Goal: Transaction & Acquisition: Purchase product/service

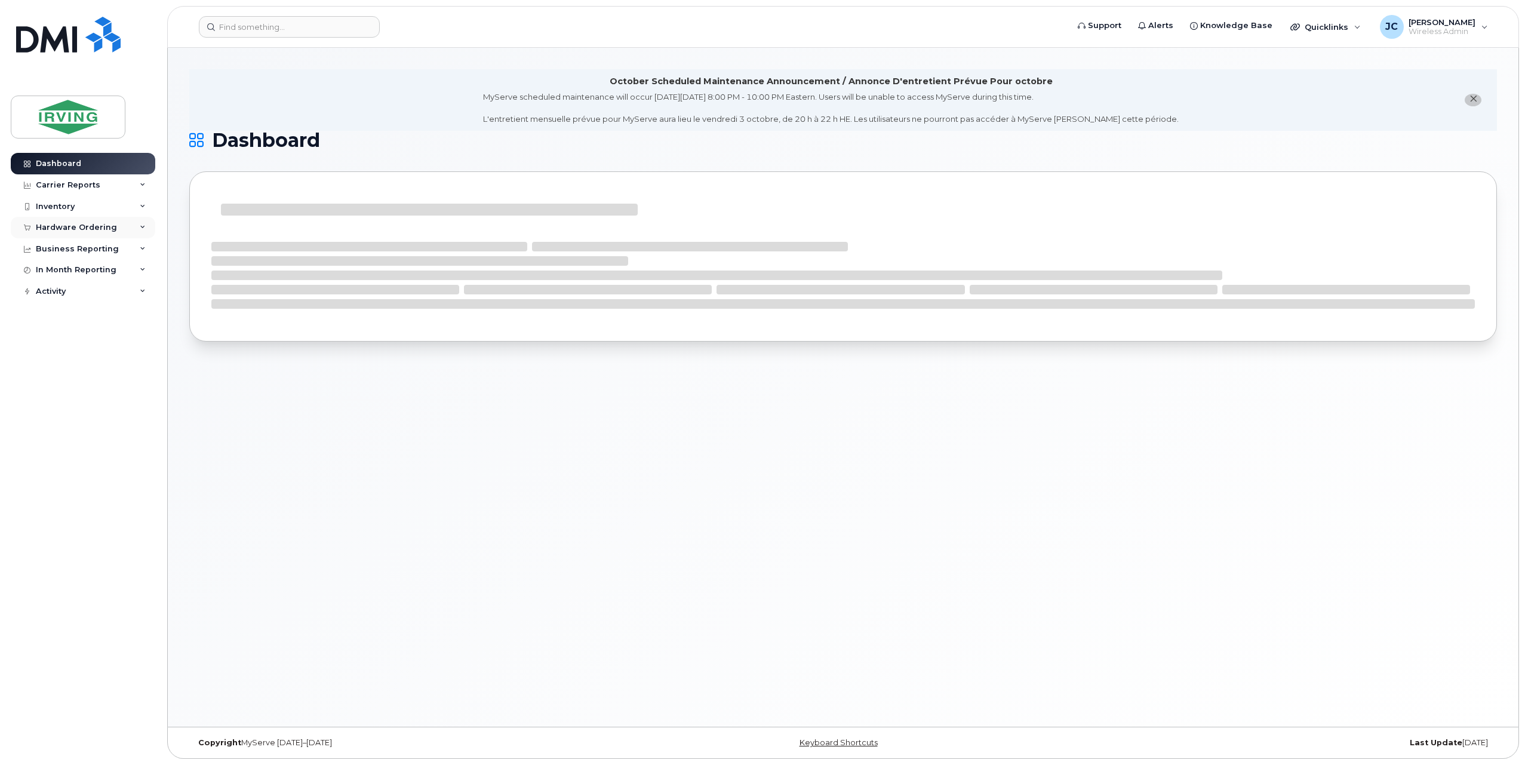
click at [91, 224] on div "Hardware Ordering" at bounding box center [76, 228] width 81 height 10
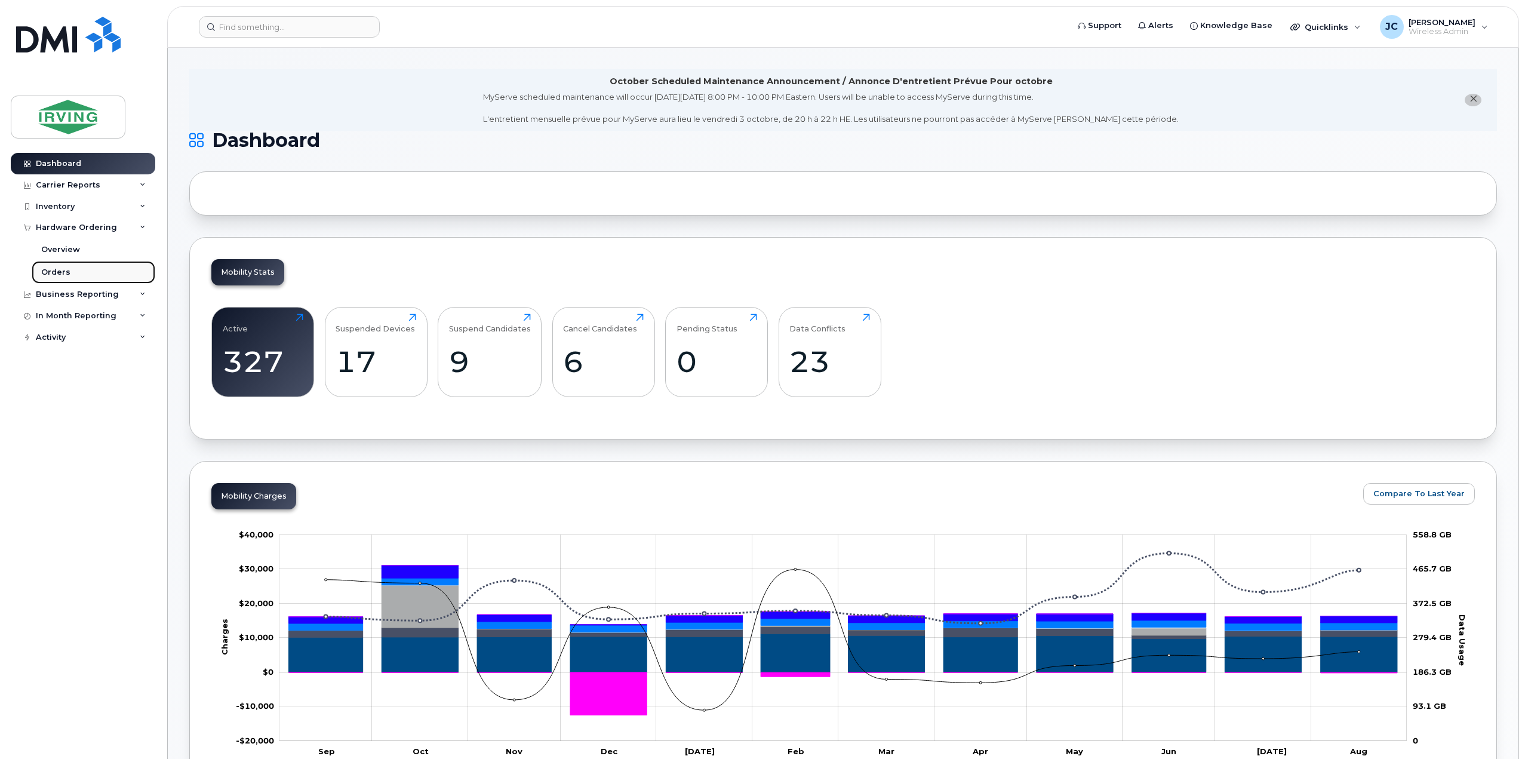
click at [63, 269] on div "Orders" at bounding box center [55, 272] width 29 height 11
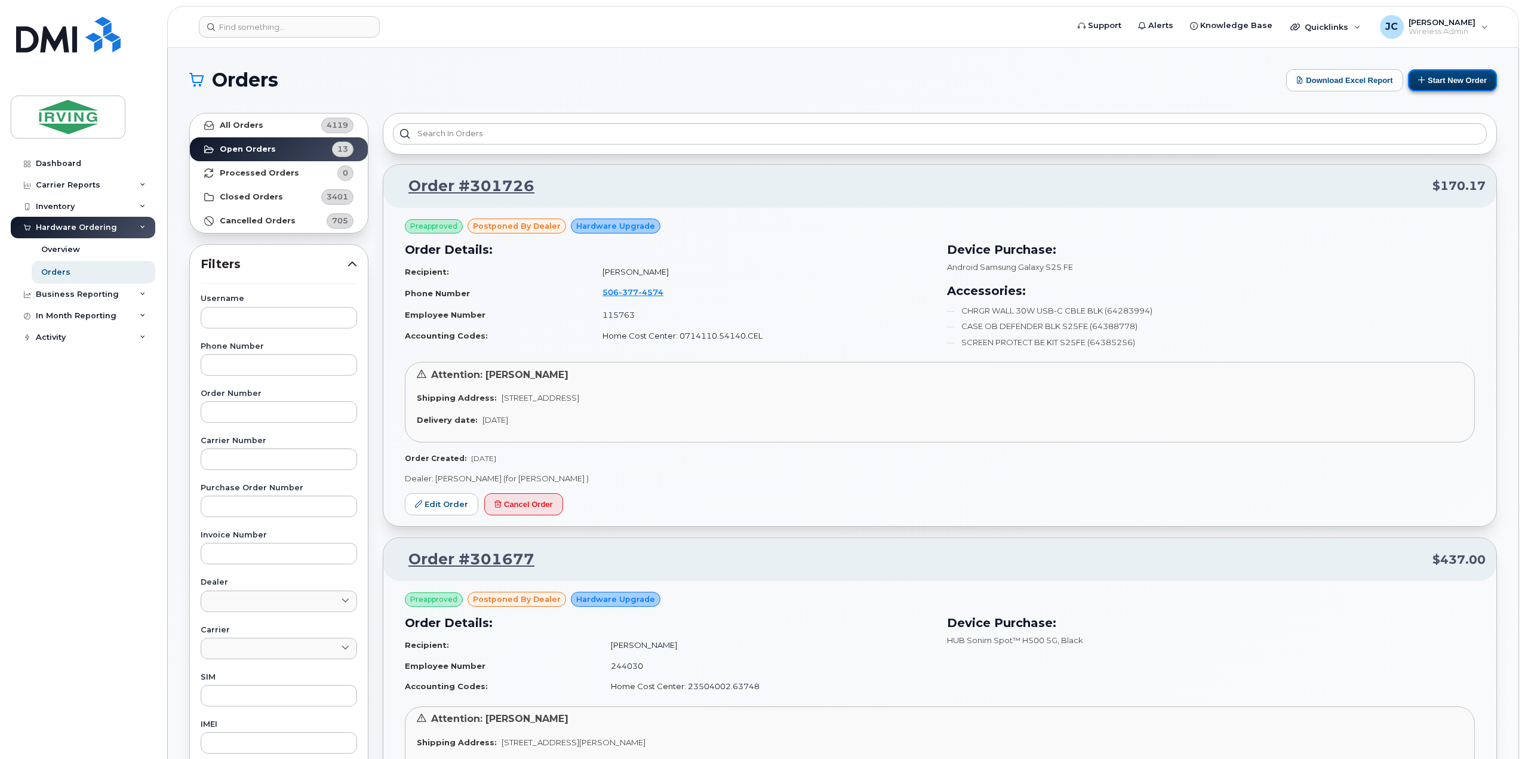
click at [1449, 85] on button "Start New Order" at bounding box center [1452, 80] width 89 height 22
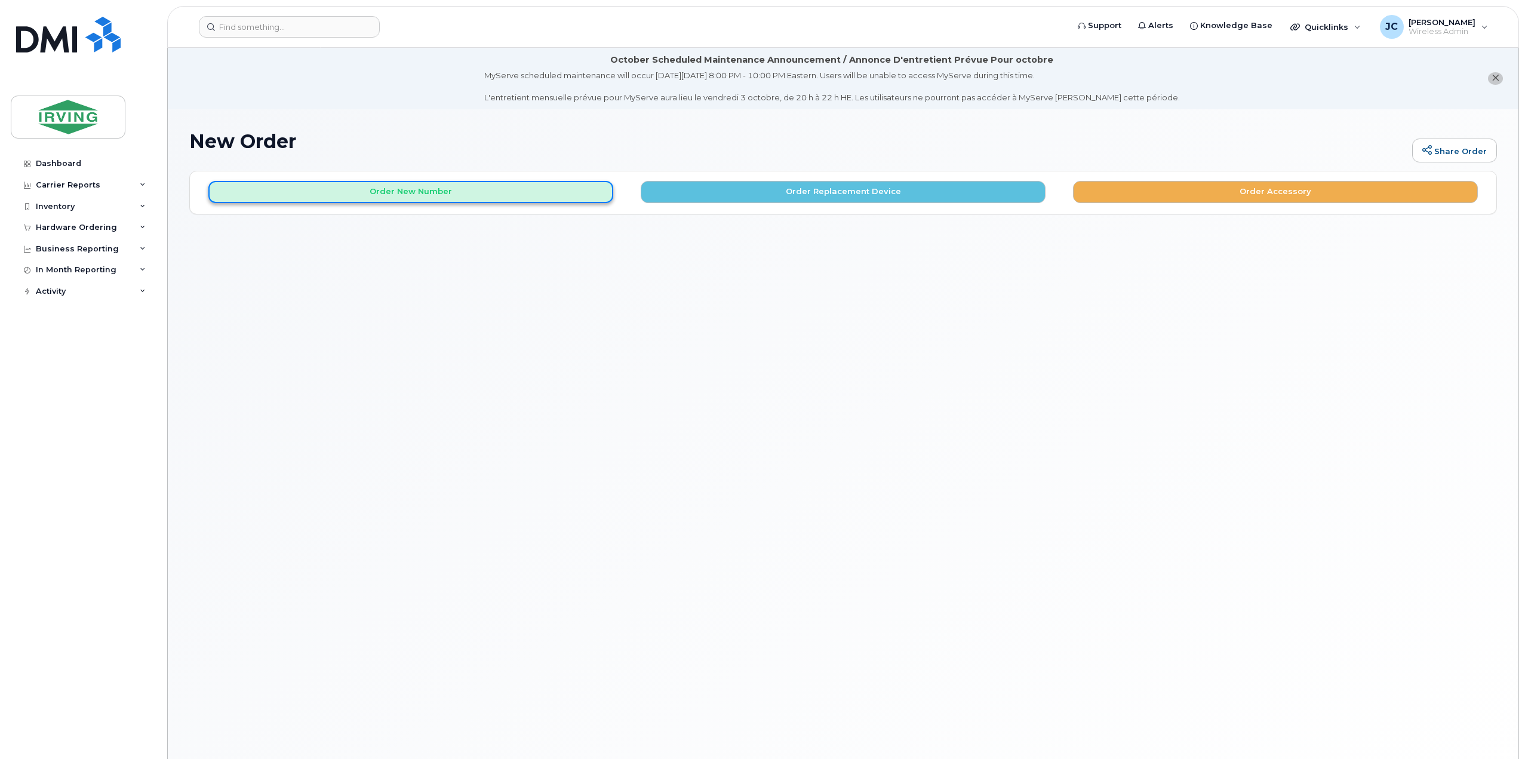
click at [421, 192] on button "Order New Number" at bounding box center [410, 192] width 405 height 22
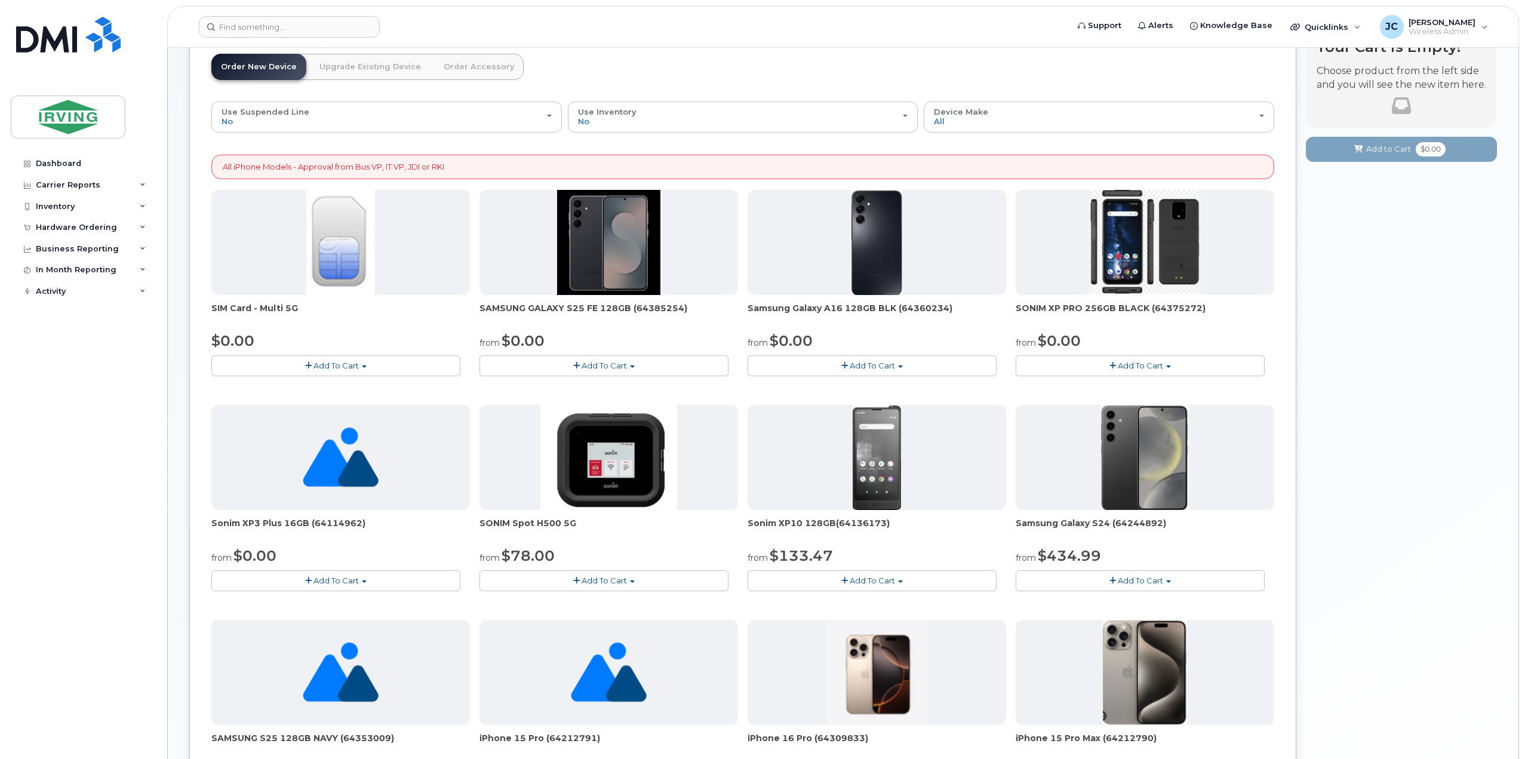
scroll to position [119, 0]
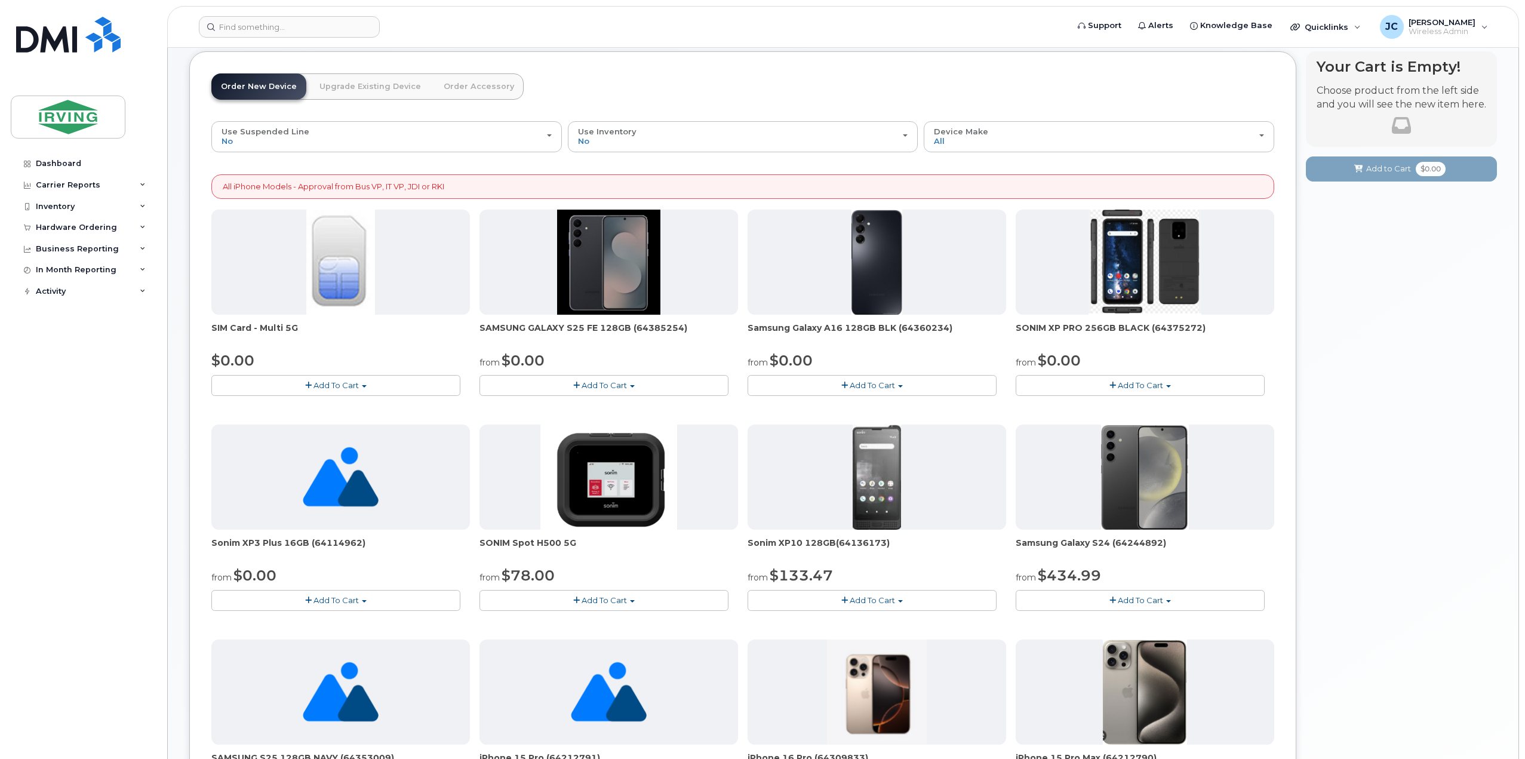
click at [604, 380] on span "Add To Cart" at bounding box center [603, 385] width 45 height 10
click at [558, 404] on link "$0.00 - 3 year term – Voice & Data(128gb)" at bounding box center [576, 407] width 189 height 15
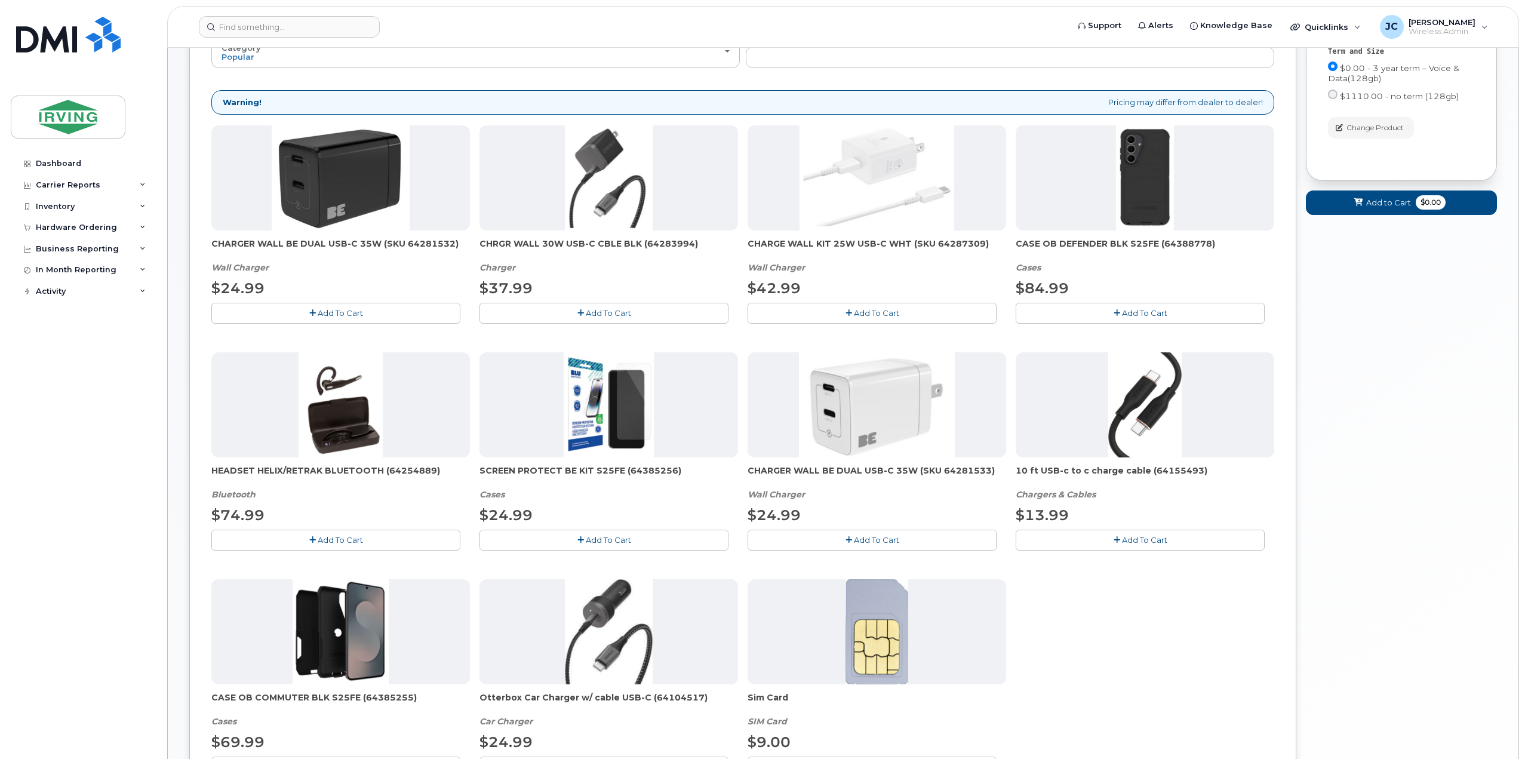
scroll to position [186, 0]
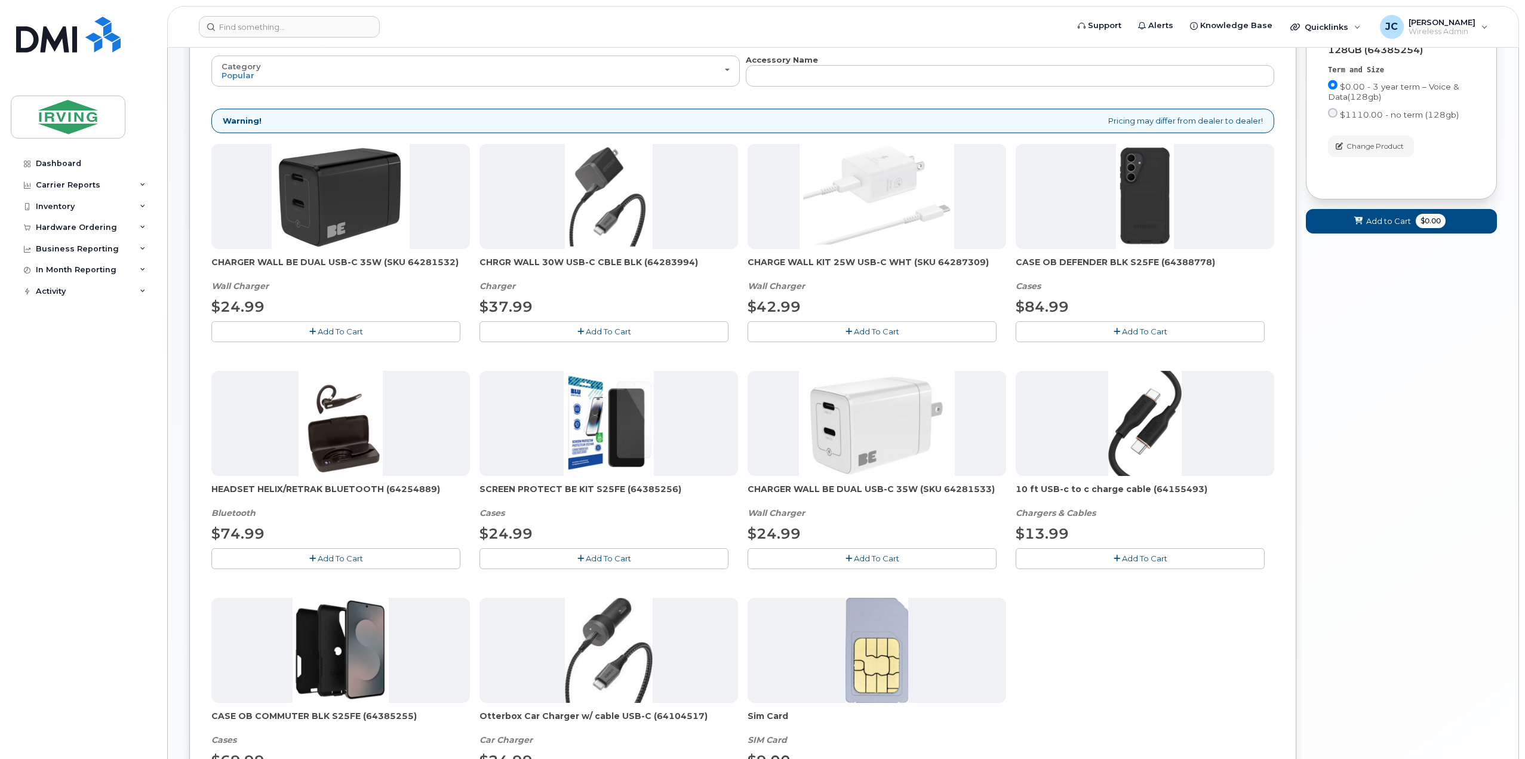
click at [603, 327] on span "Add To Cart" at bounding box center [608, 332] width 45 height 10
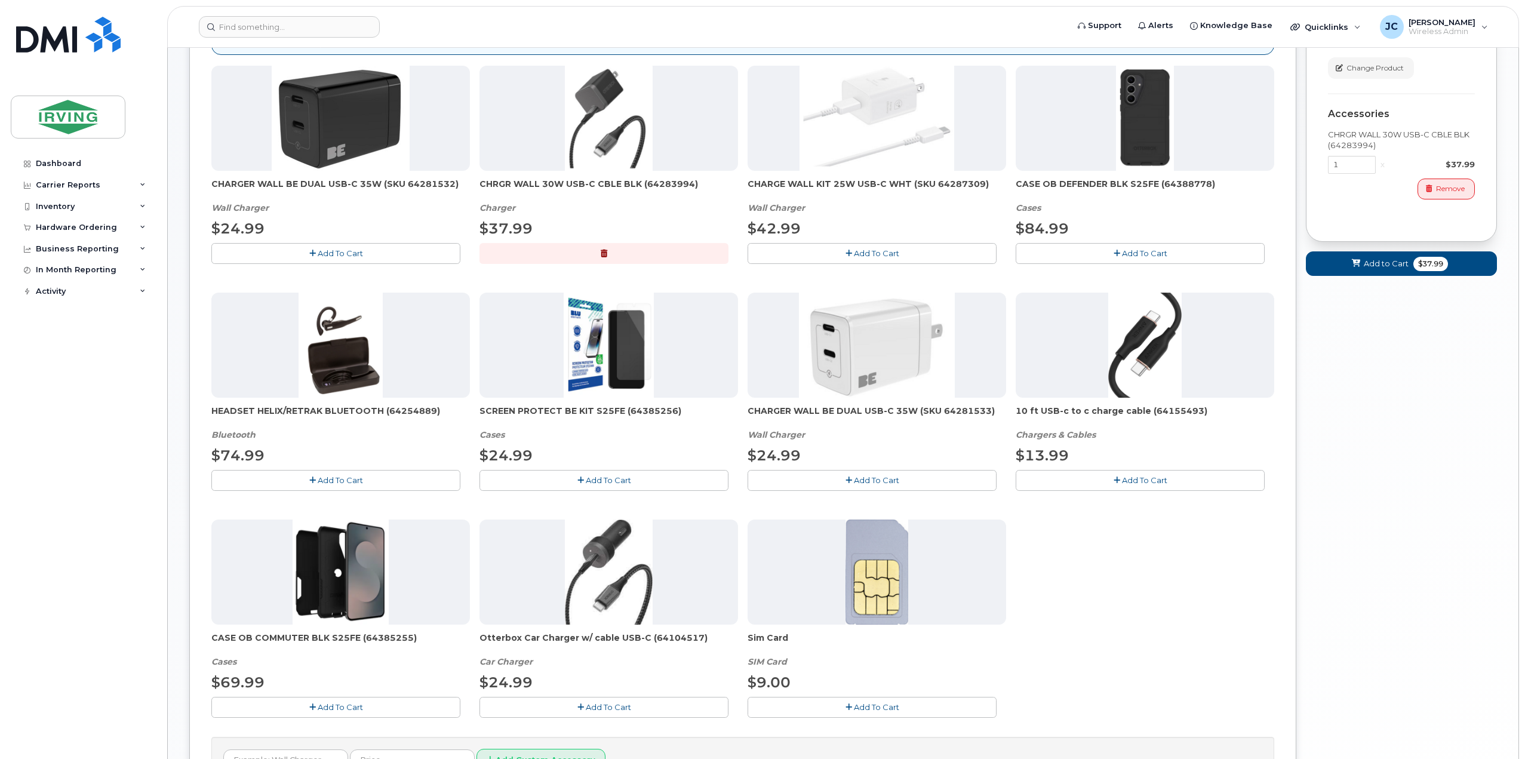
scroll to position [246, 0]
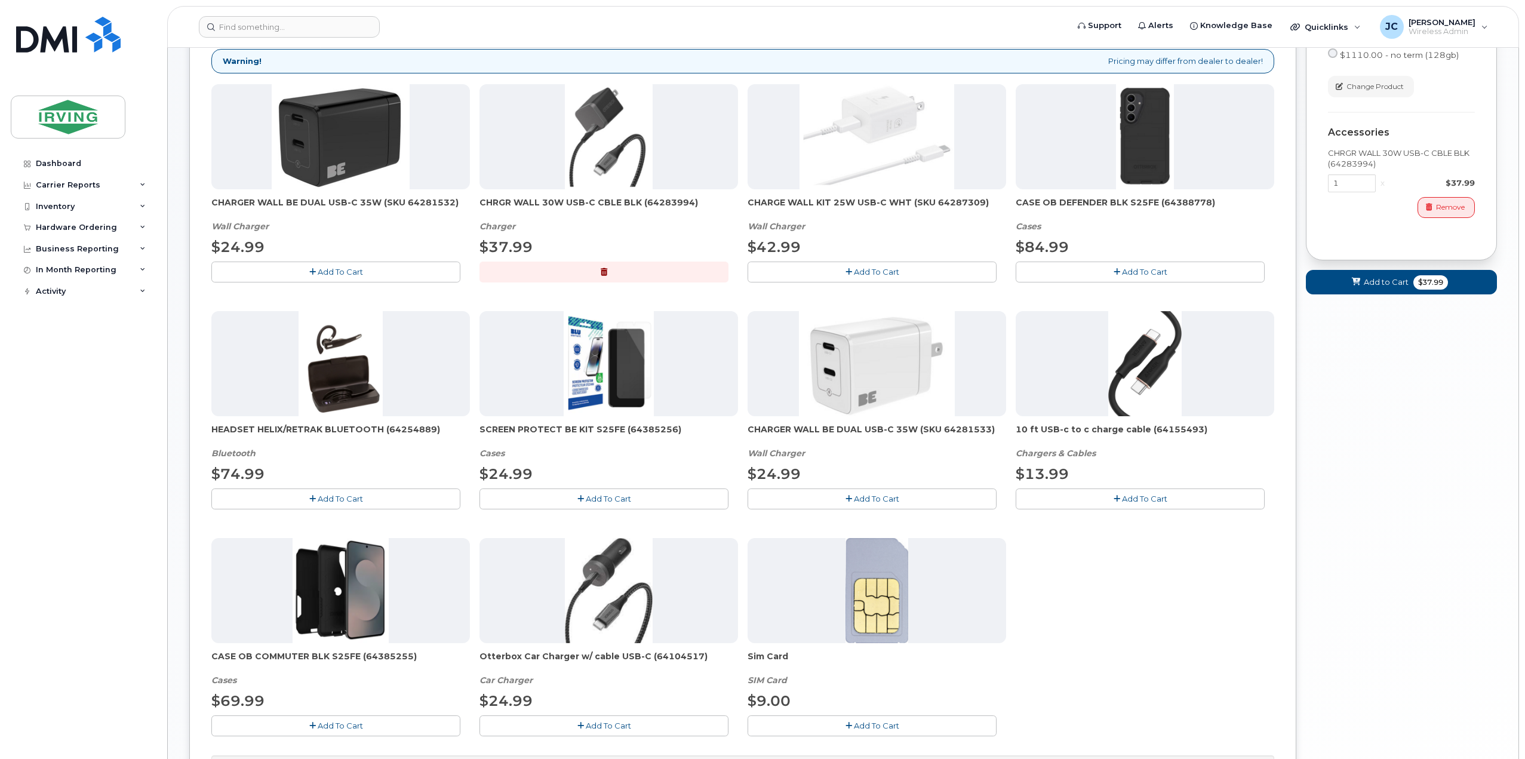
click at [586, 494] on span "Add To Cart" at bounding box center [608, 499] width 45 height 10
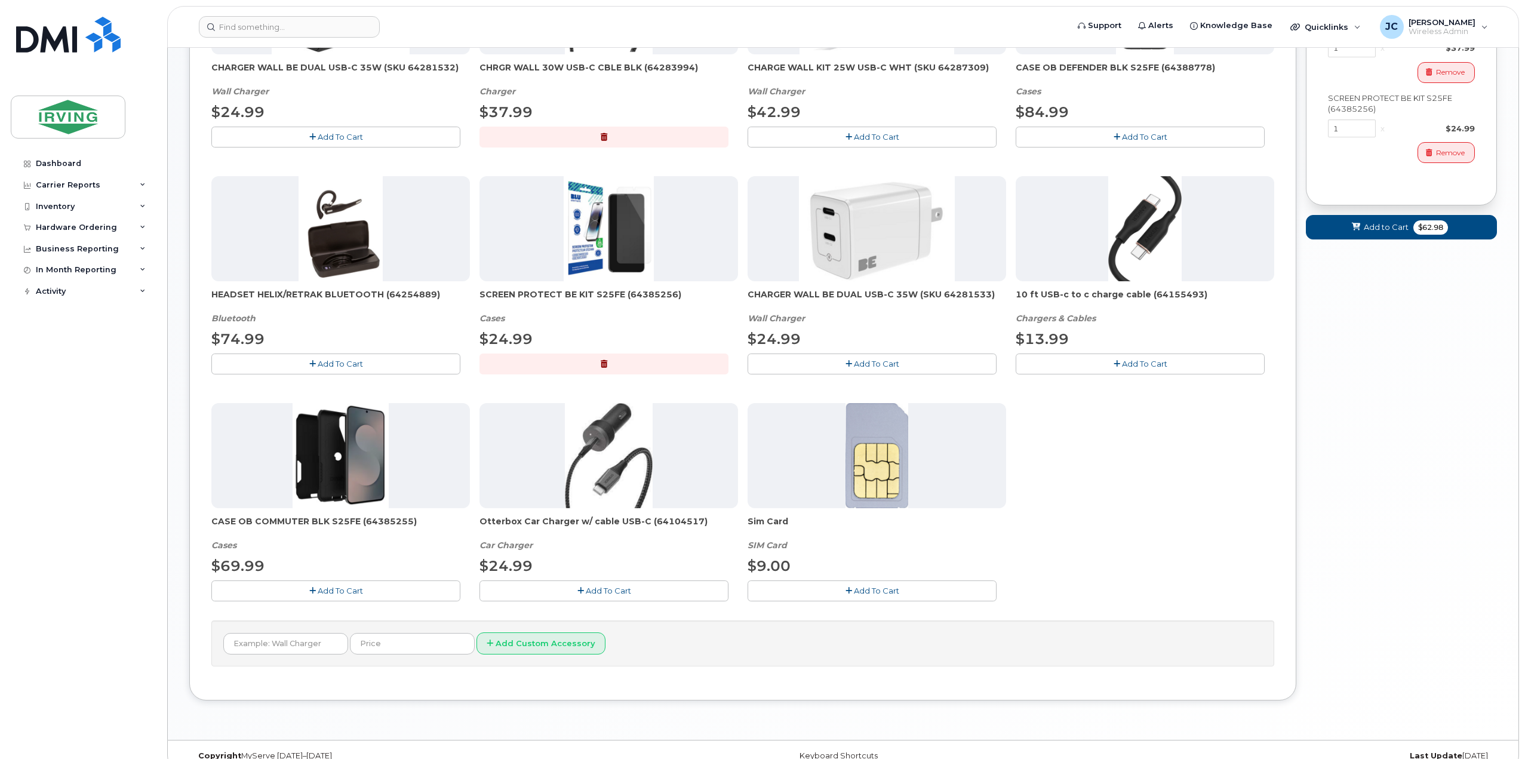
scroll to position [396, 0]
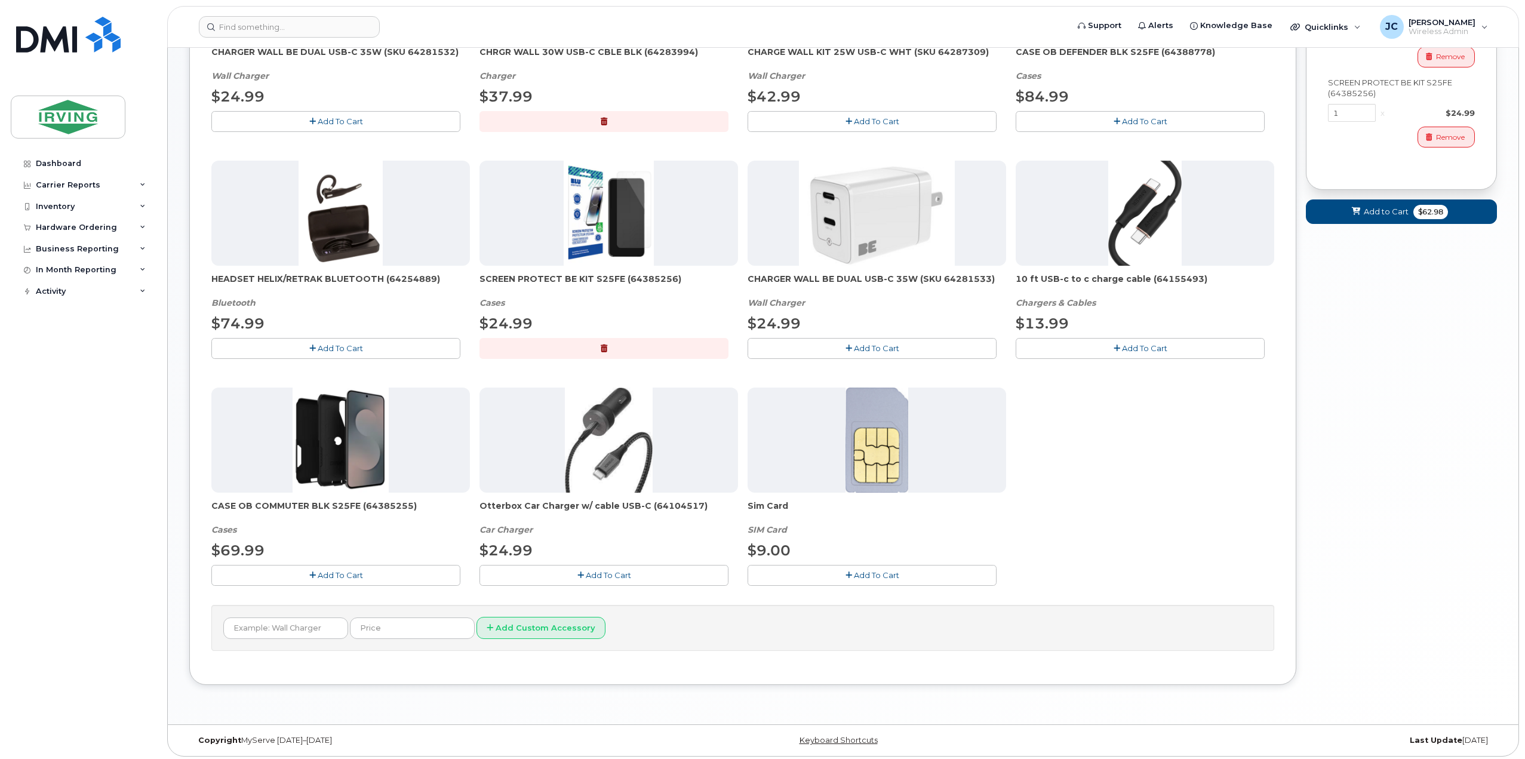
click at [368, 571] on button "Add To Cart" at bounding box center [335, 575] width 249 height 21
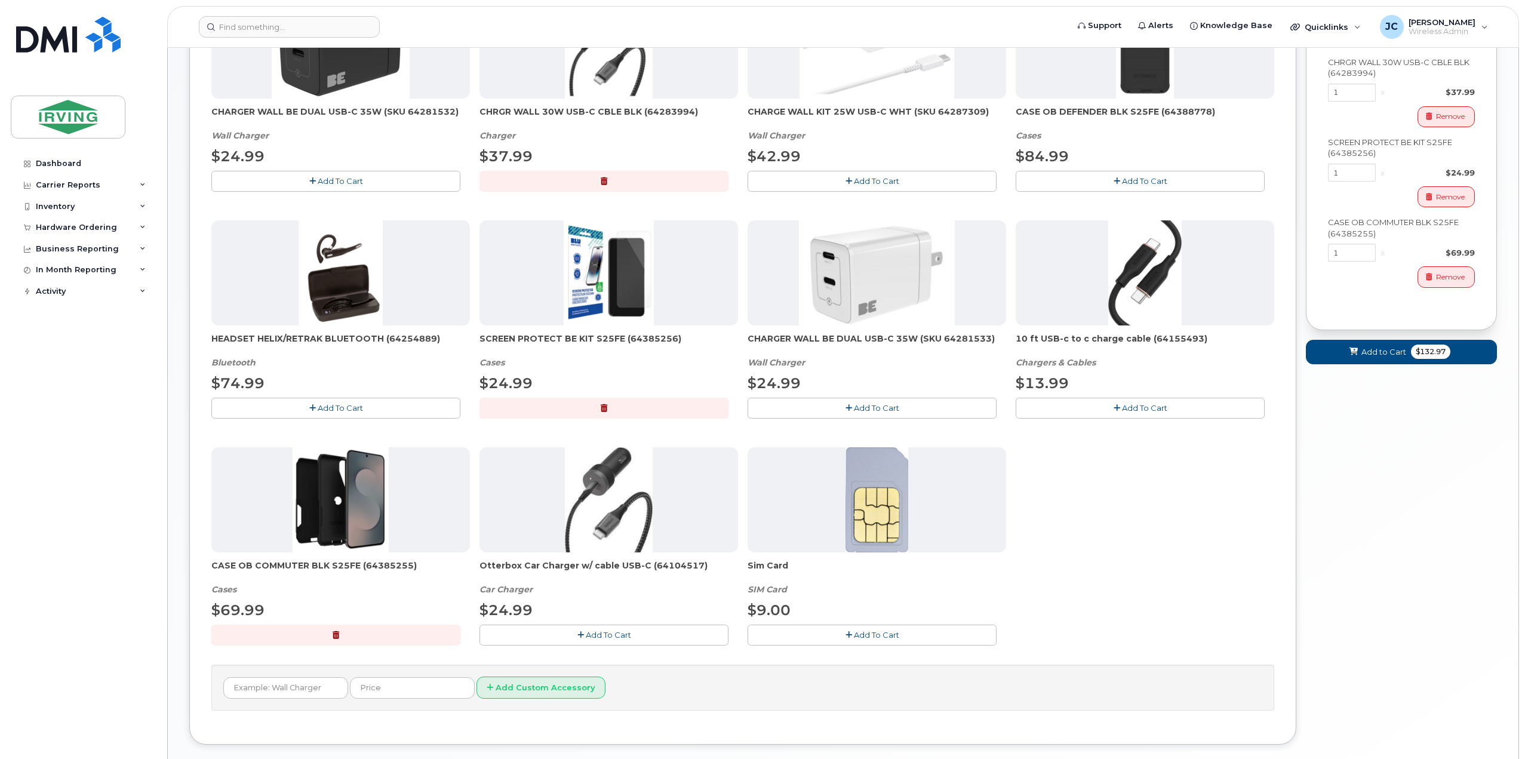
scroll to position [277, 0]
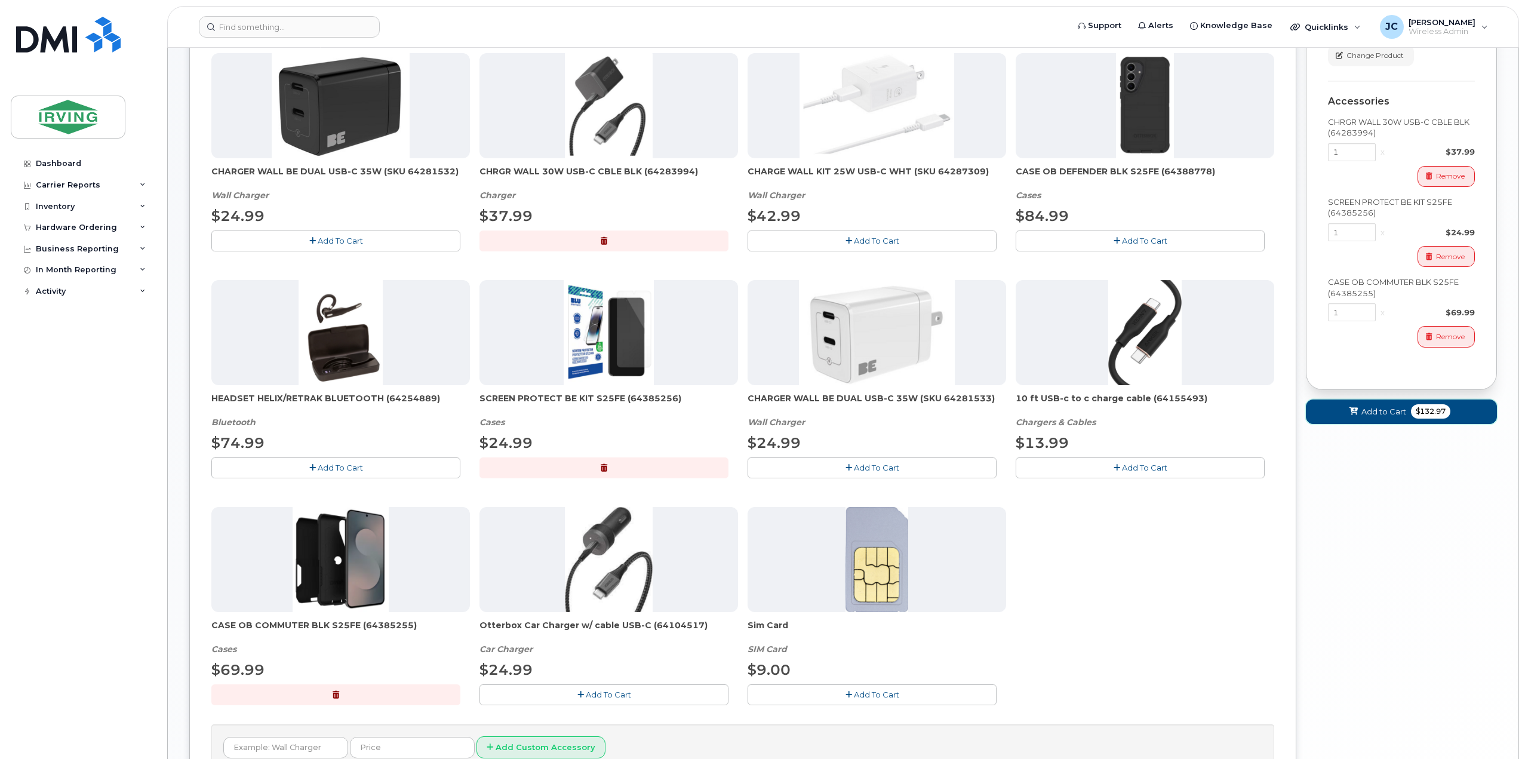
click at [1359, 412] on button "Add to Cart $132.97" at bounding box center [1401, 411] width 191 height 24
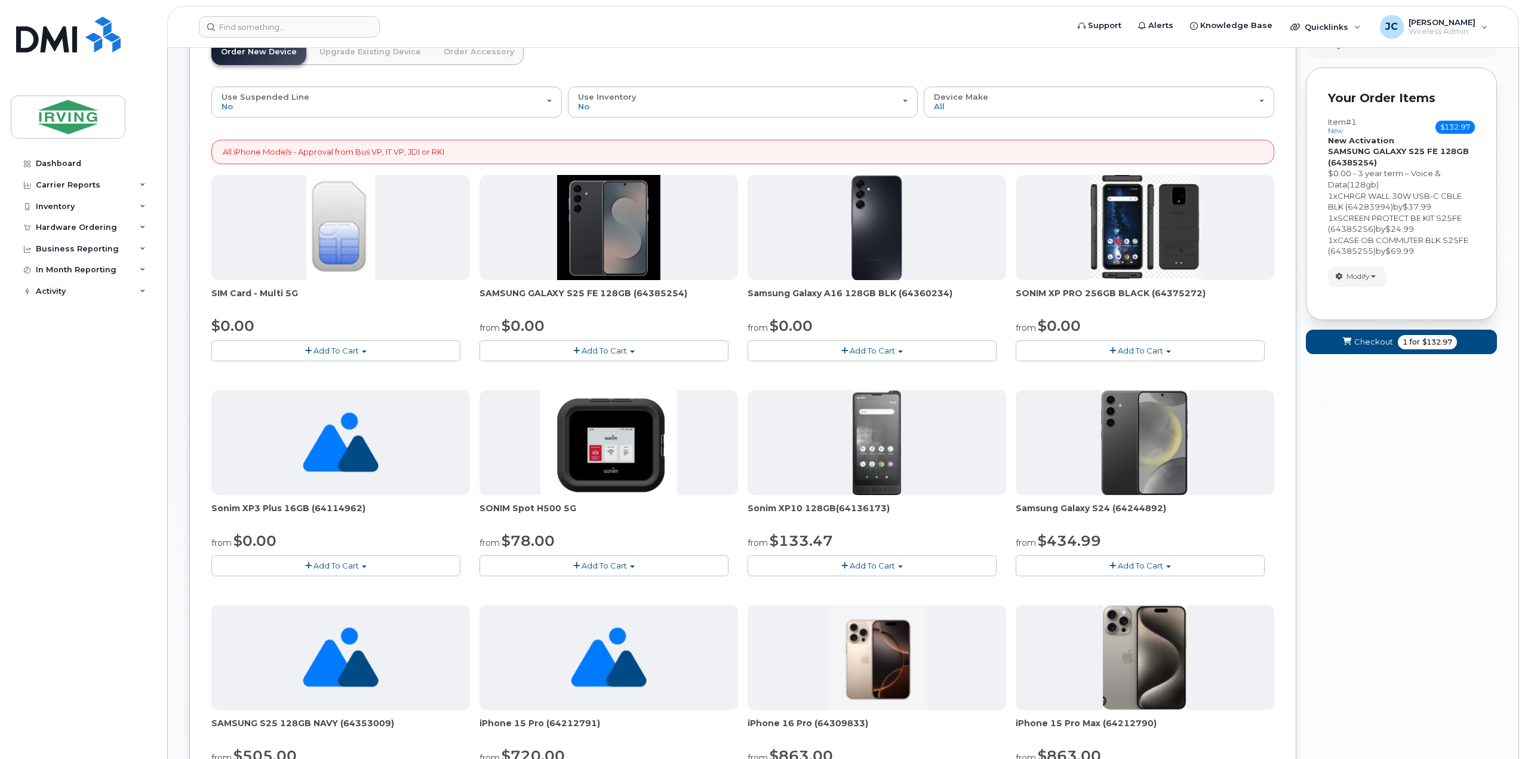
scroll to position [137, 0]
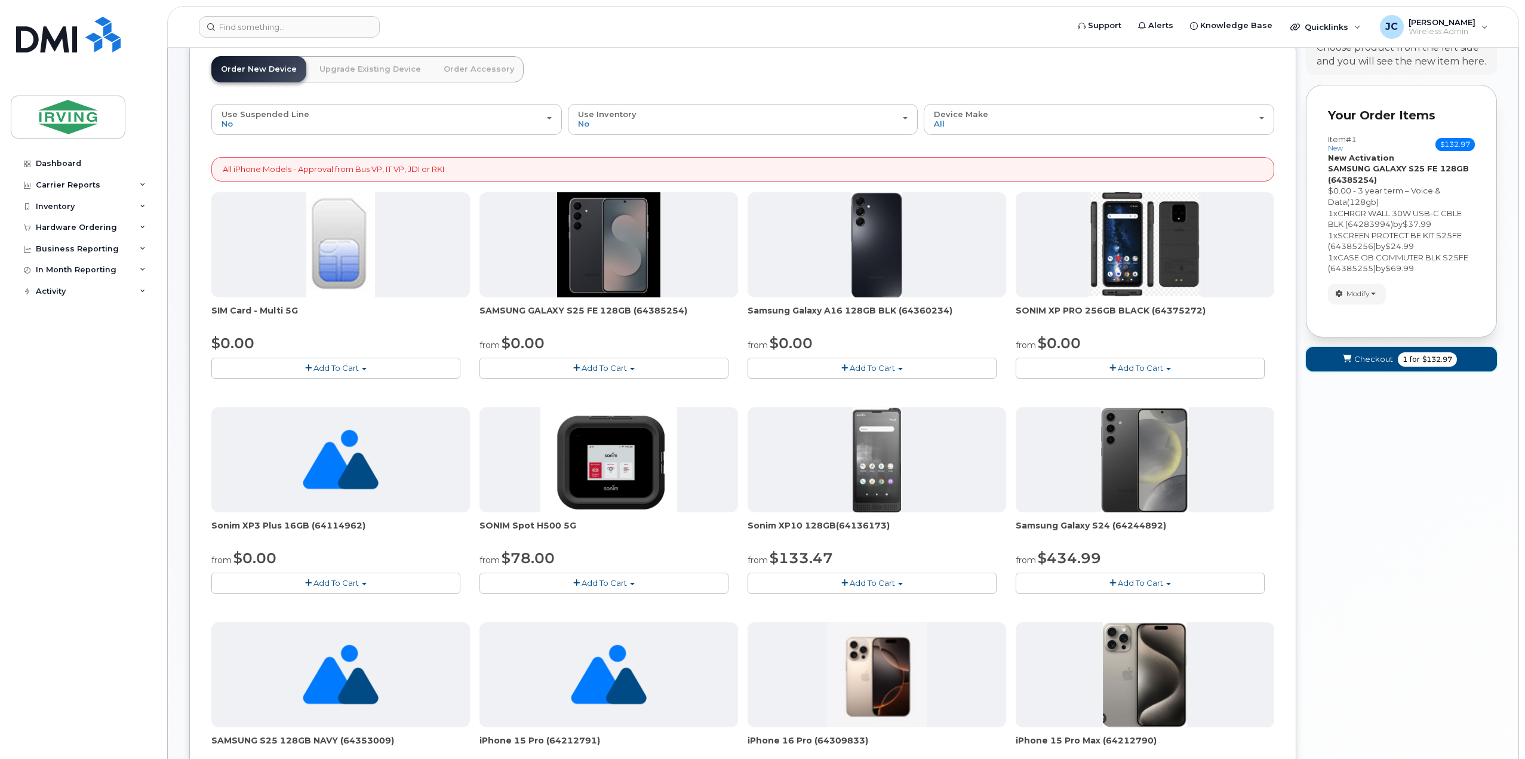
click at [1382, 358] on span "Checkout" at bounding box center [1373, 358] width 39 height 11
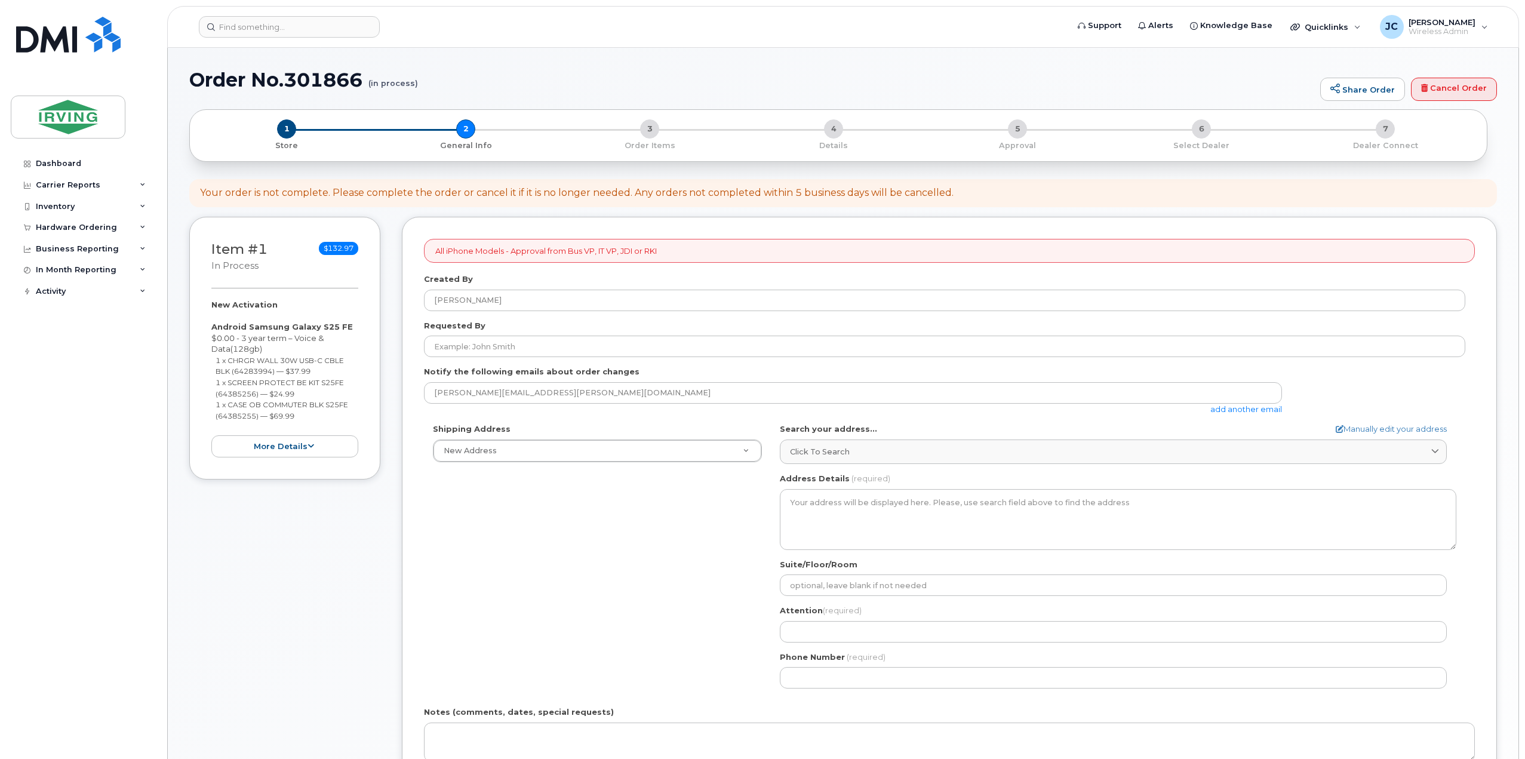
select select
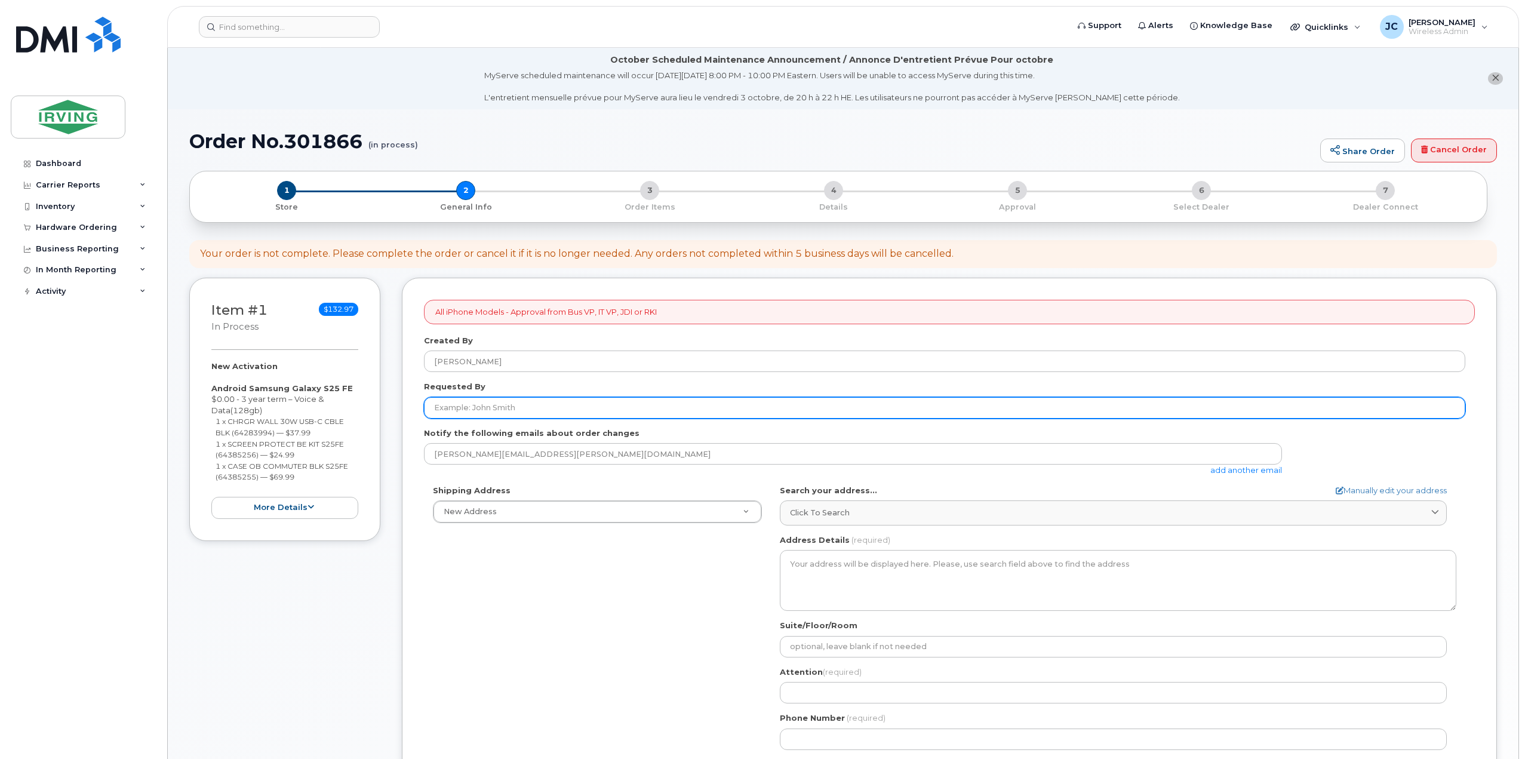
click at [642, 409] on input "Requested By" at bounding box center [944, 407] width 1041 height 21
type input "Carmen Carrasco"
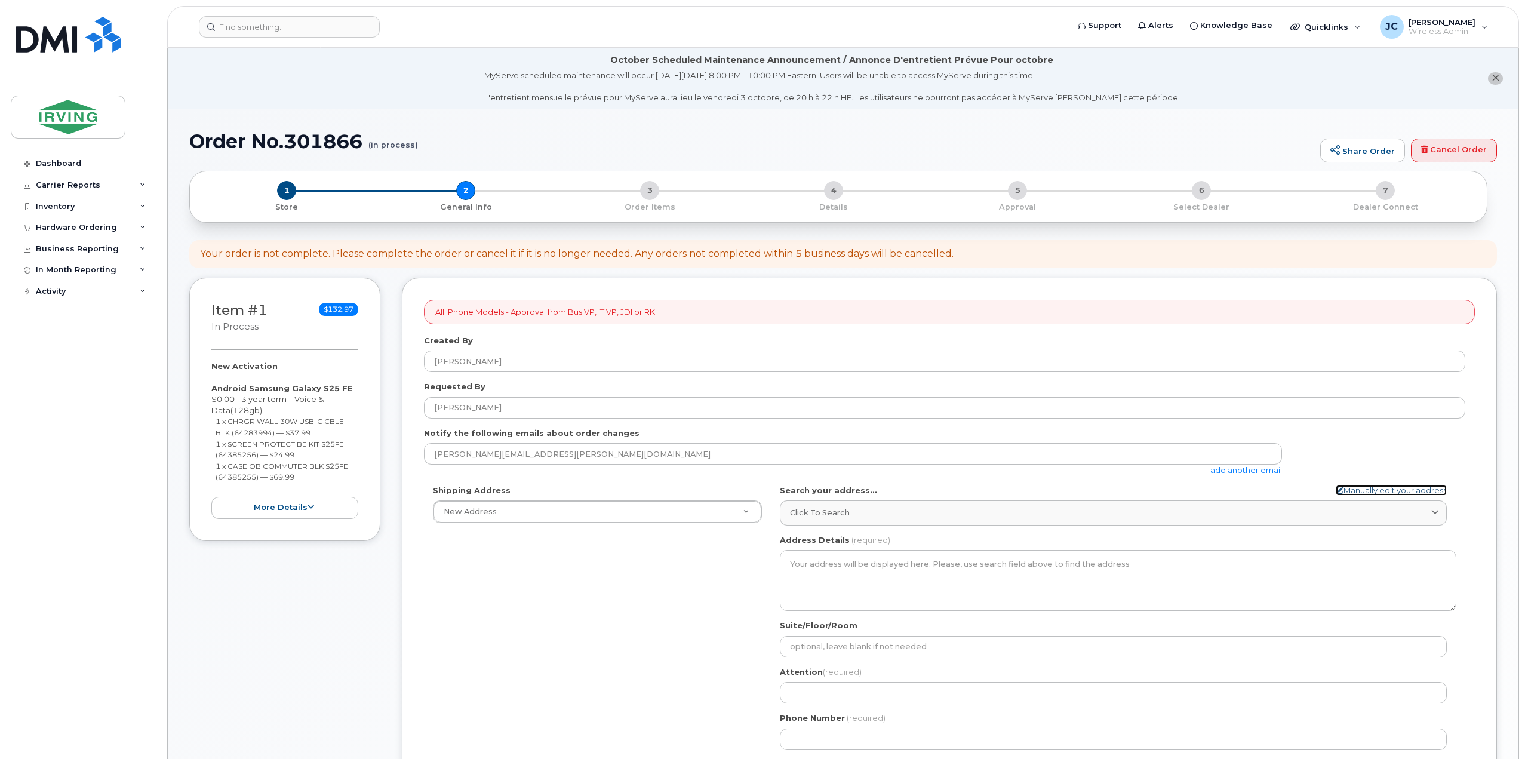
click at [1409, 485] on link "Manually edit your address" at bounding box center [1390, 490] width 111 height 11
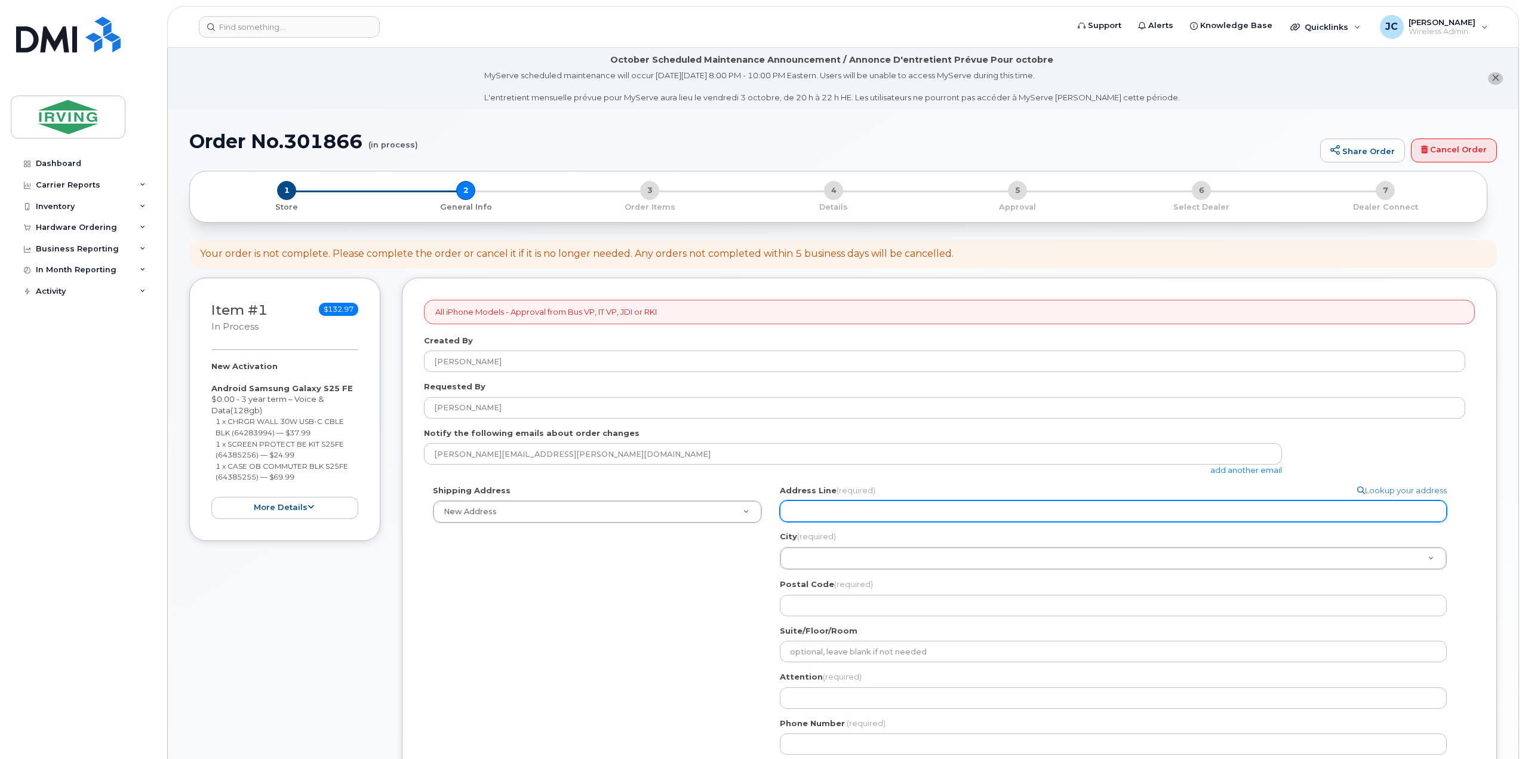
click at [947, 506] on input "Address Line (required)" at bounding box center [1113, 510] width 667 height 21
select select
type input "1"
select select
type input "10"
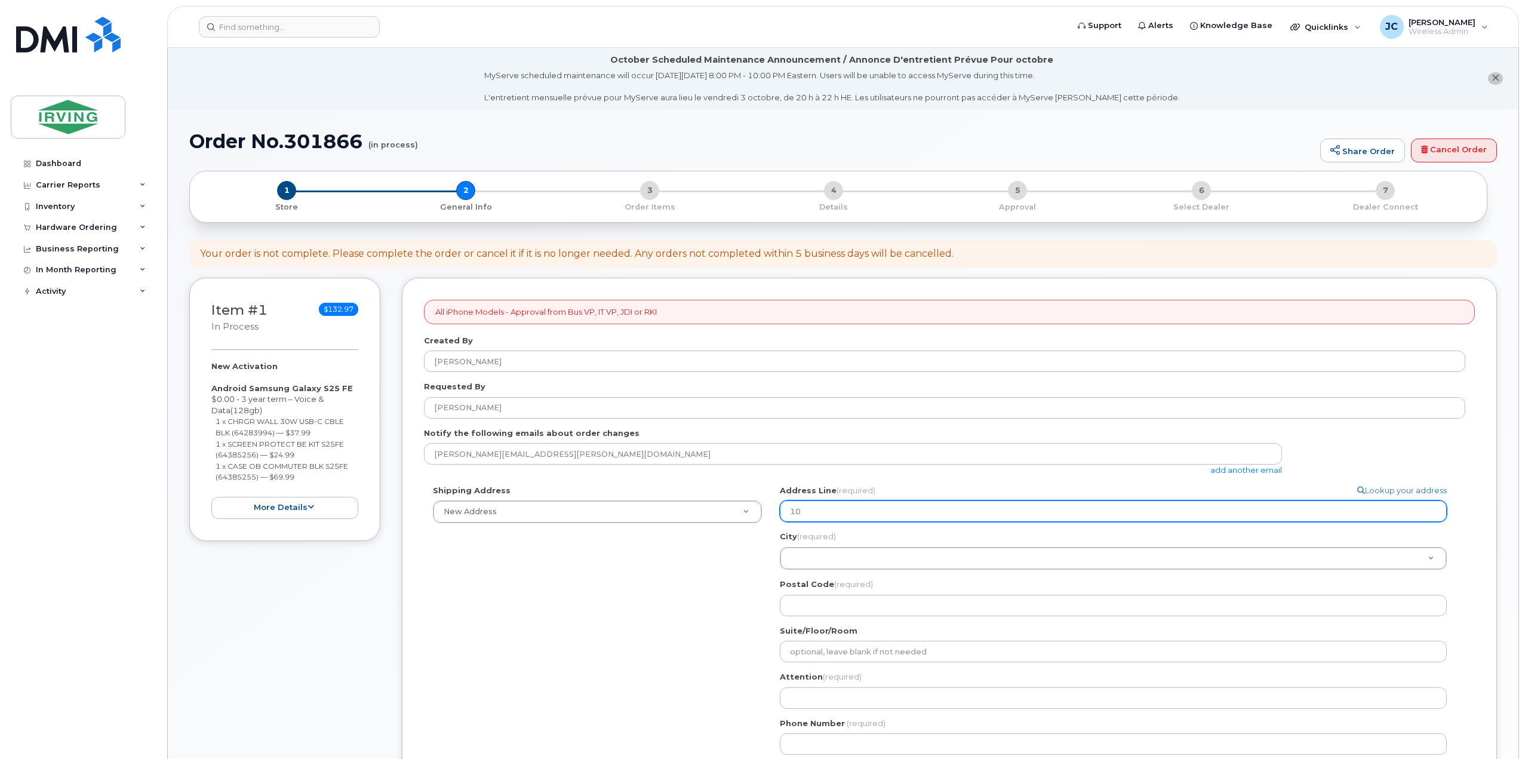
select select
type input "100"
select select
type input "100 M"
select select
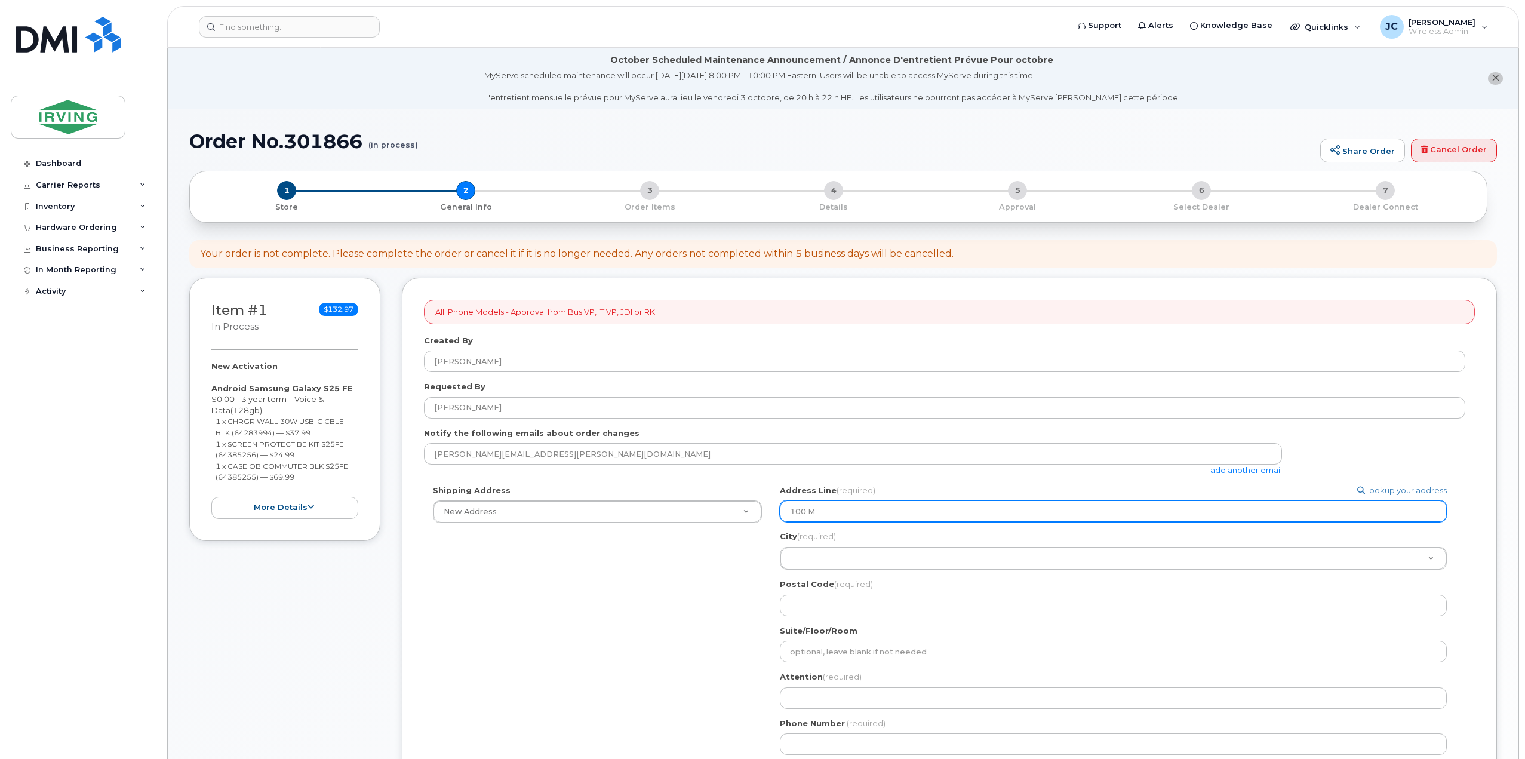
type input "100 Mi"
select select
type input "100 Mid"
select select
type input "100 Midl"
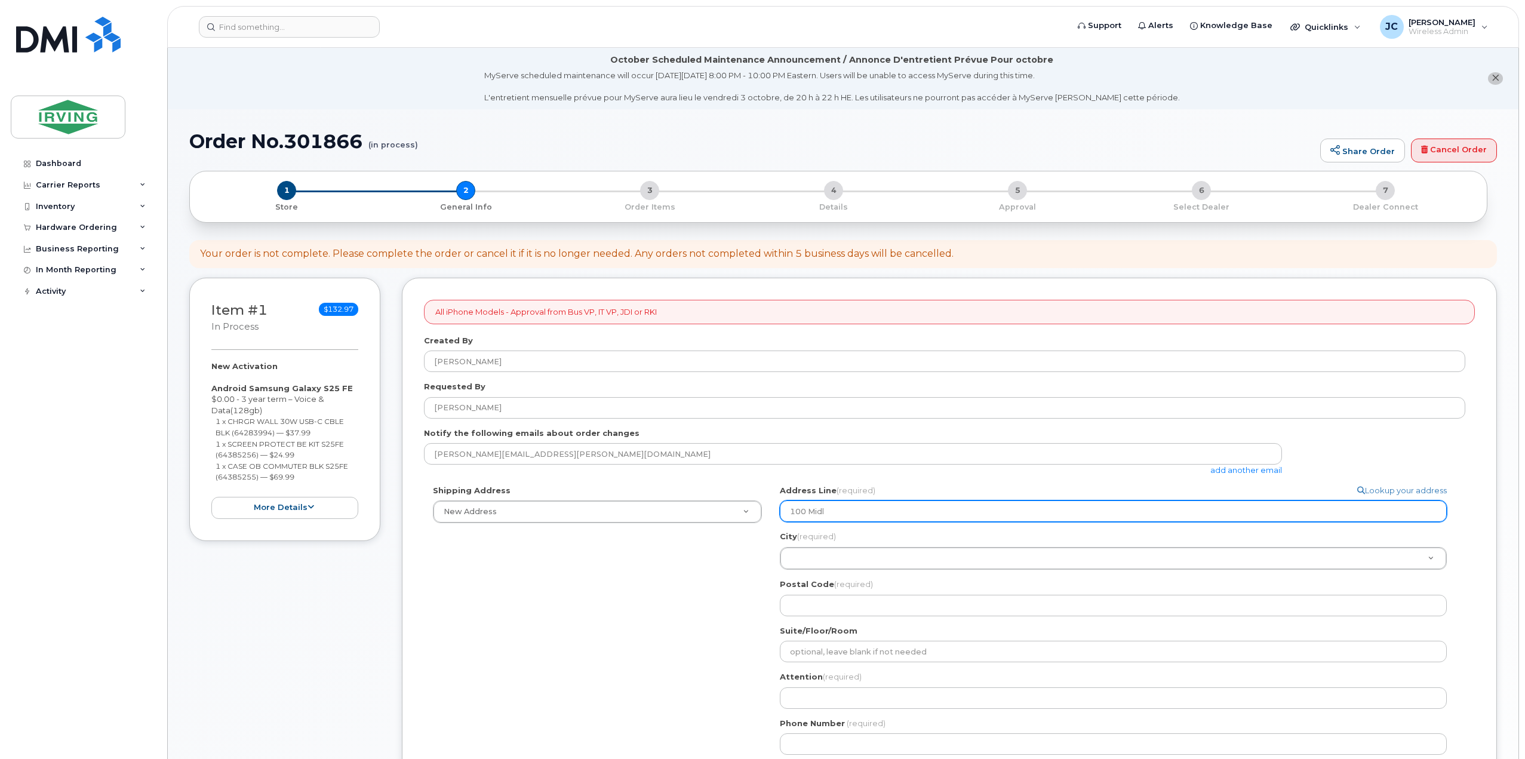
select select
type input "100 Midla"
select select
type input "100 Midlan"
select select
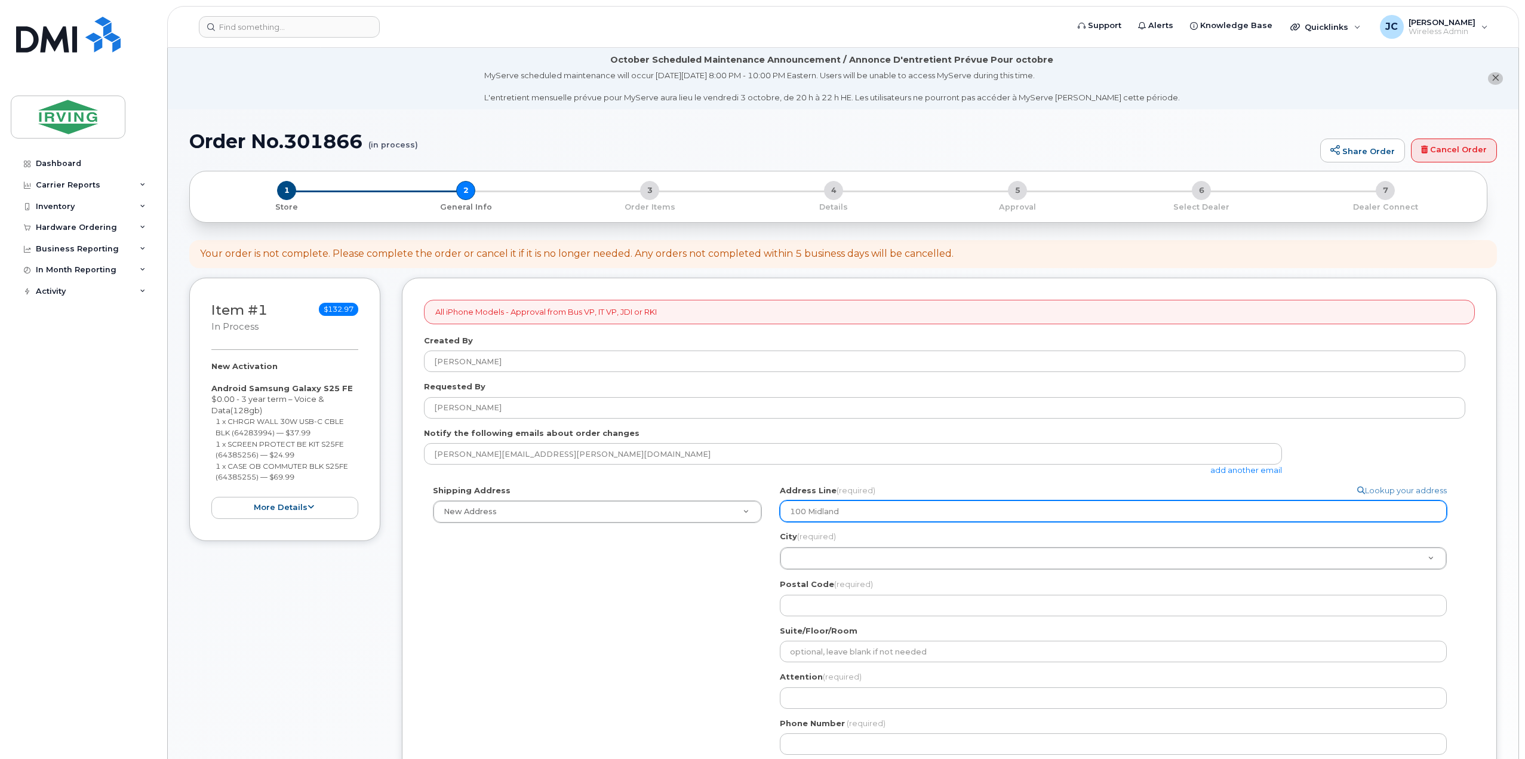
type input "100 Midland"
select select
type input "100 Midland D"
select select
type input "100 Midland Dr"
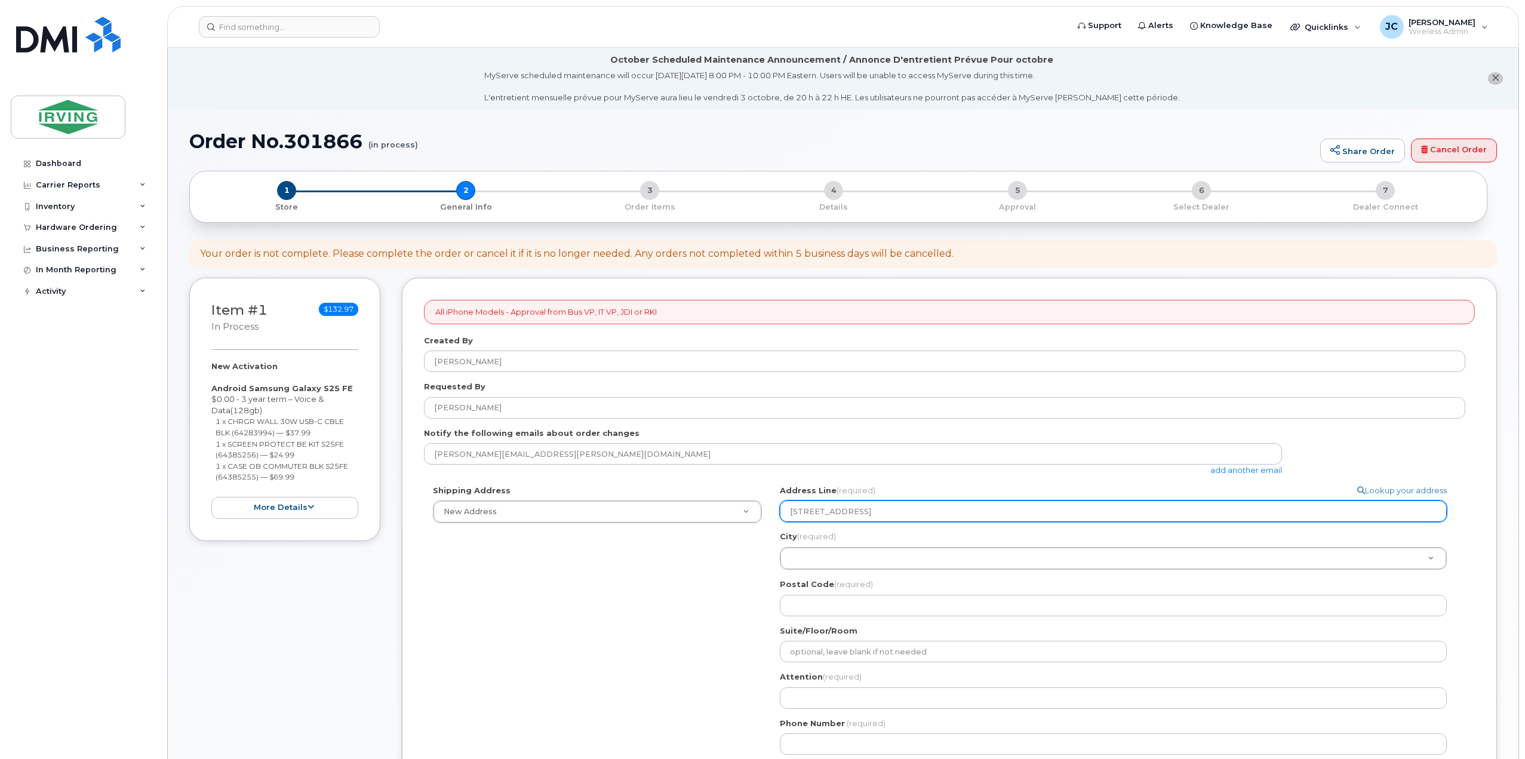
select select
type input "100 Midland Dri"
select select
type input "100 Midland Driv"
select select
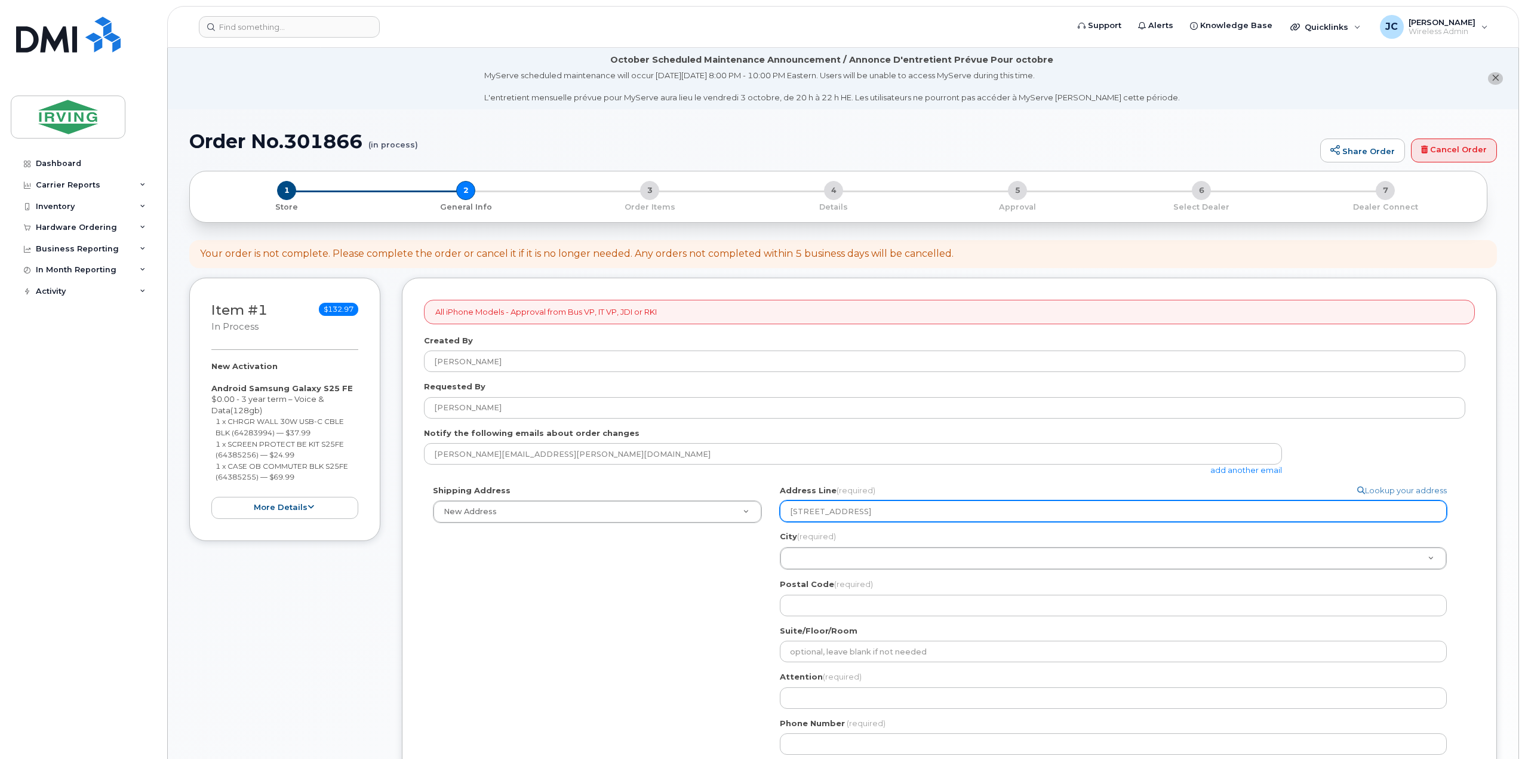
type input "100 Midland Drive"
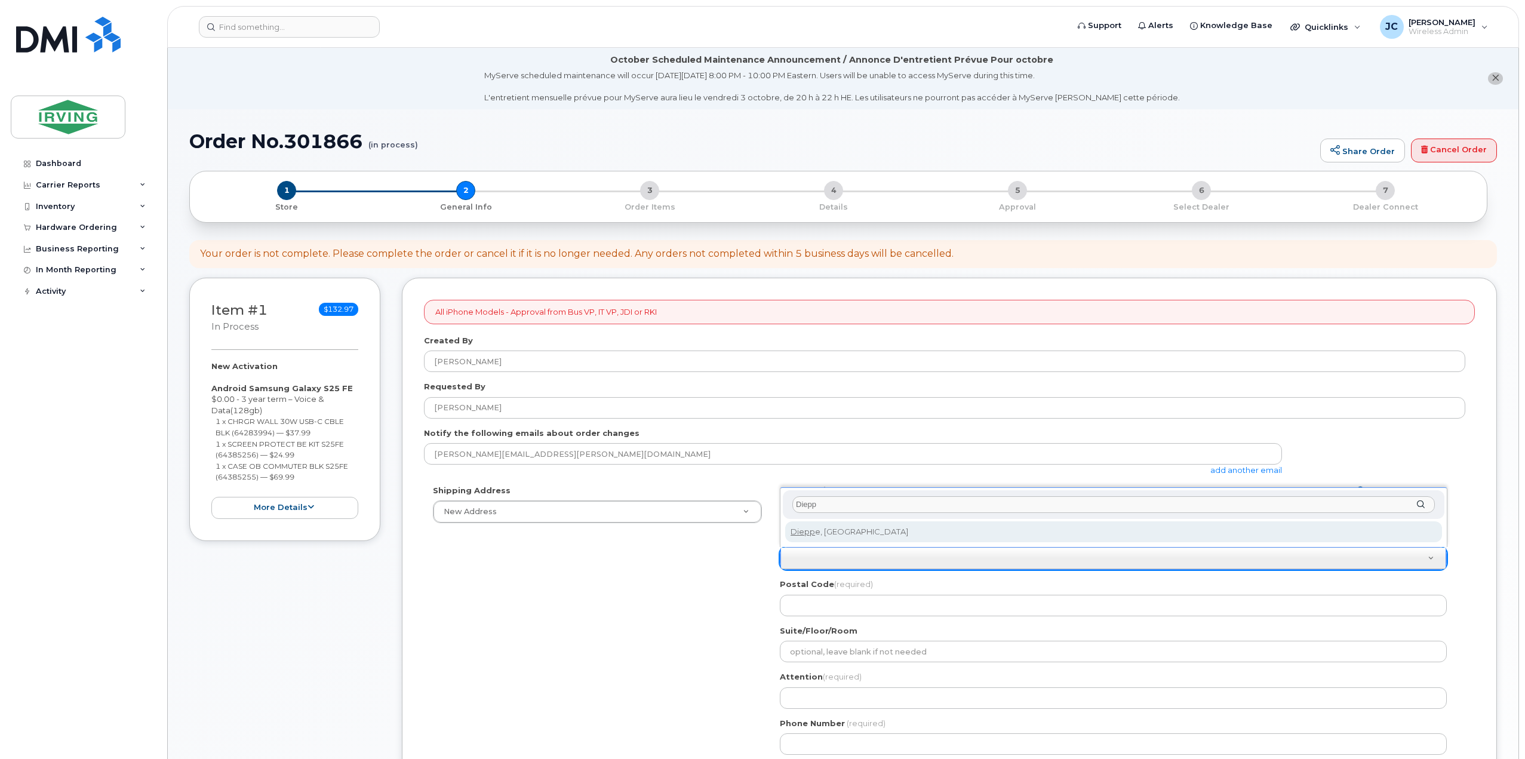
type input "Diepp"
select select
type input "1522"
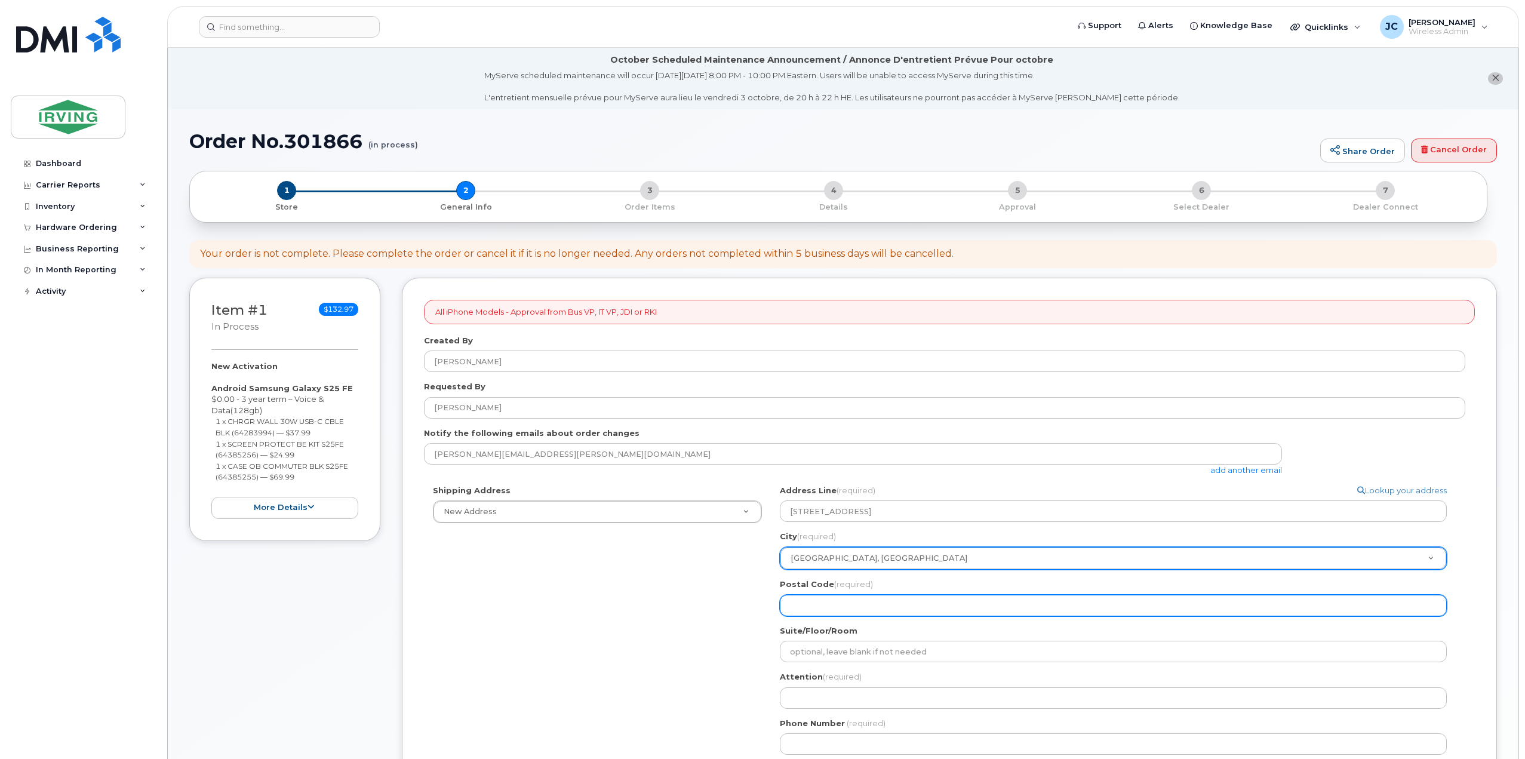
click at [861, 603] on input "Postal Code (required)" at bounding box center [1113, 605] width 667 height 21
select select
type input "E"
select select
type input "E1"
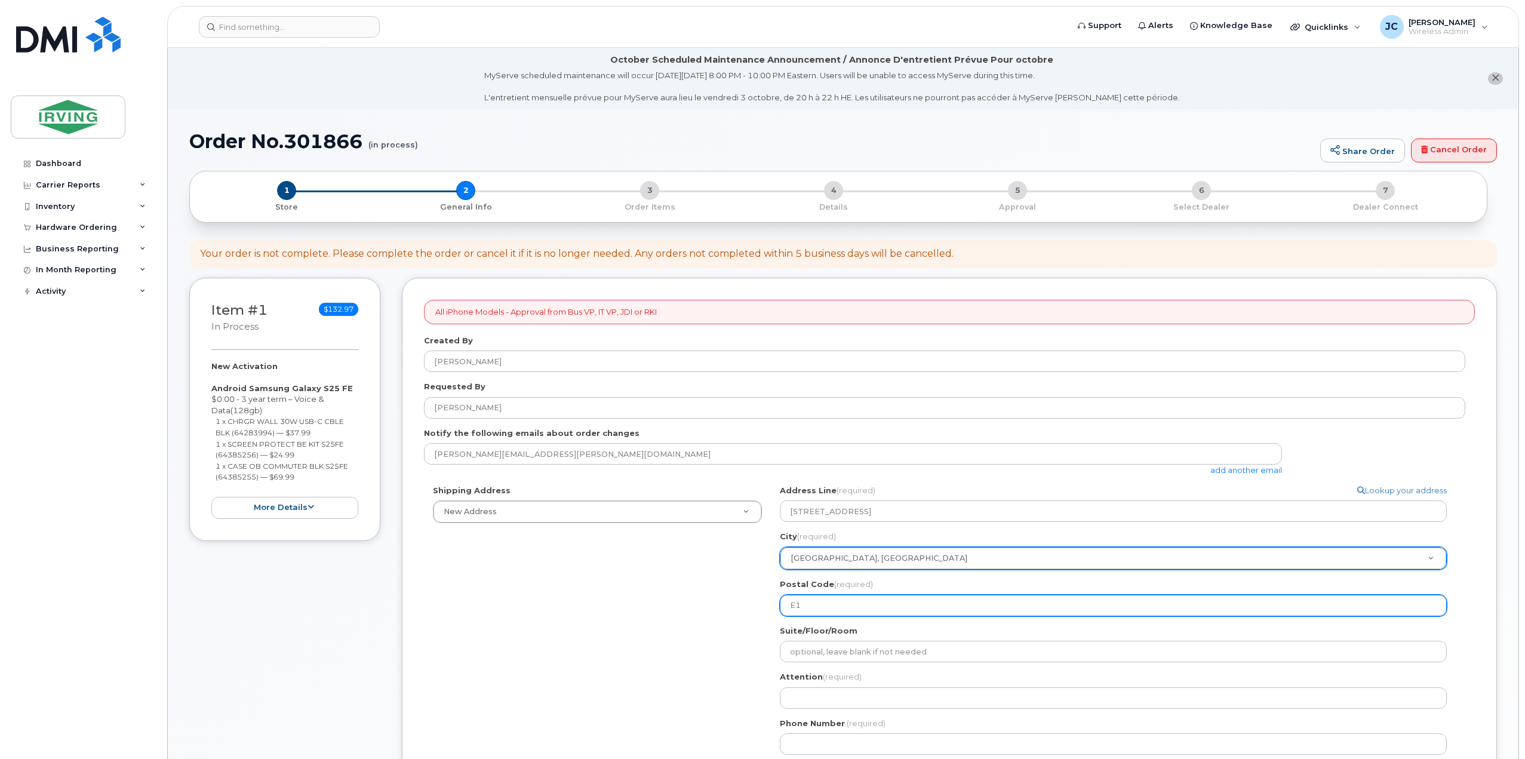
select select
type input "E1A"
select select
type input "E1A 6"
select select
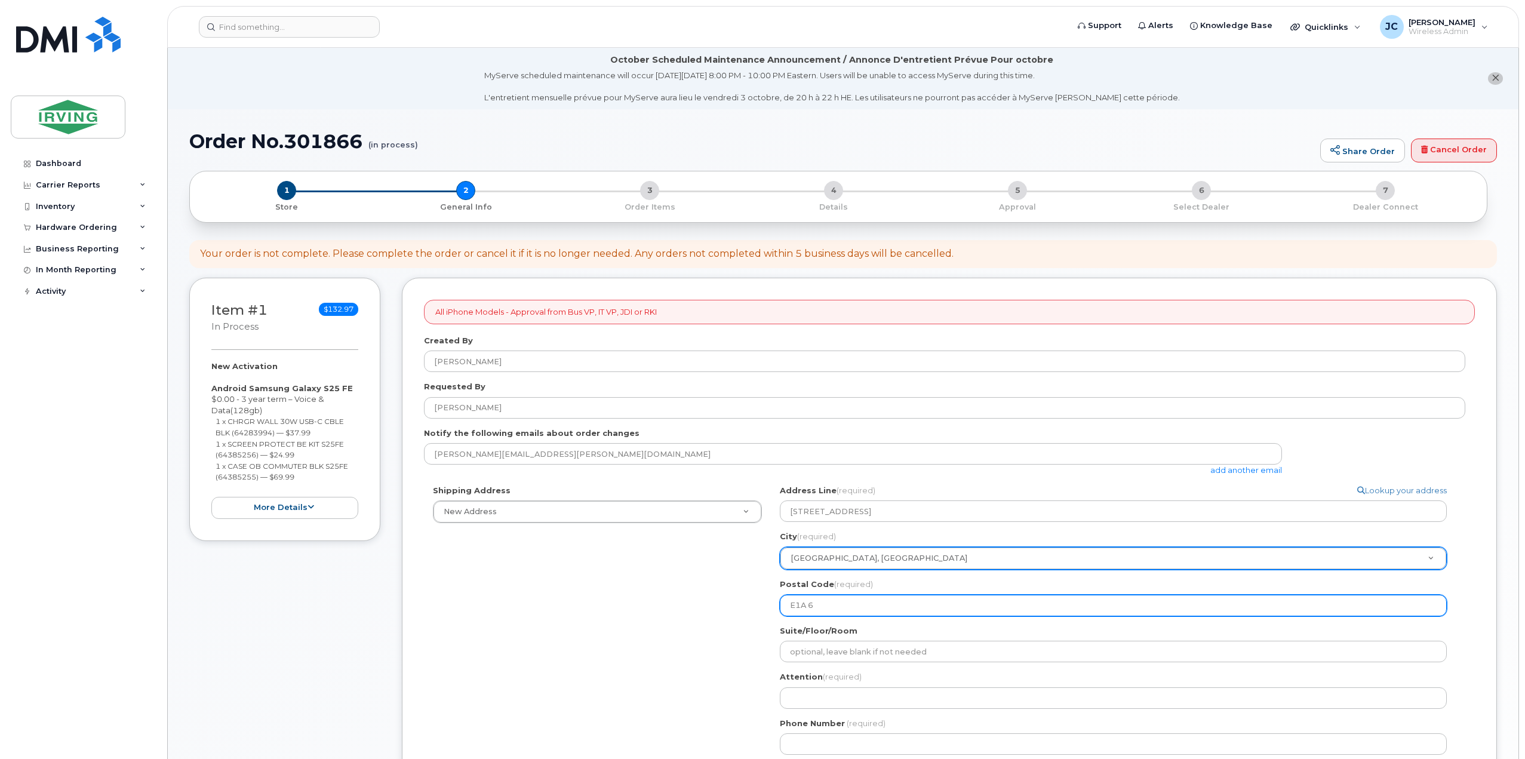
type input "E1A 6X"
select select
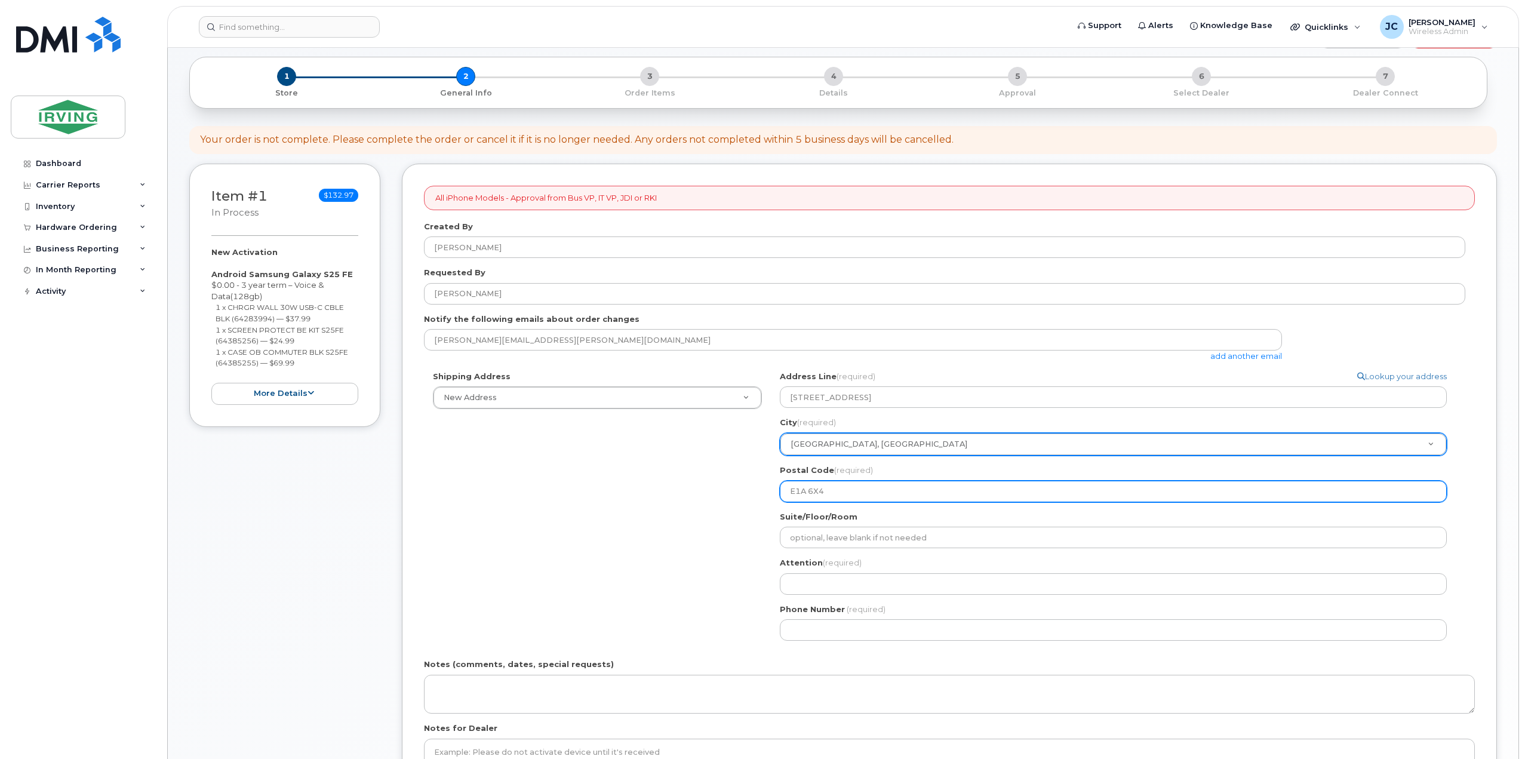
scroll to position [119, 0]
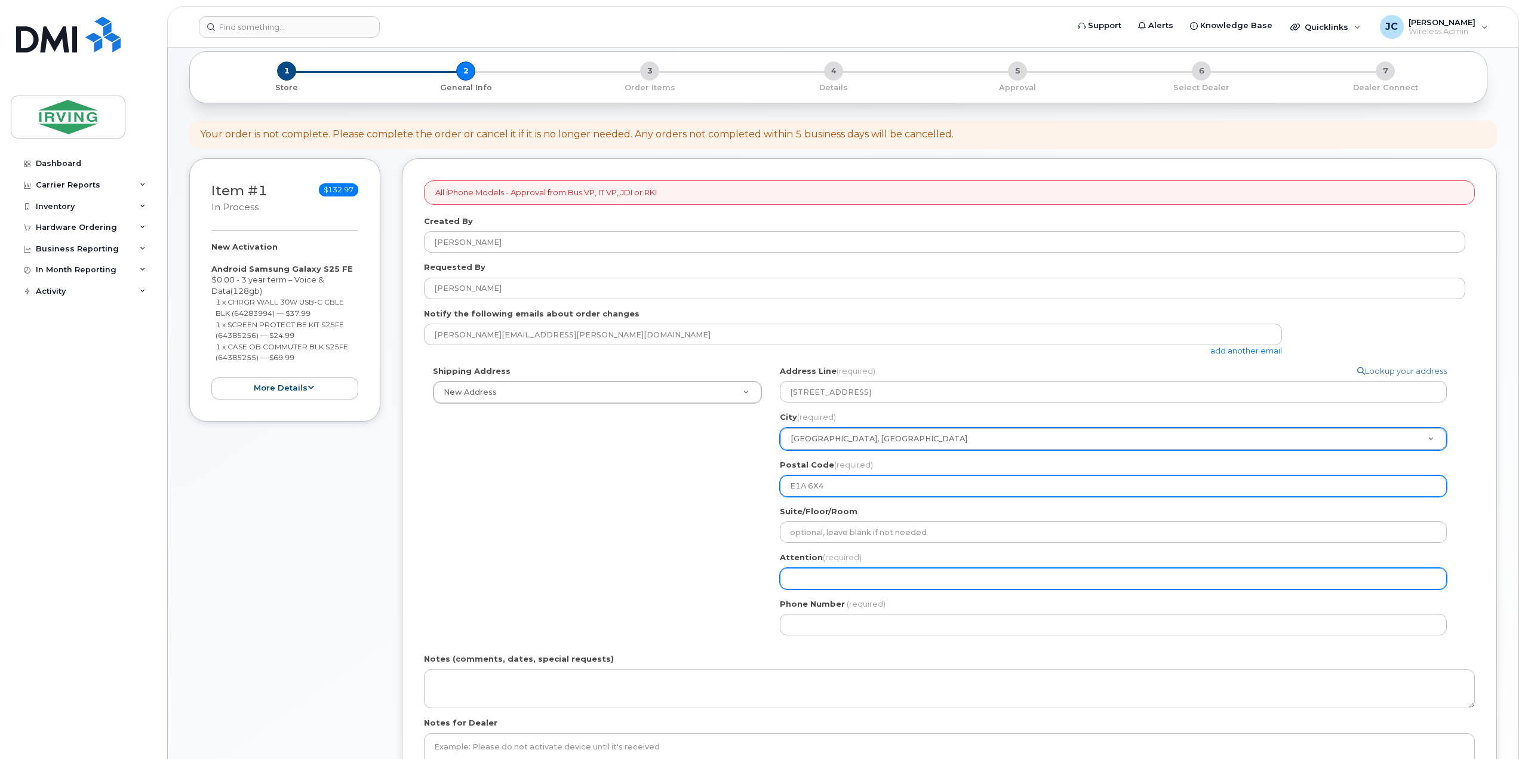
type input "E1A 6X4"
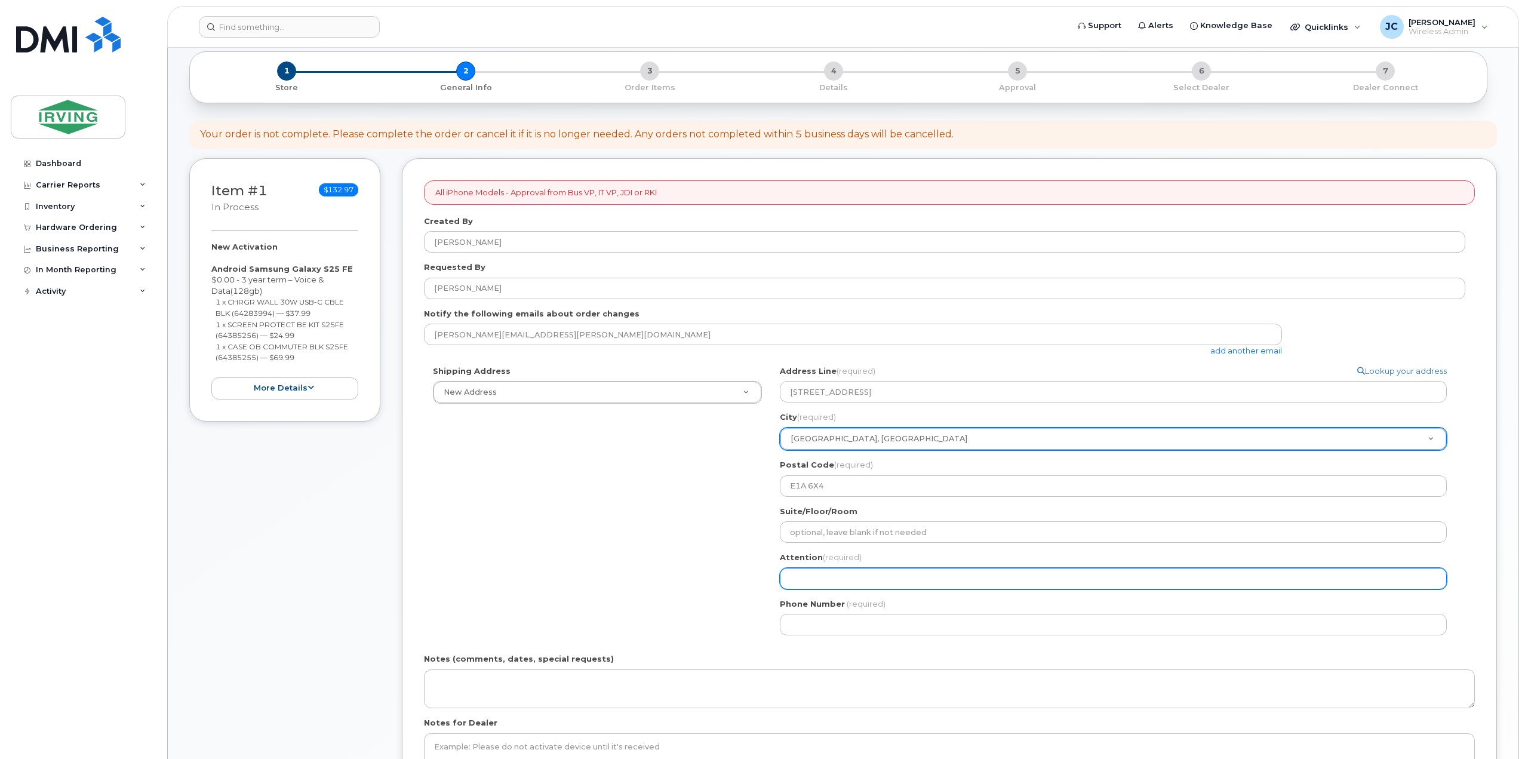
click at [875, 579] on input "Attention (required)" at bounding box center [1113, 578] width 667 height 21
select select
type input "j"
select select
type input "jO"
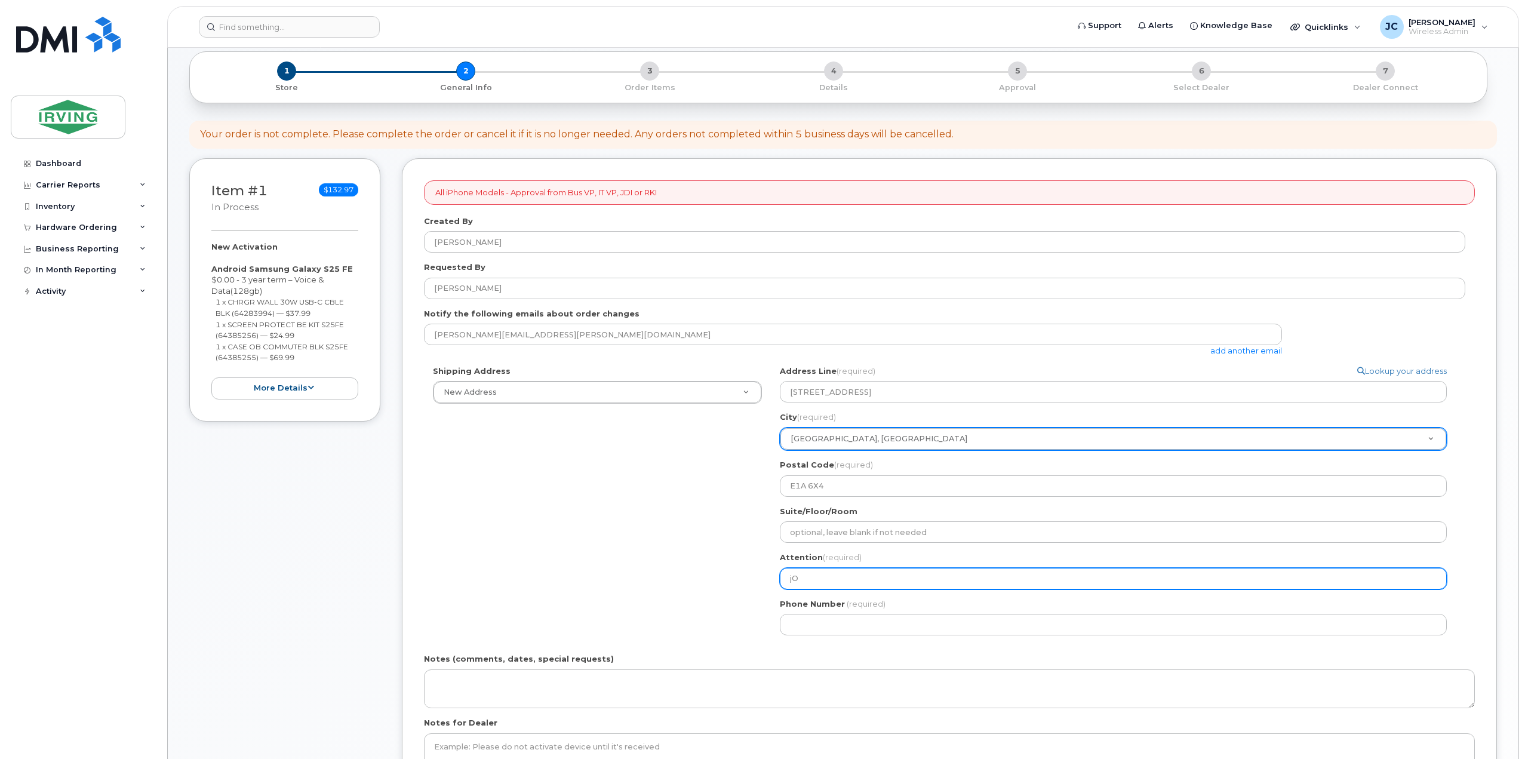
select select
type input "jOH"
select select
type input "jOHN"
select select
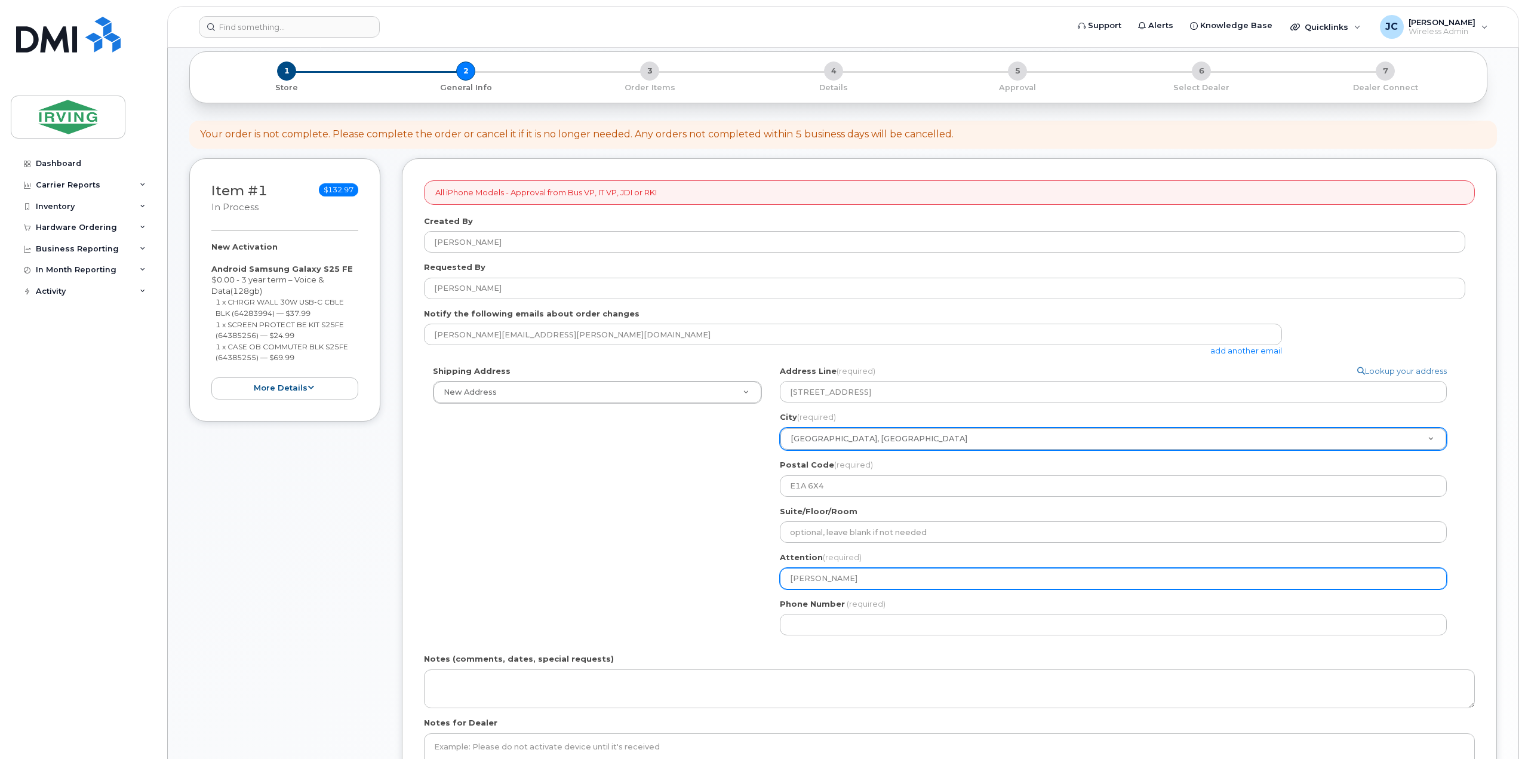
type input "jOH"
select select
type input "jO"
select select
type input "j"
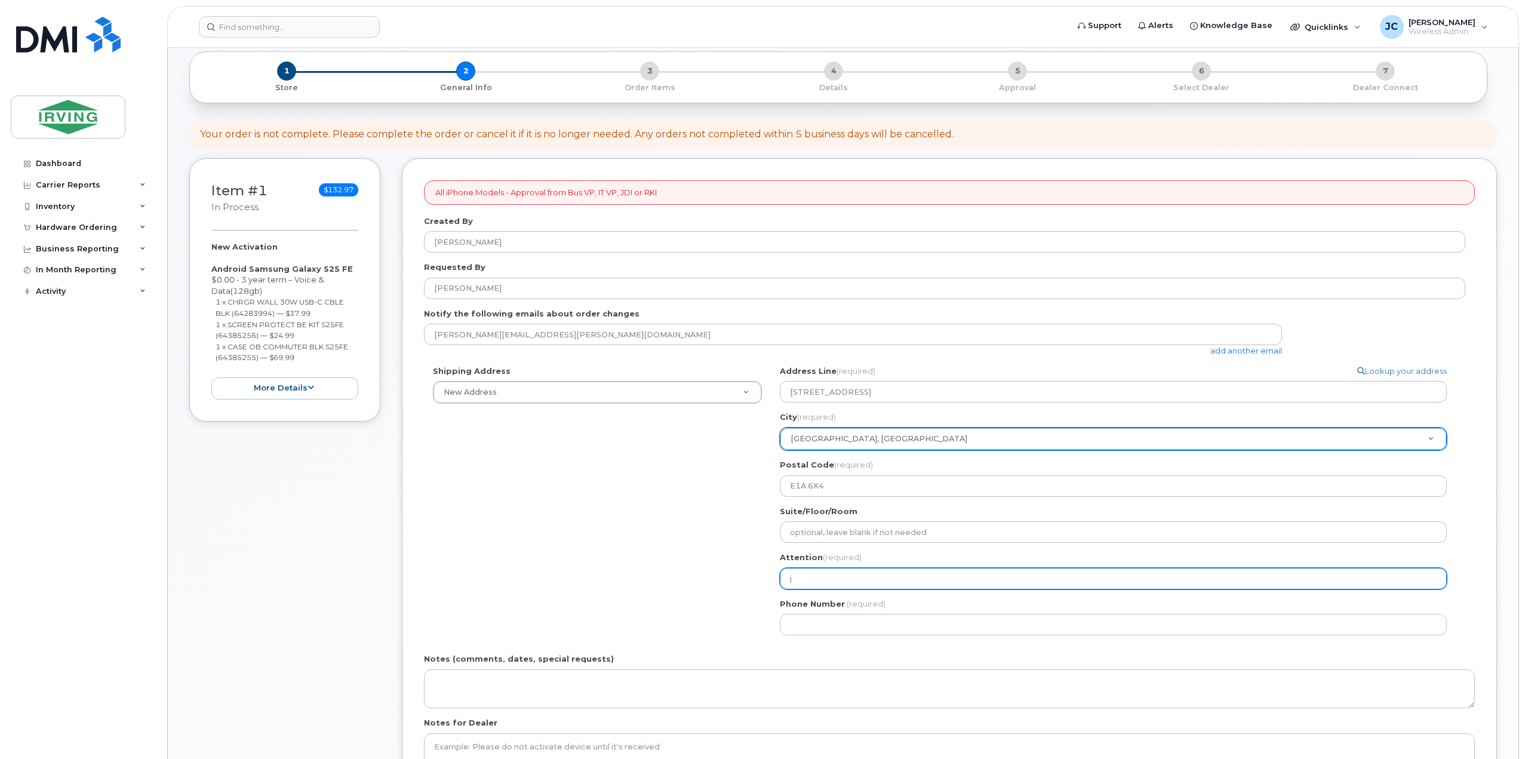
select select
type input "J"
select select
type input "Jo"
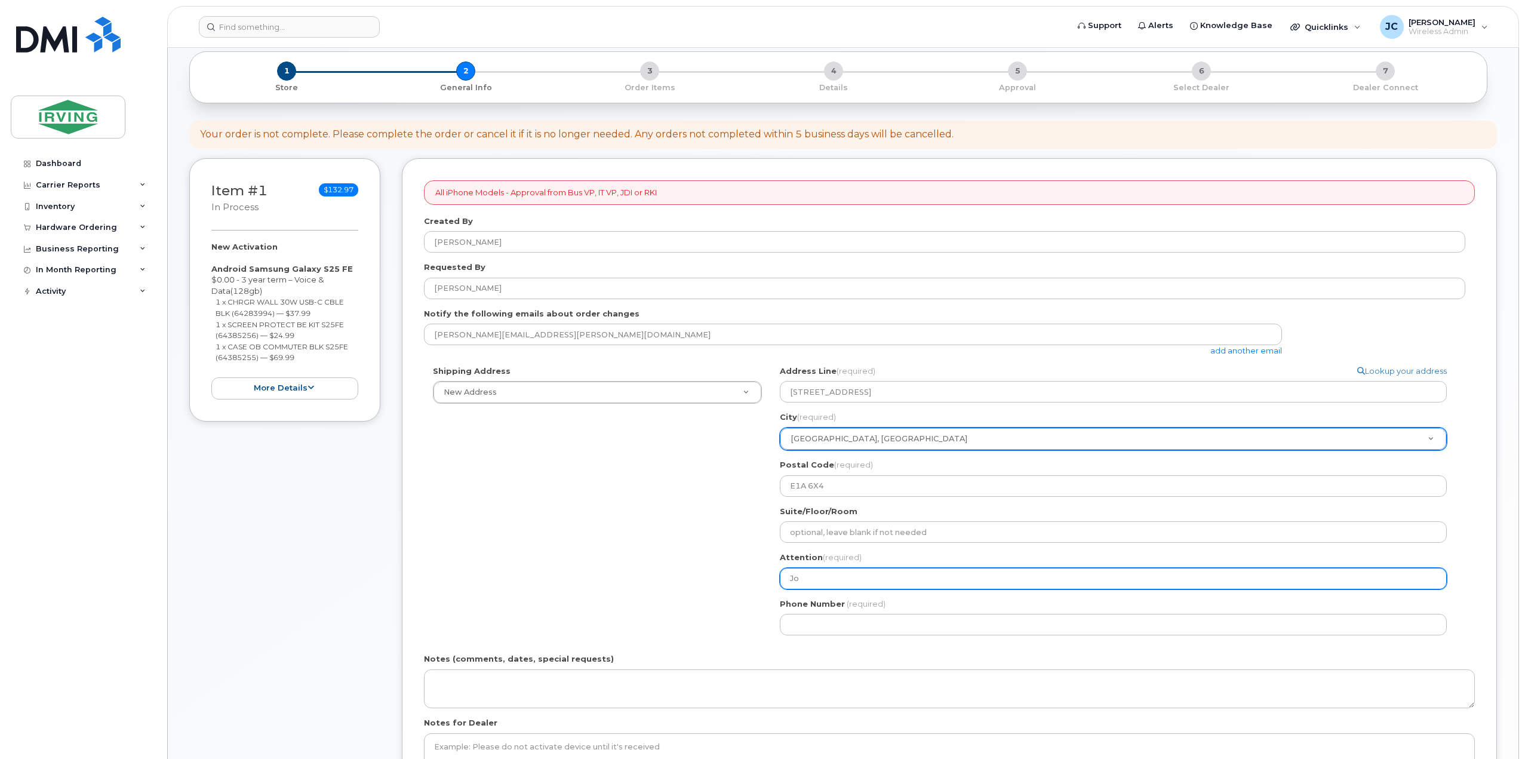
select select
type input "Joh"
select select
click at [875, 579] on input "John" at bounding box center [1113, 578] width 667 height 21
type input "John"
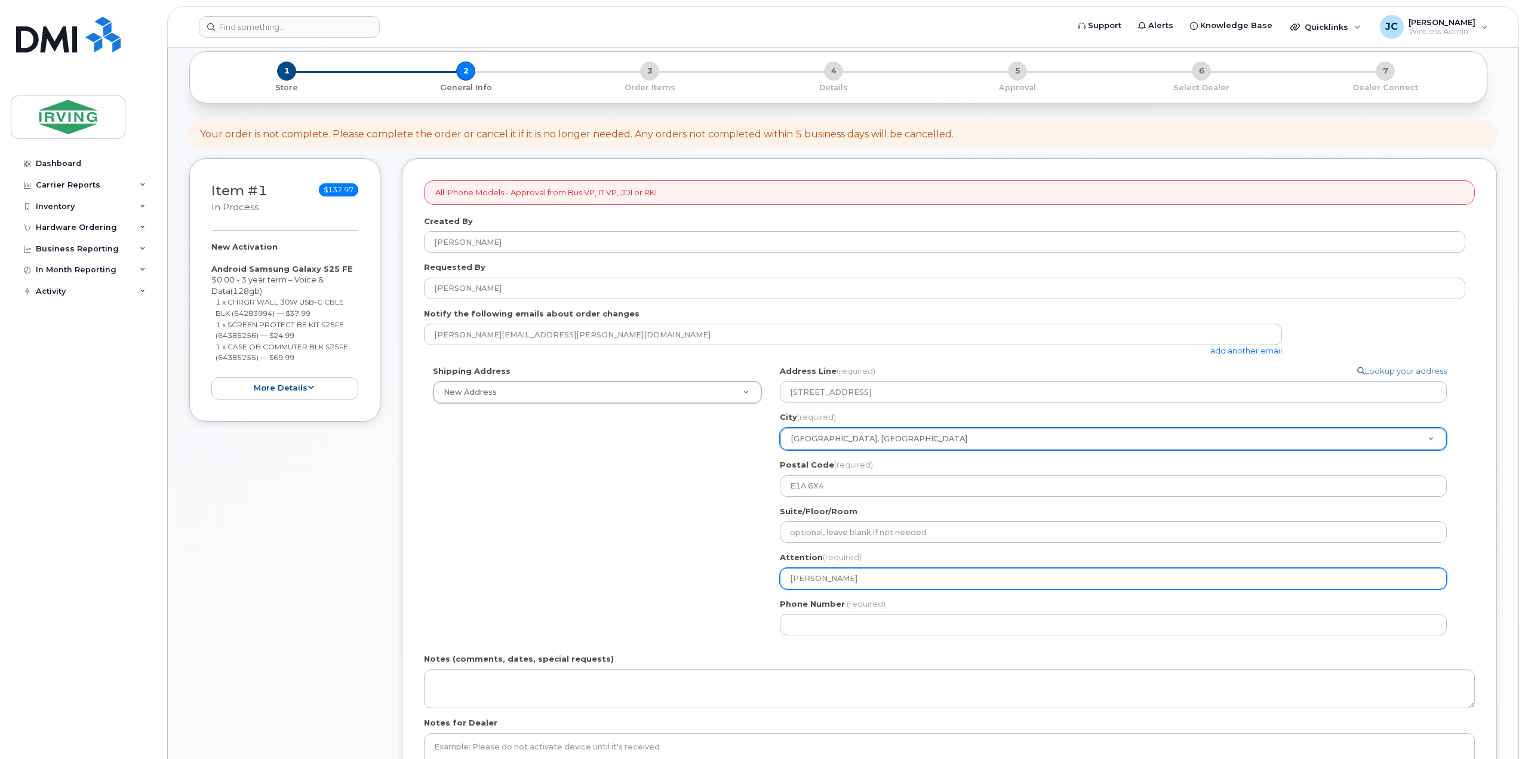
select select
type input "John C"
select select
type input "John Ca"
select select
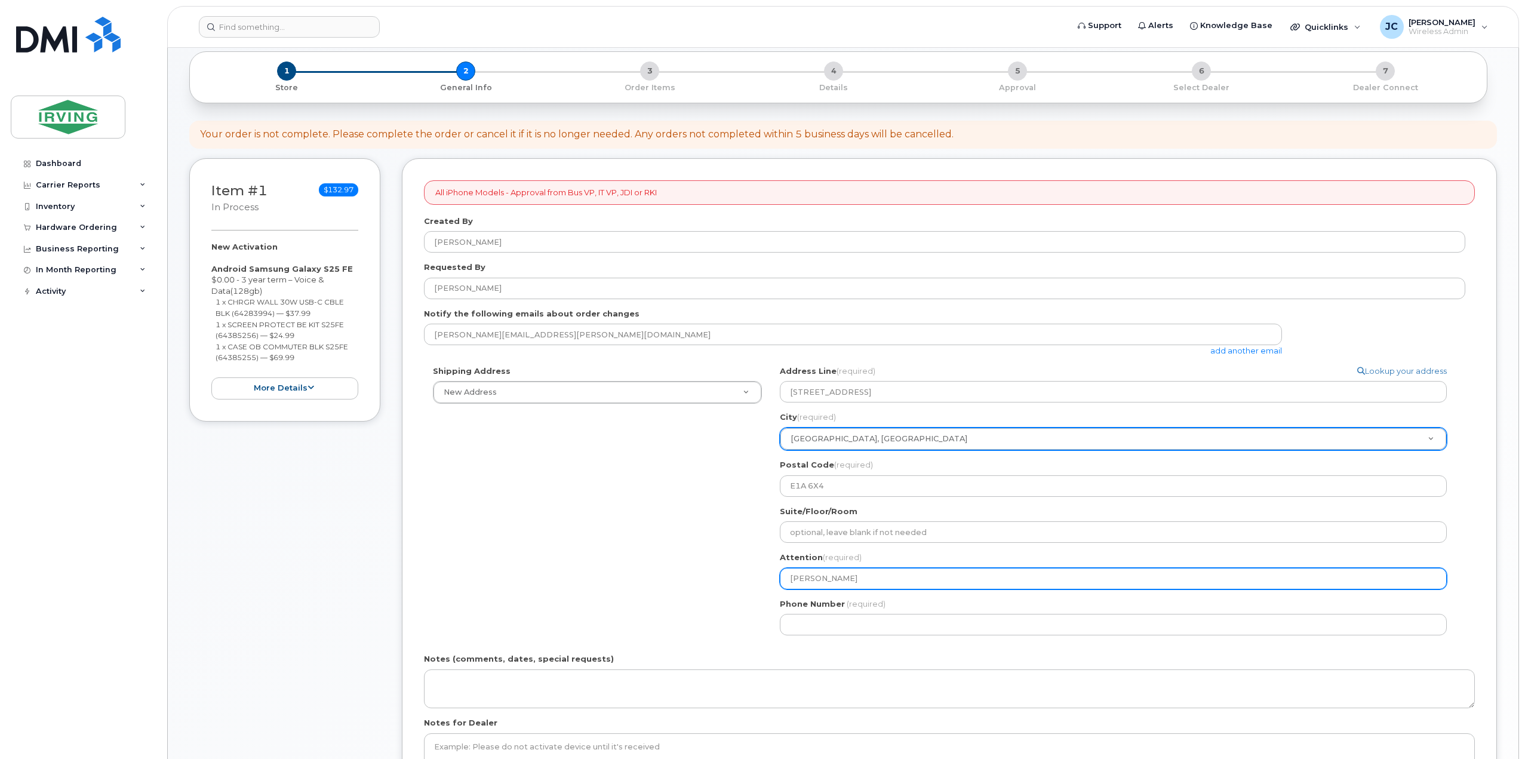
type input "John Cam"
select select
type input "John Came"
select select
type input "John Camer"
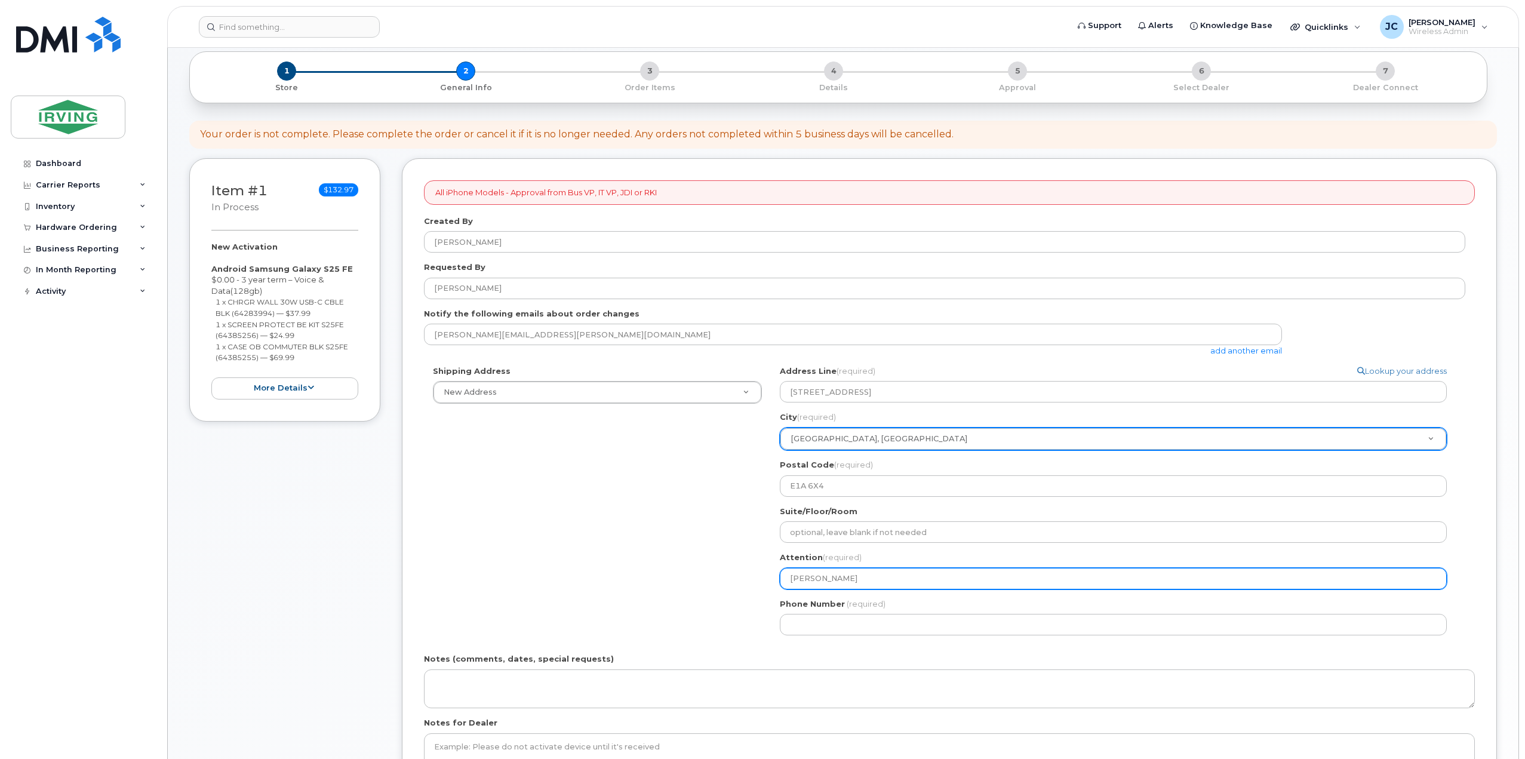
select select
type input "John Camero"
select select
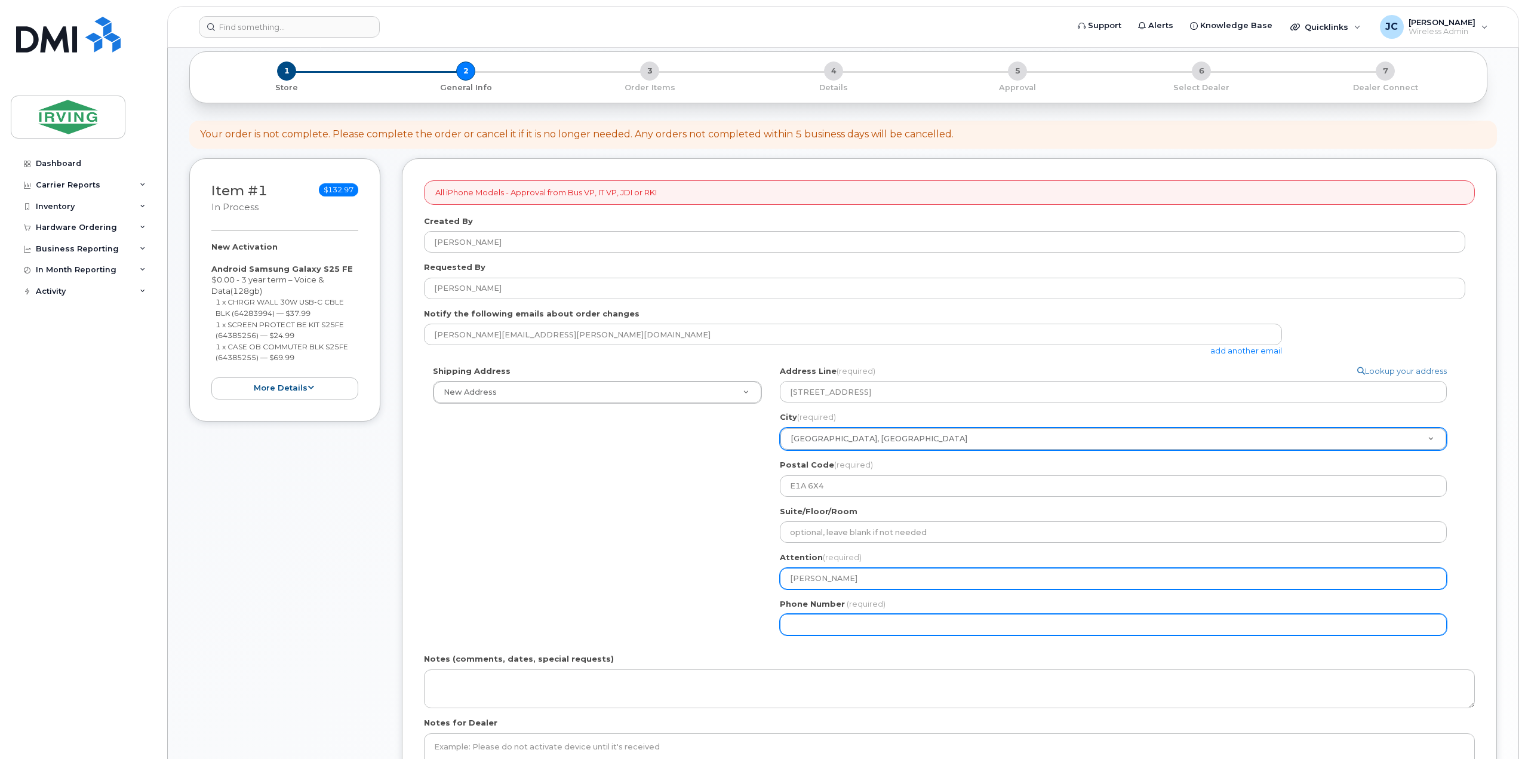
type input "[PERSON_NAME]"
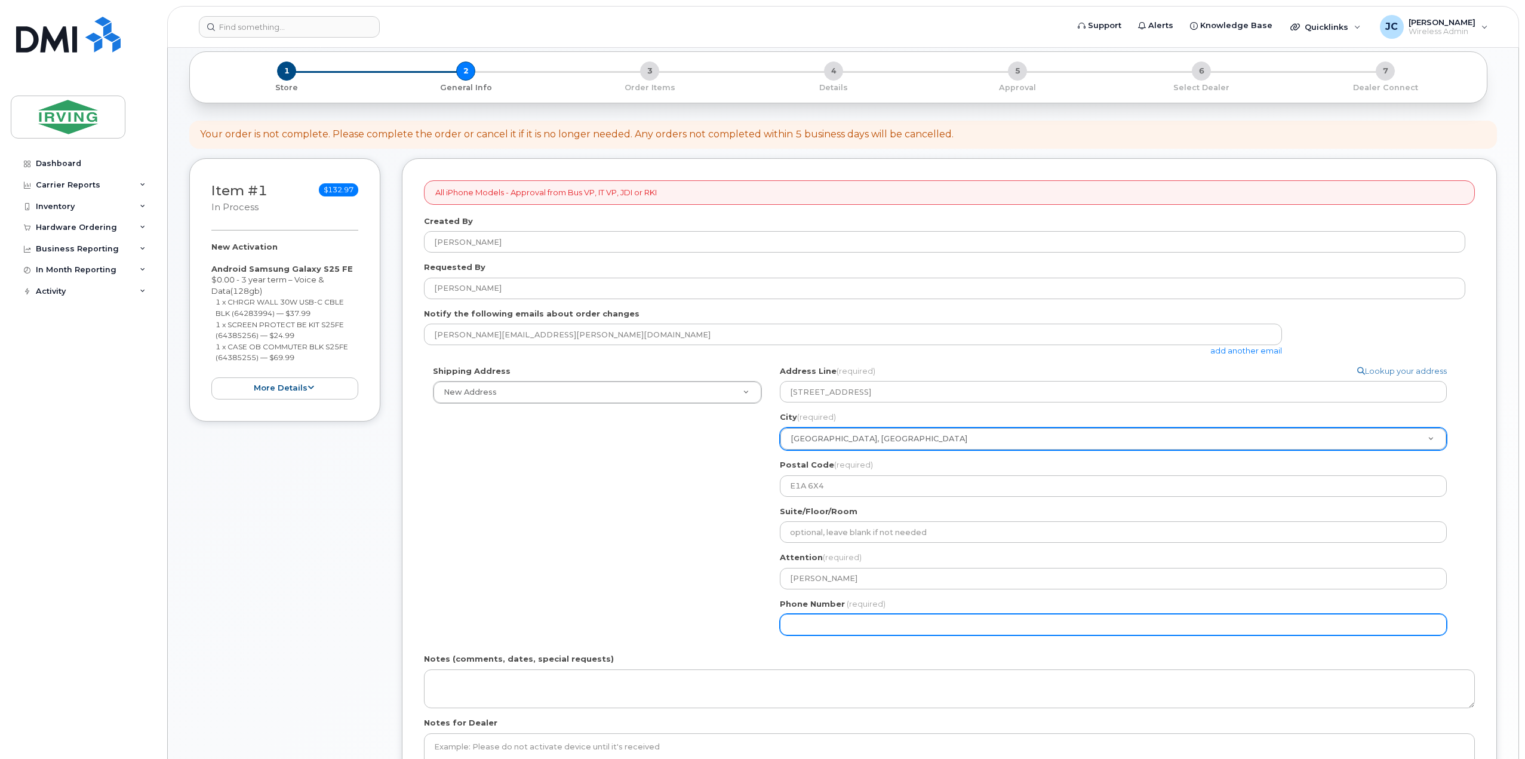
click at [877, 620] on input "Phone Number" at bounding box center [1113, 624] width 667 height 21
type input "506"
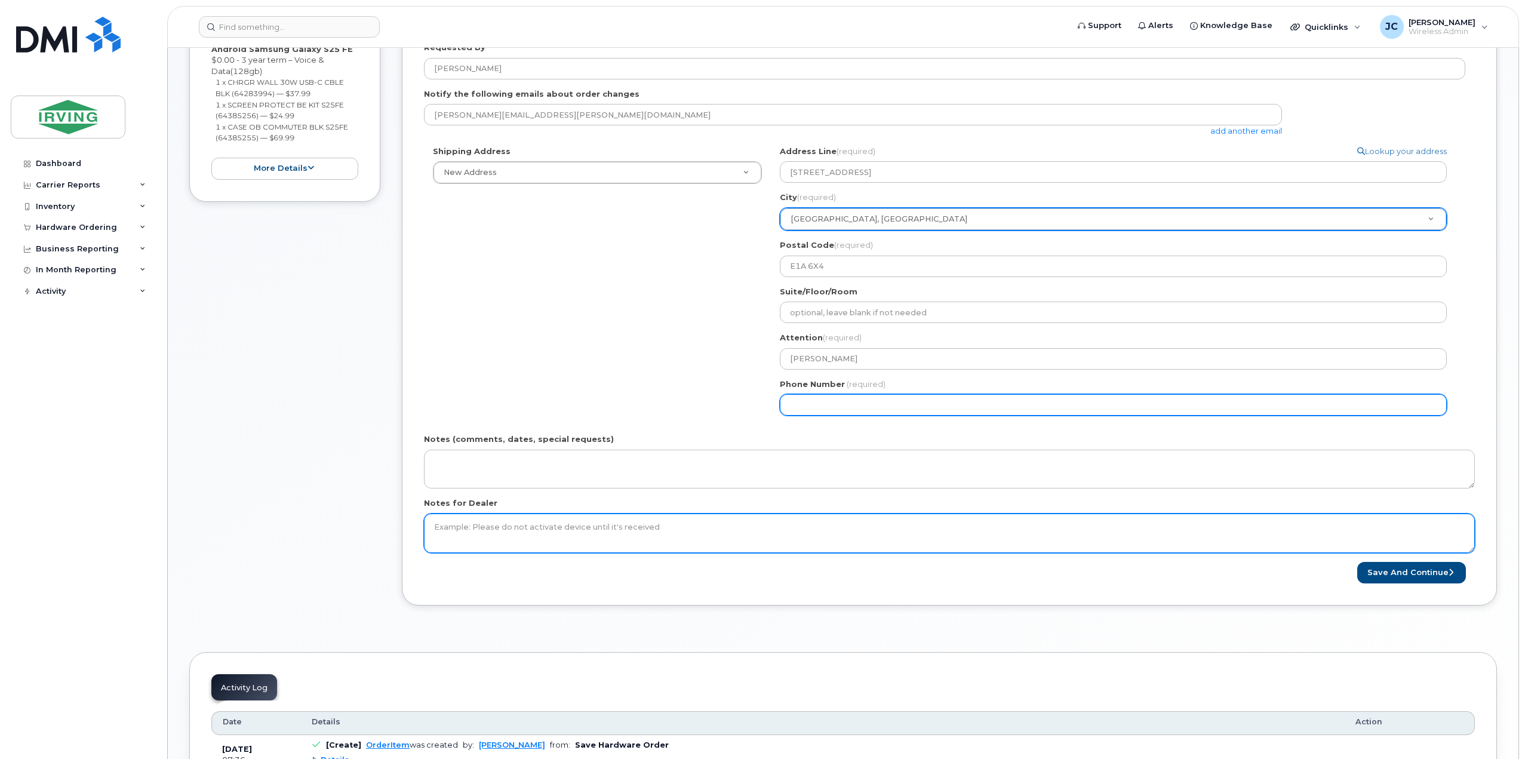
scroll to position [358, 0]
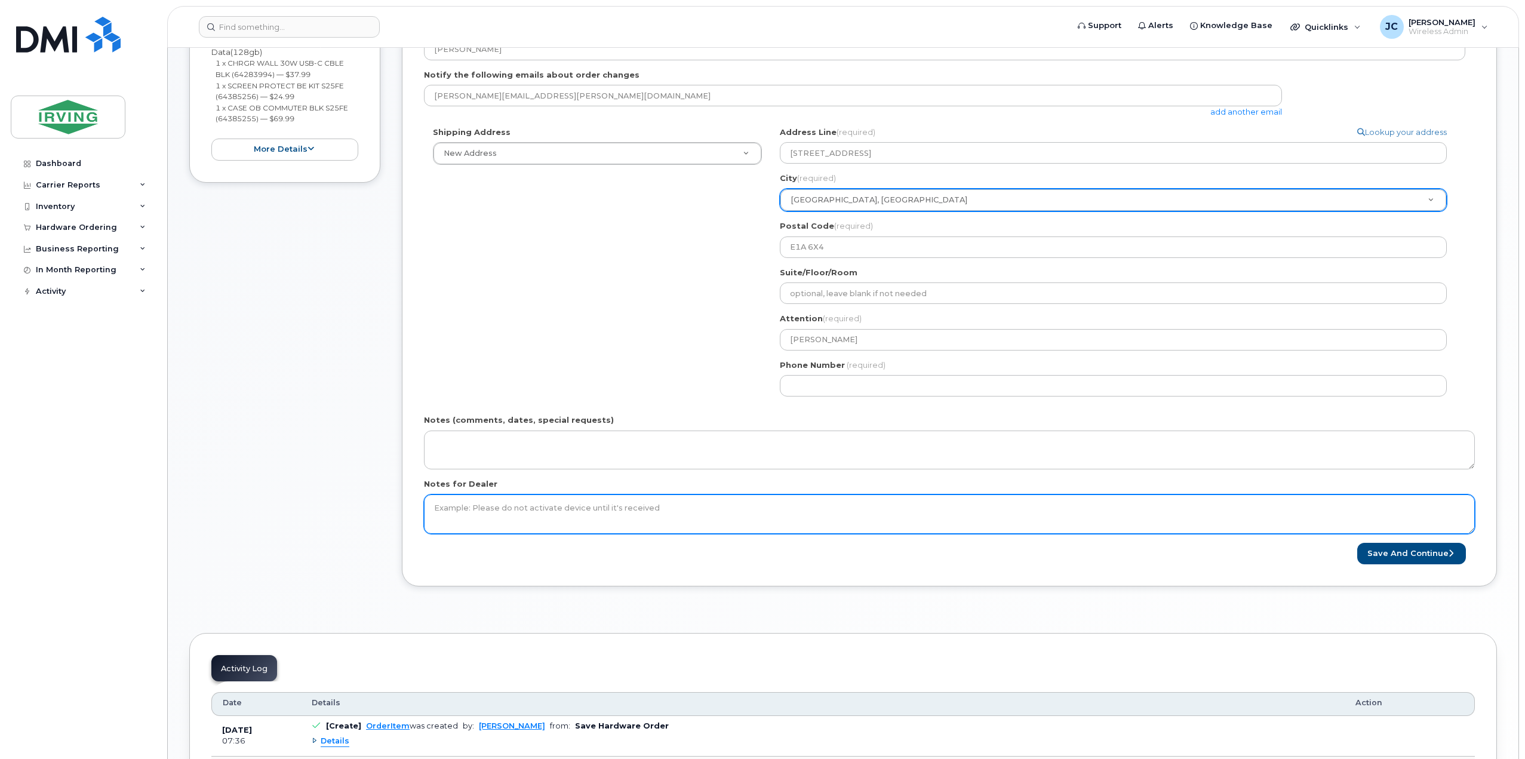
click at [544, 507] on textarea "Notes for Dealer" at bounding box center [949, 513] width 1051 height 39
type textarea "Please don't activate device until it's received."
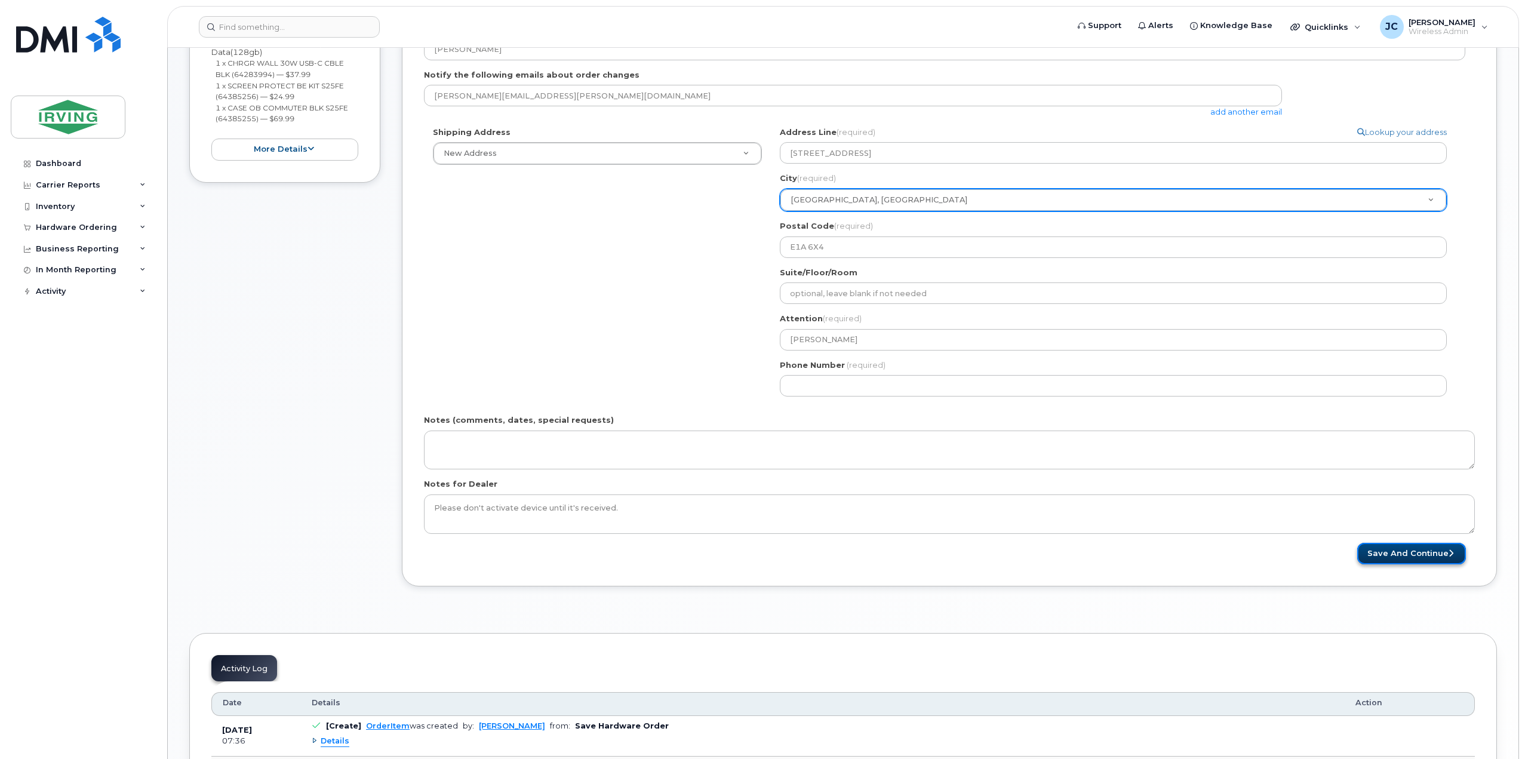
click at [1439, 547] on button "Save and Continue" at bounding box center [1411, 554] width 109 height 22
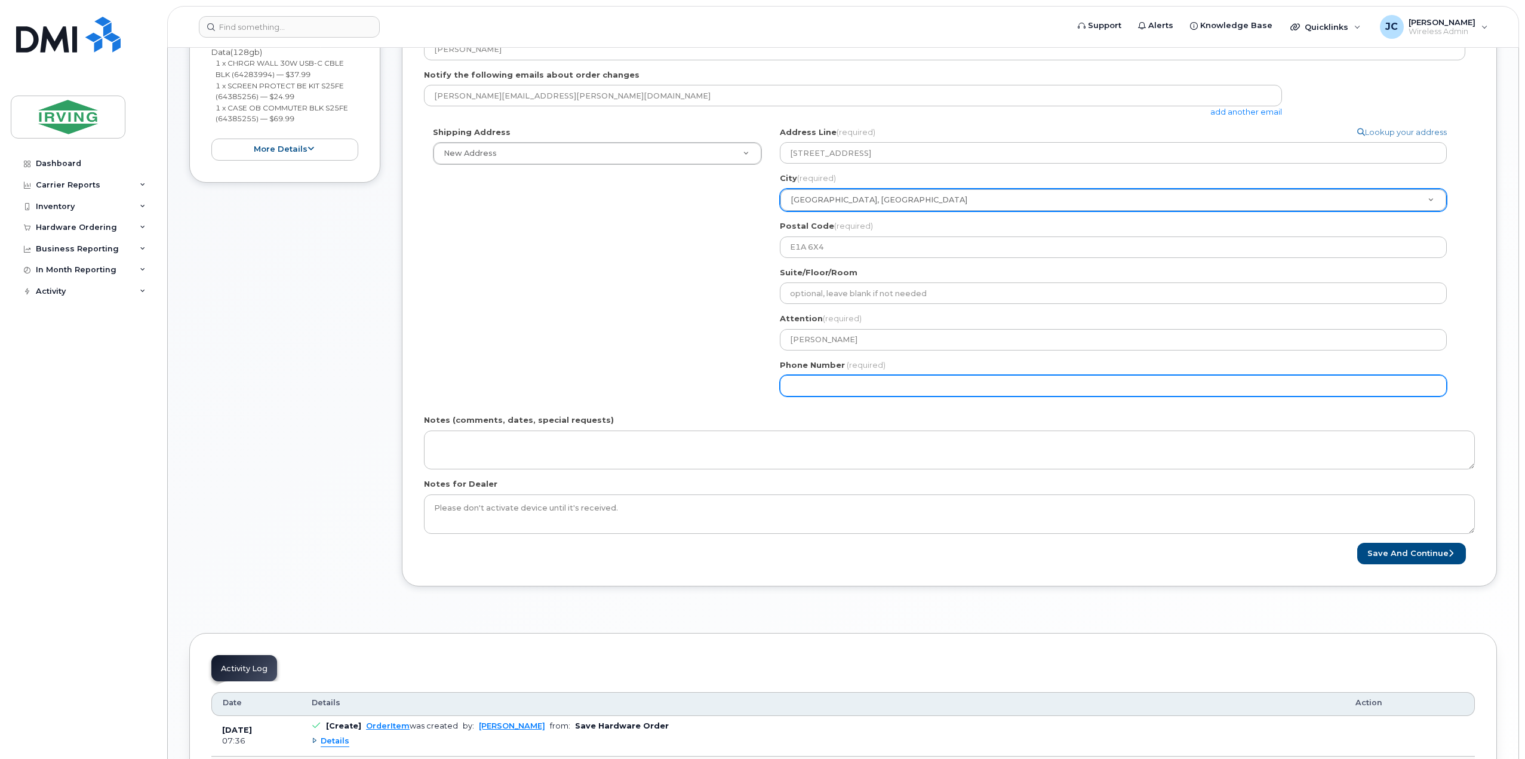
click at [889, 385] on input "Phone Number" at bounding box center [1113, 385] width 667 height 21
click at [827, 389] on input "Phone Number" at bounding box center [1113, 385] width 667 height 21
click at [806, 384] on input "Phone Number" at bounding box center [1113, 385] width 667 height 21
select select
type input "5068638090"
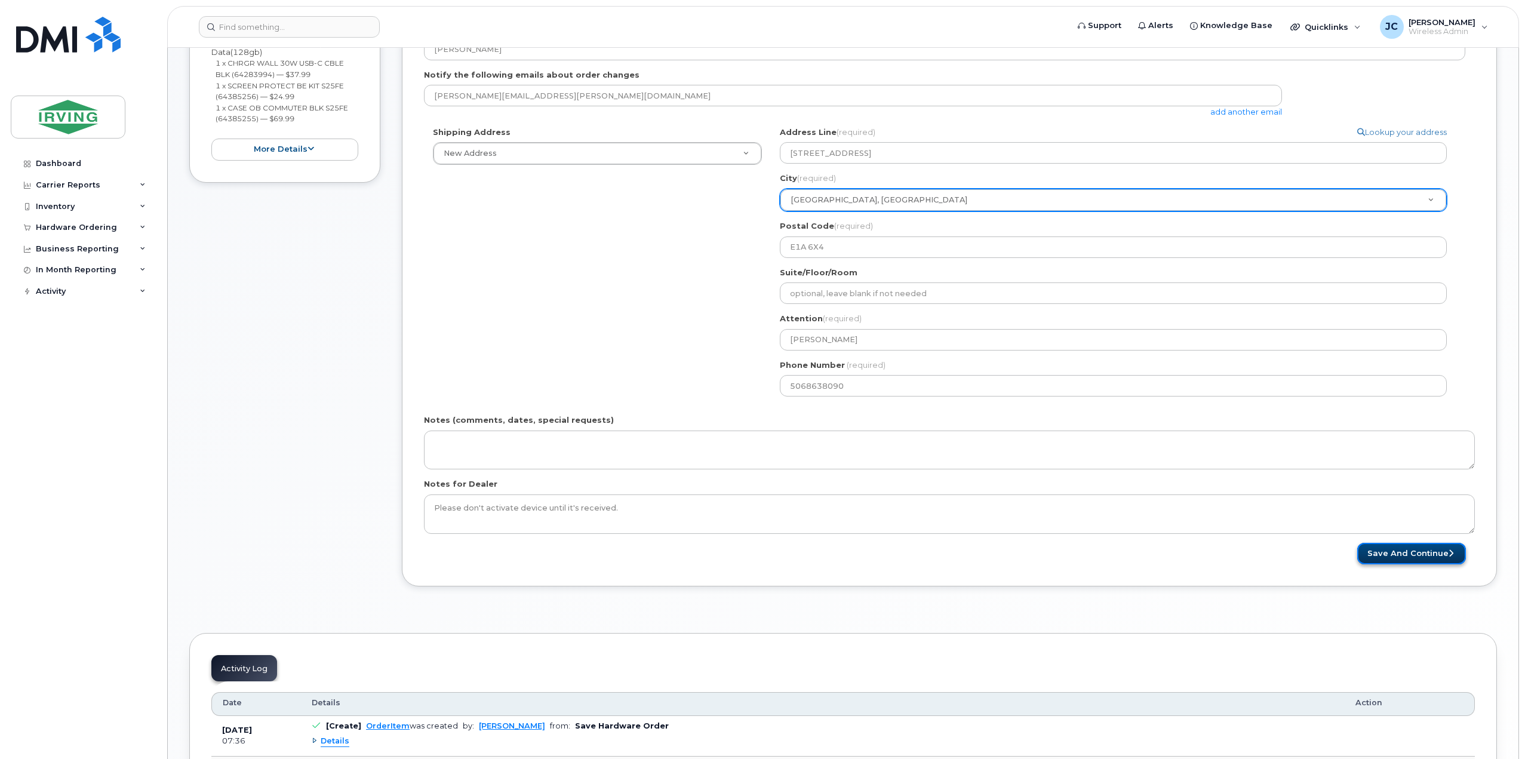
click at [1378, 549] on button "Save and Continue" at bounding box center [1411, 554] width 109 height 22
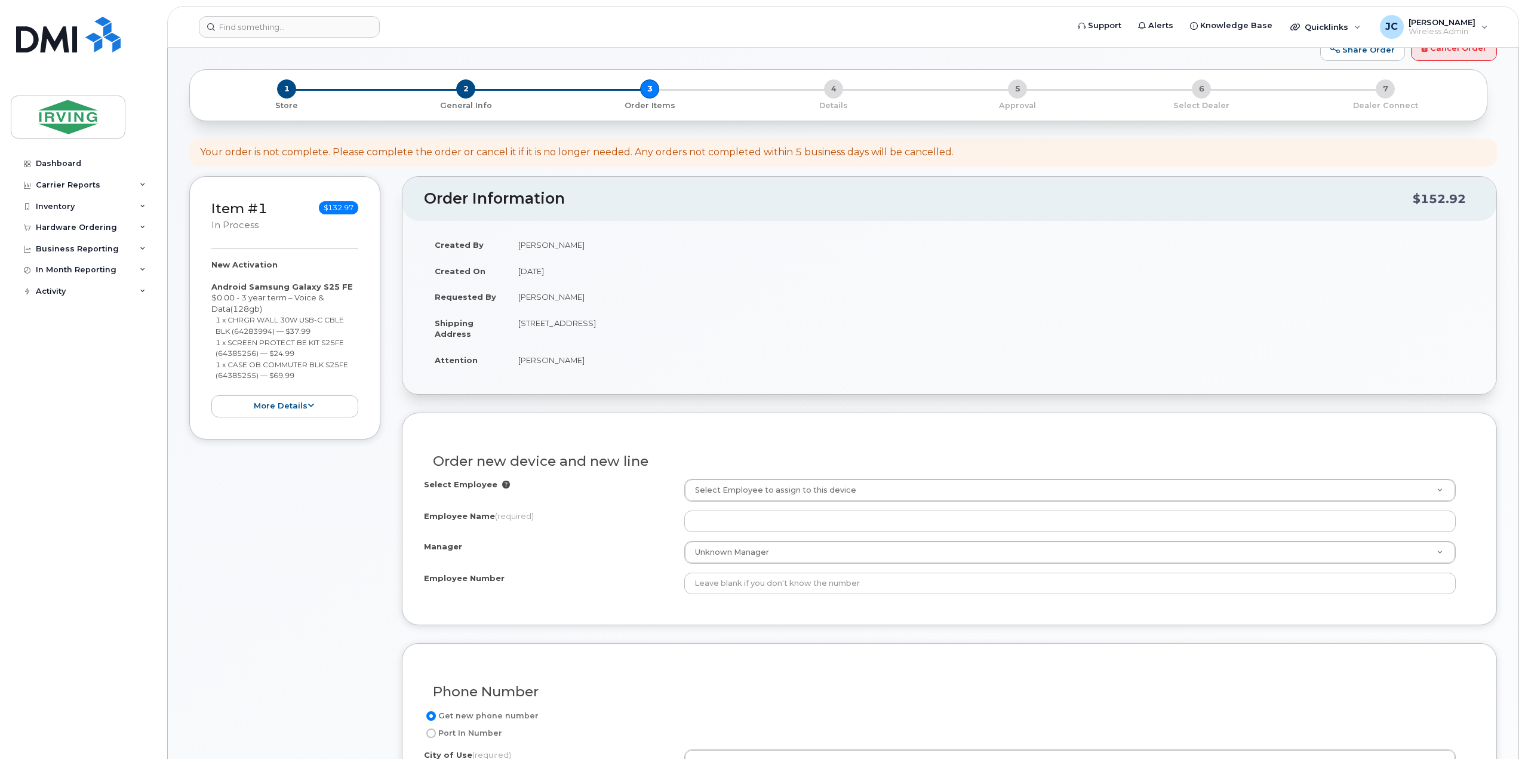
scroll to position [119, 0]
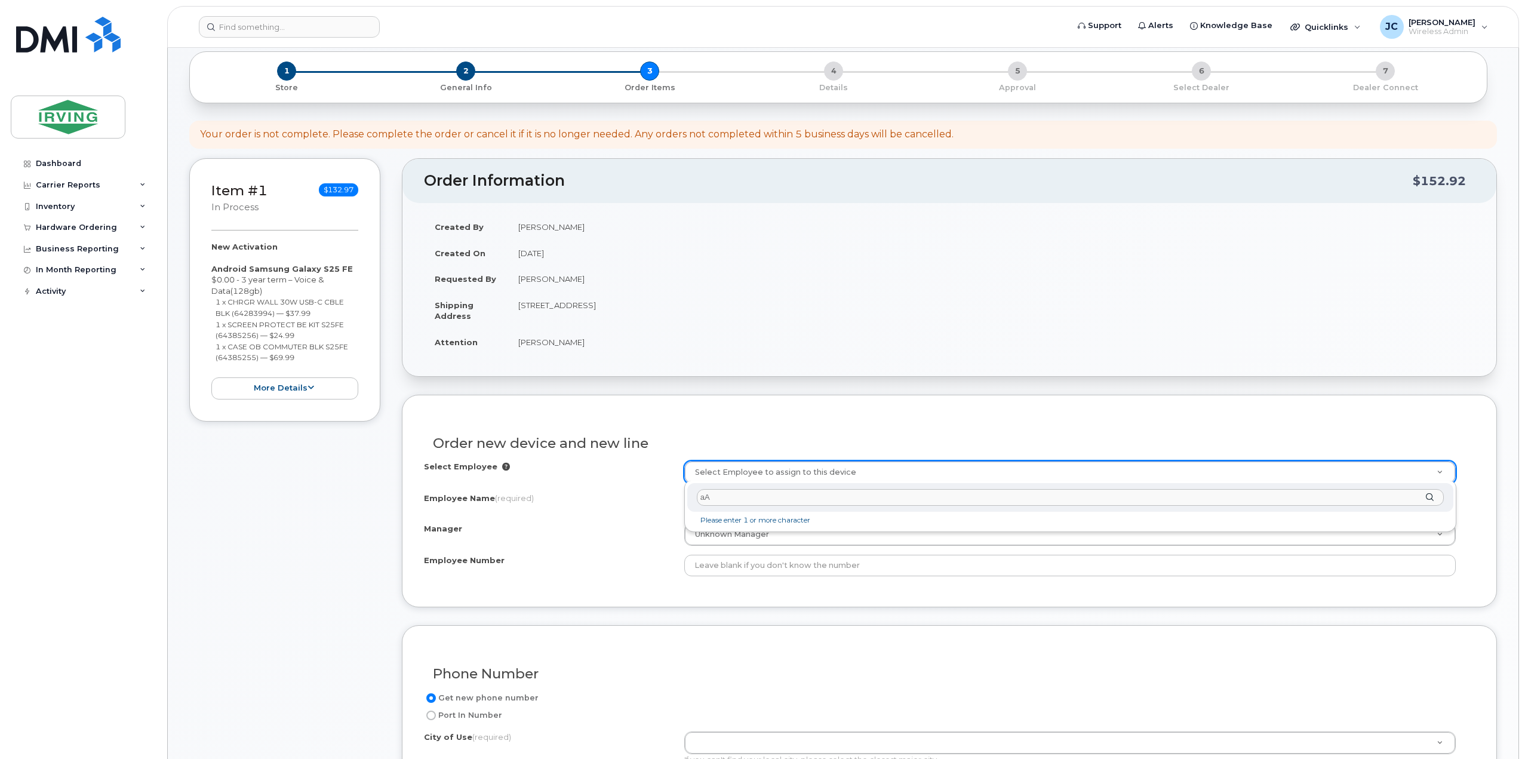
type input "a"
type input "A"
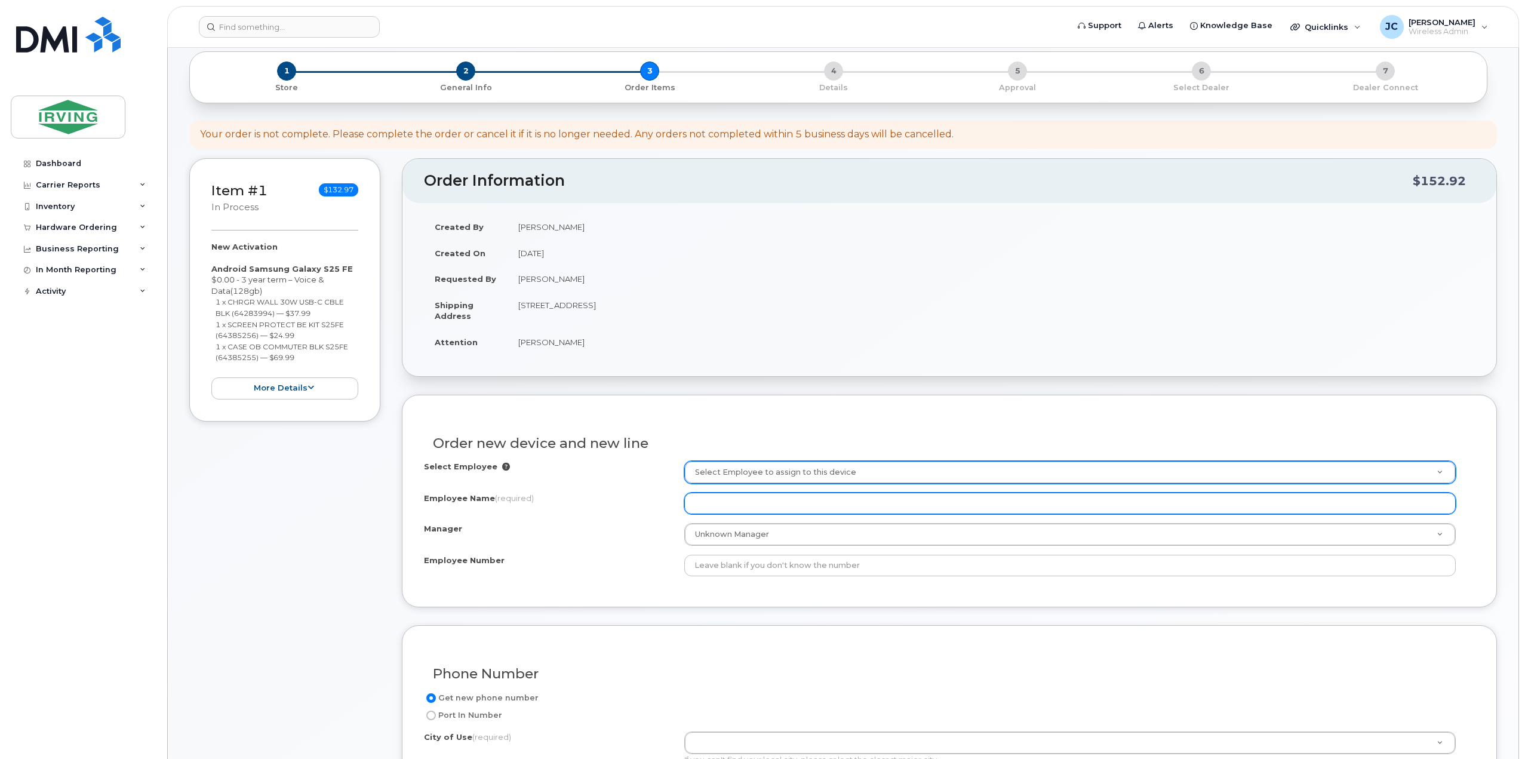
click at [710, 501] on input "Employee Name (required)" at bounding box center [1069, 503] width 771 height 21
type input "c"
type input "[PERSON_NAME]"
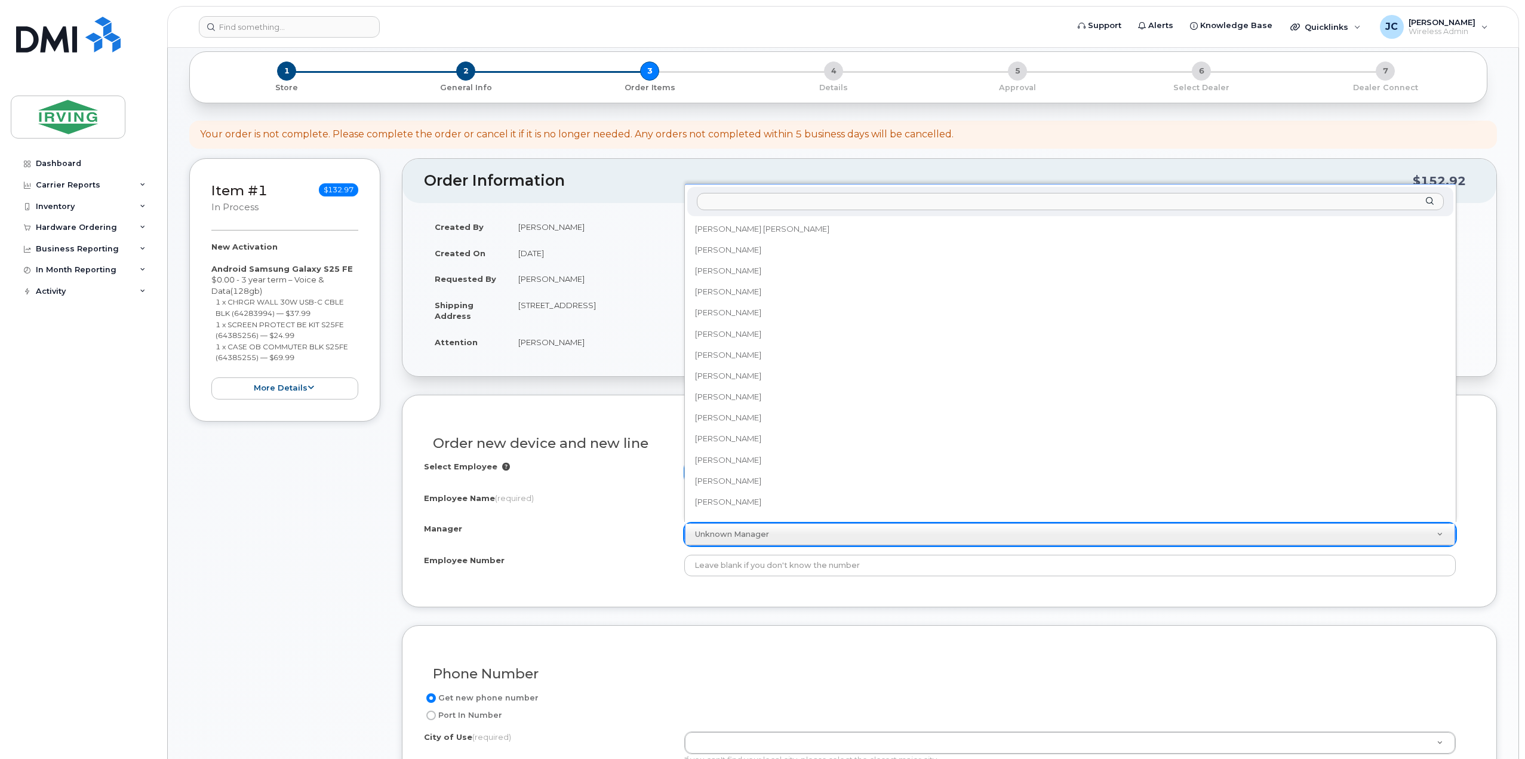
scroll to position [96555, 0]
type input "d"
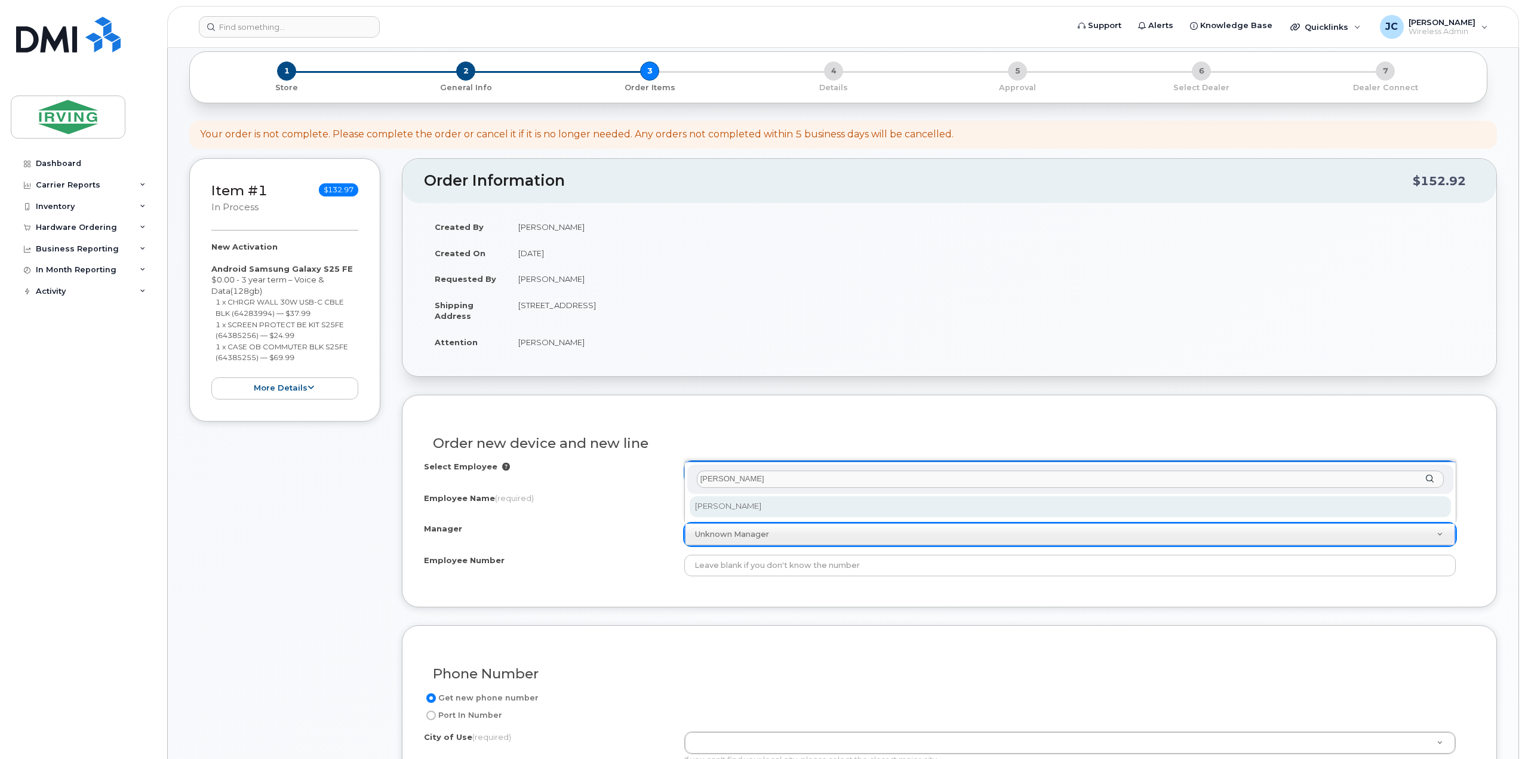
type input "David Pug"
select select "1455941"
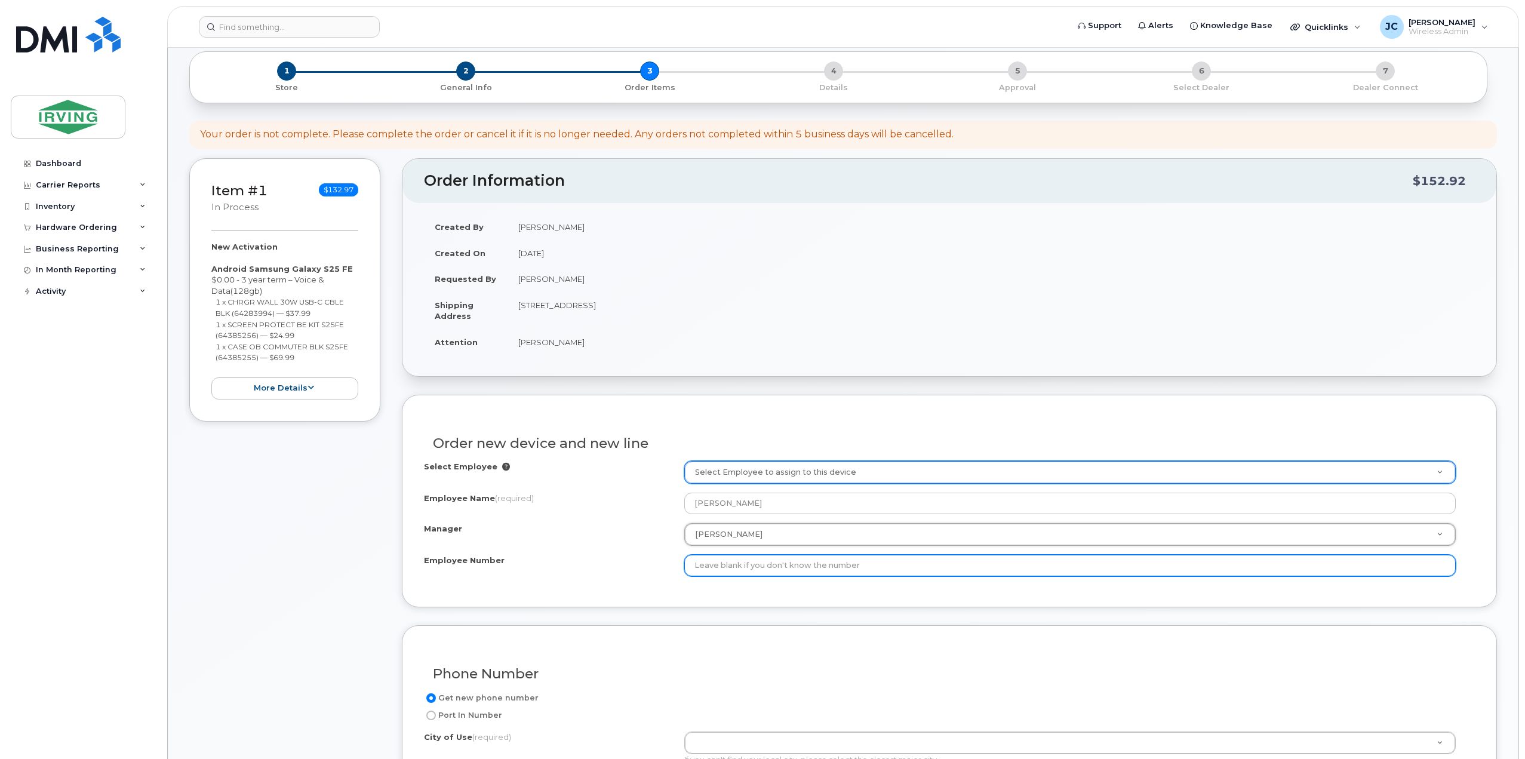
click at [722, 565] on input "Employee Number" at bounding box center [1069, 565] width 771 height 21
click at [715, 568] on input "A" at bounding box center [1069, 565] width 771 height 21
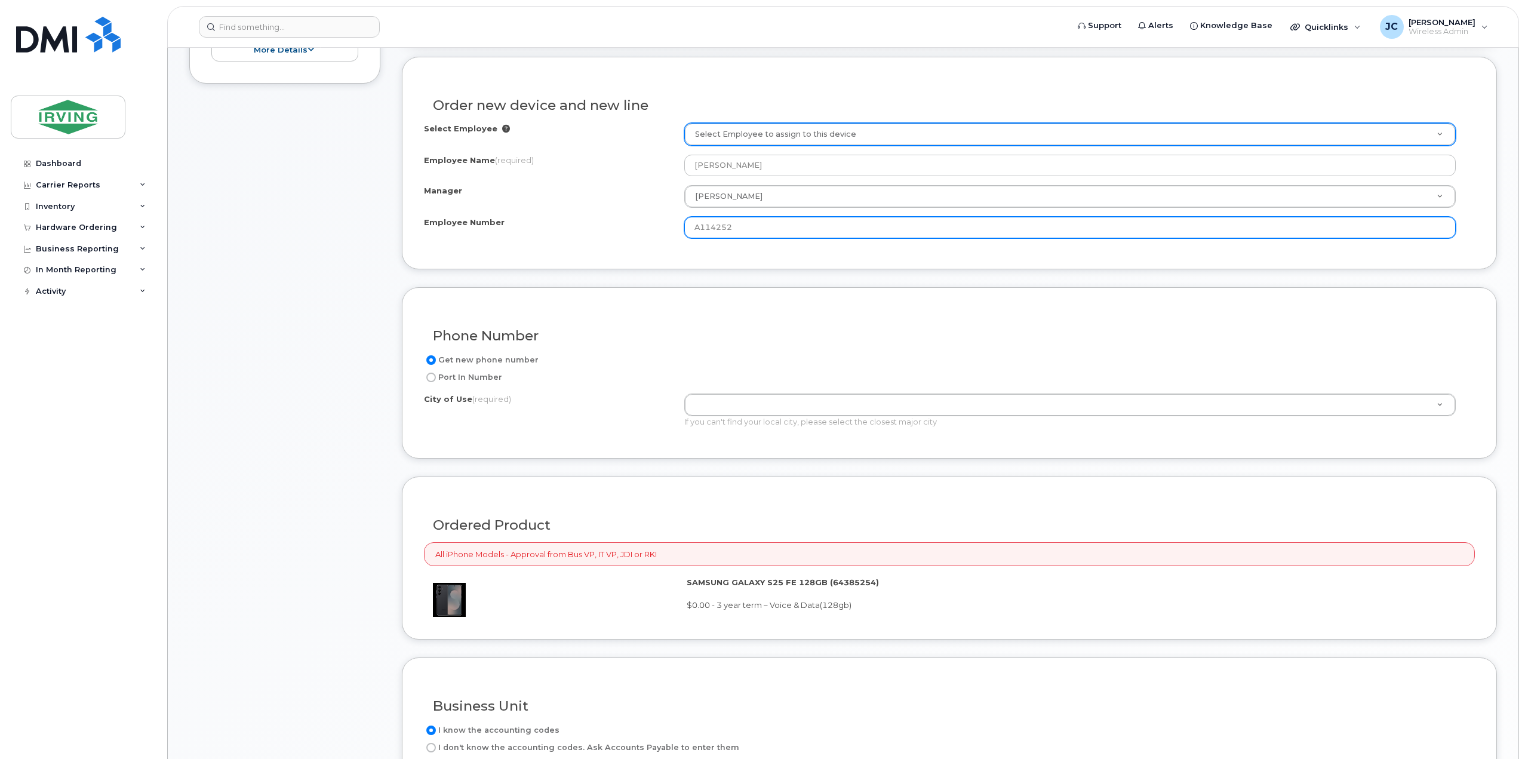
scroll to position [478, 0]
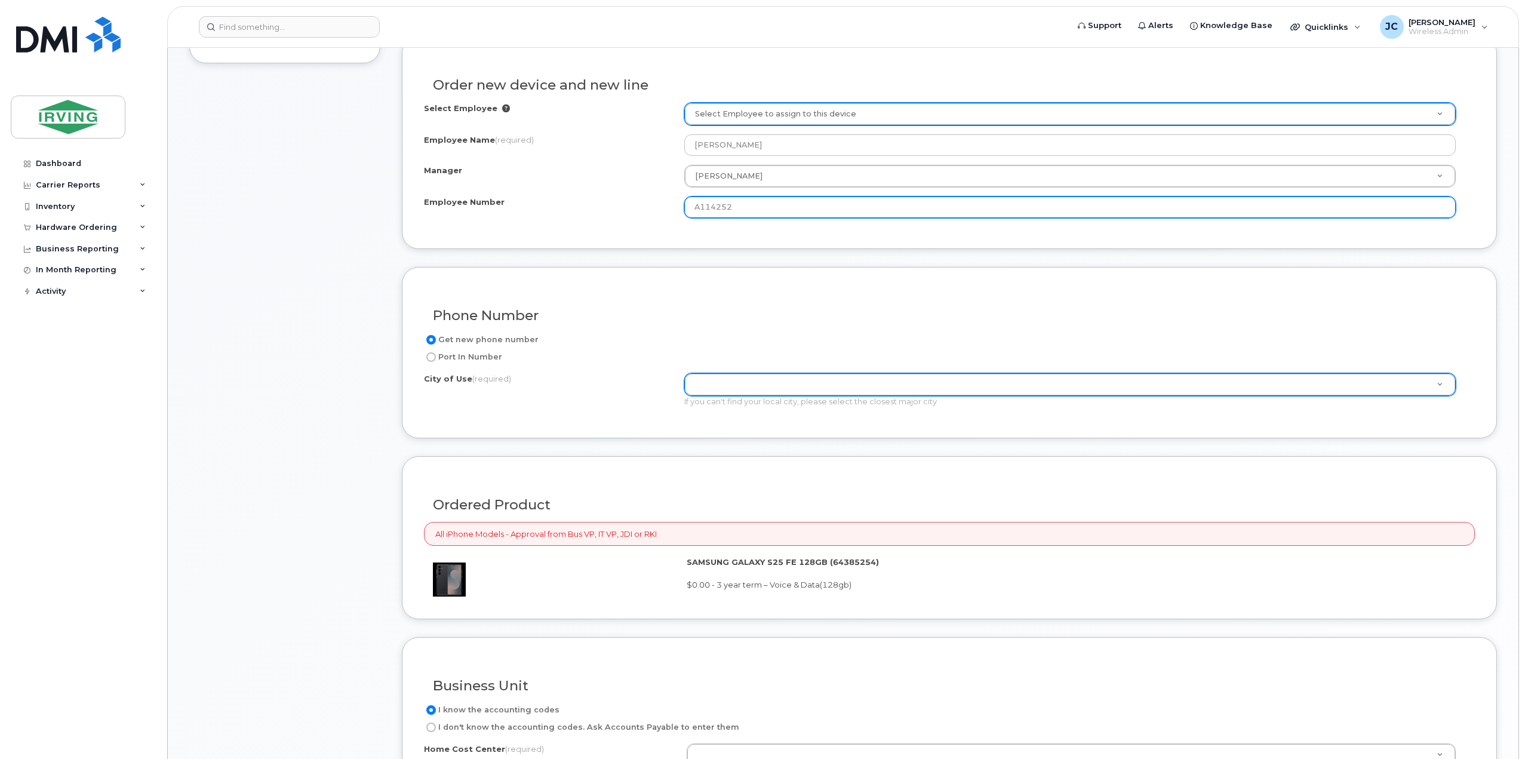
type input "A114252"
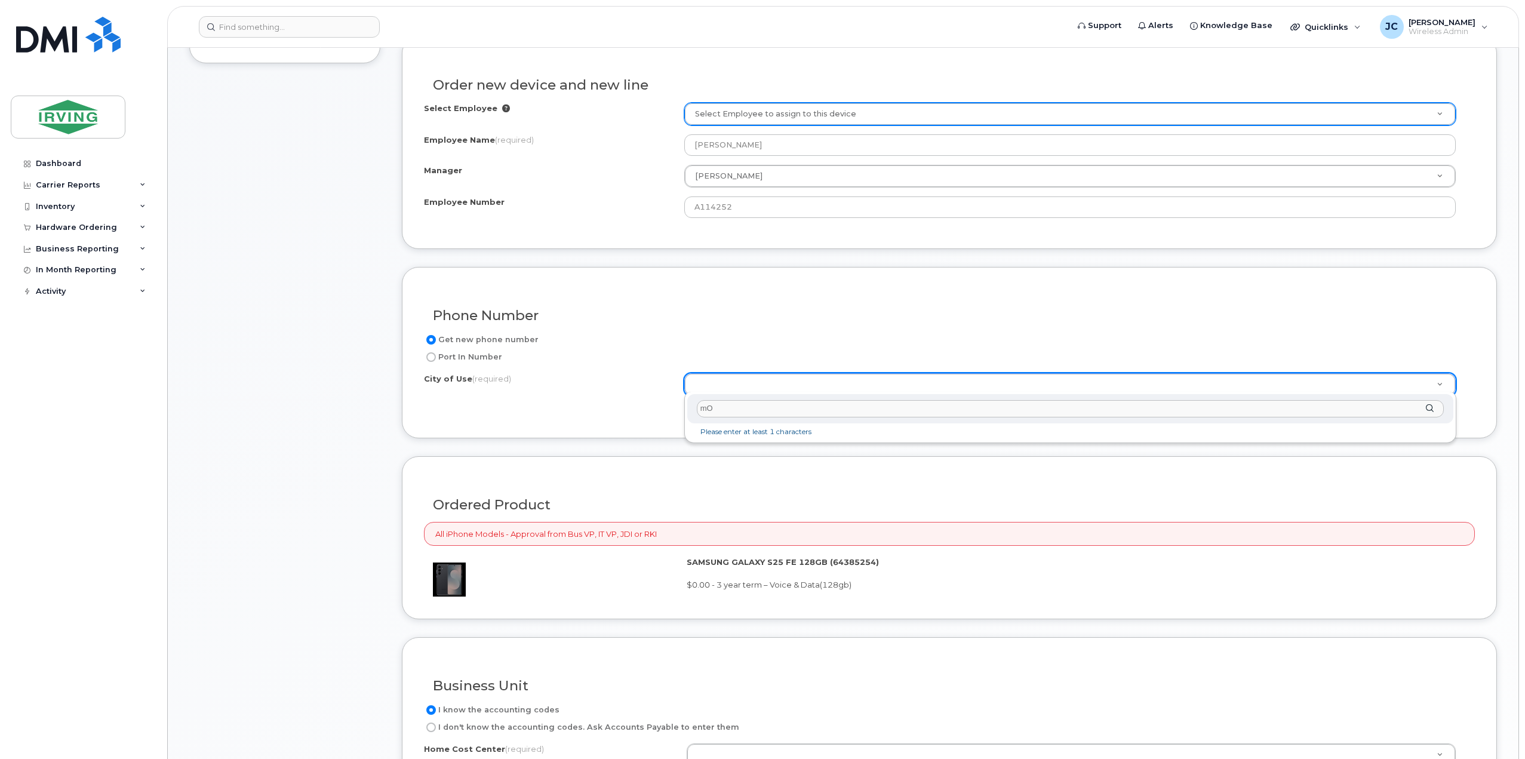
type input "m"
type input "Moncton"
type input "1817"
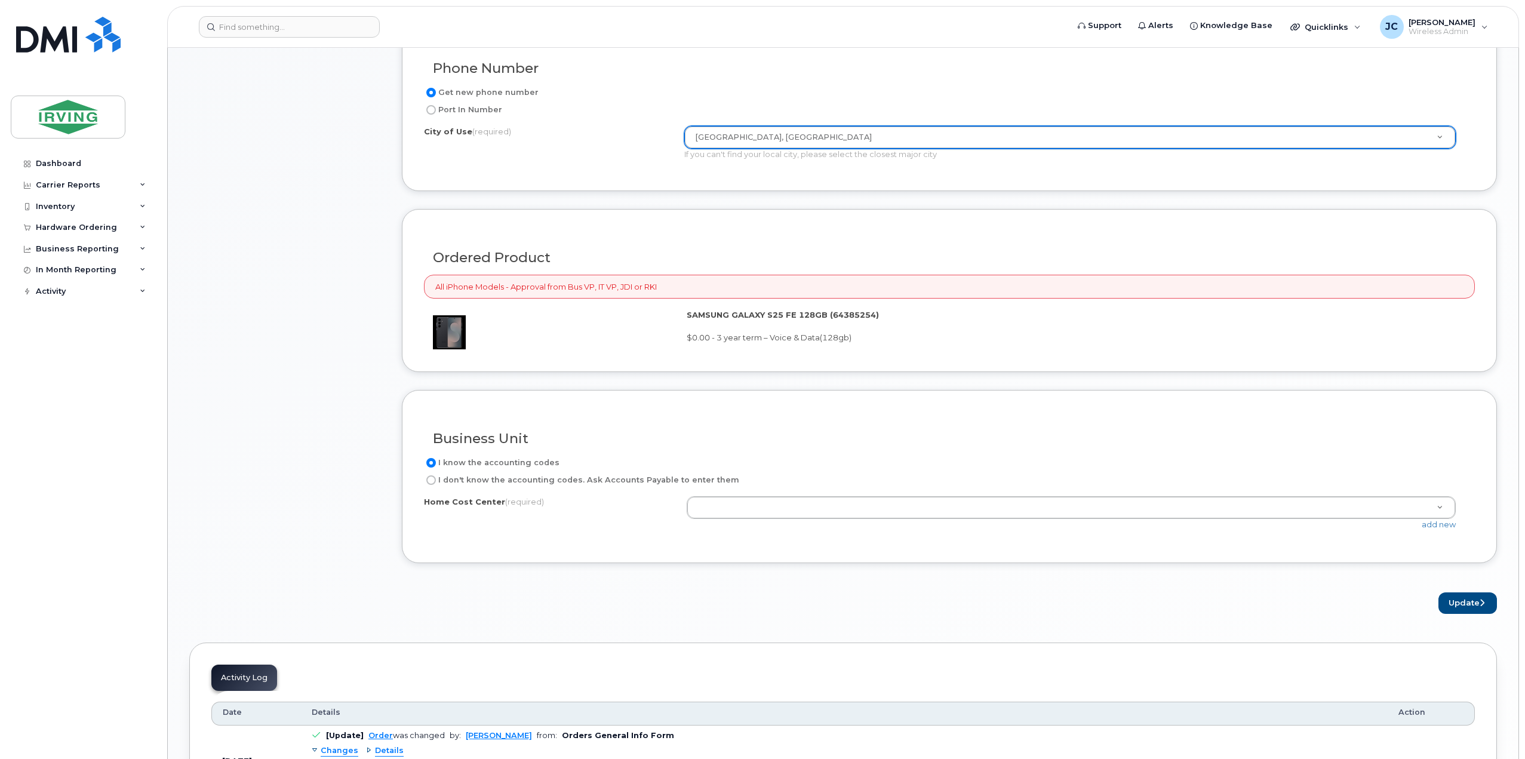
scroll to position [776, 0]
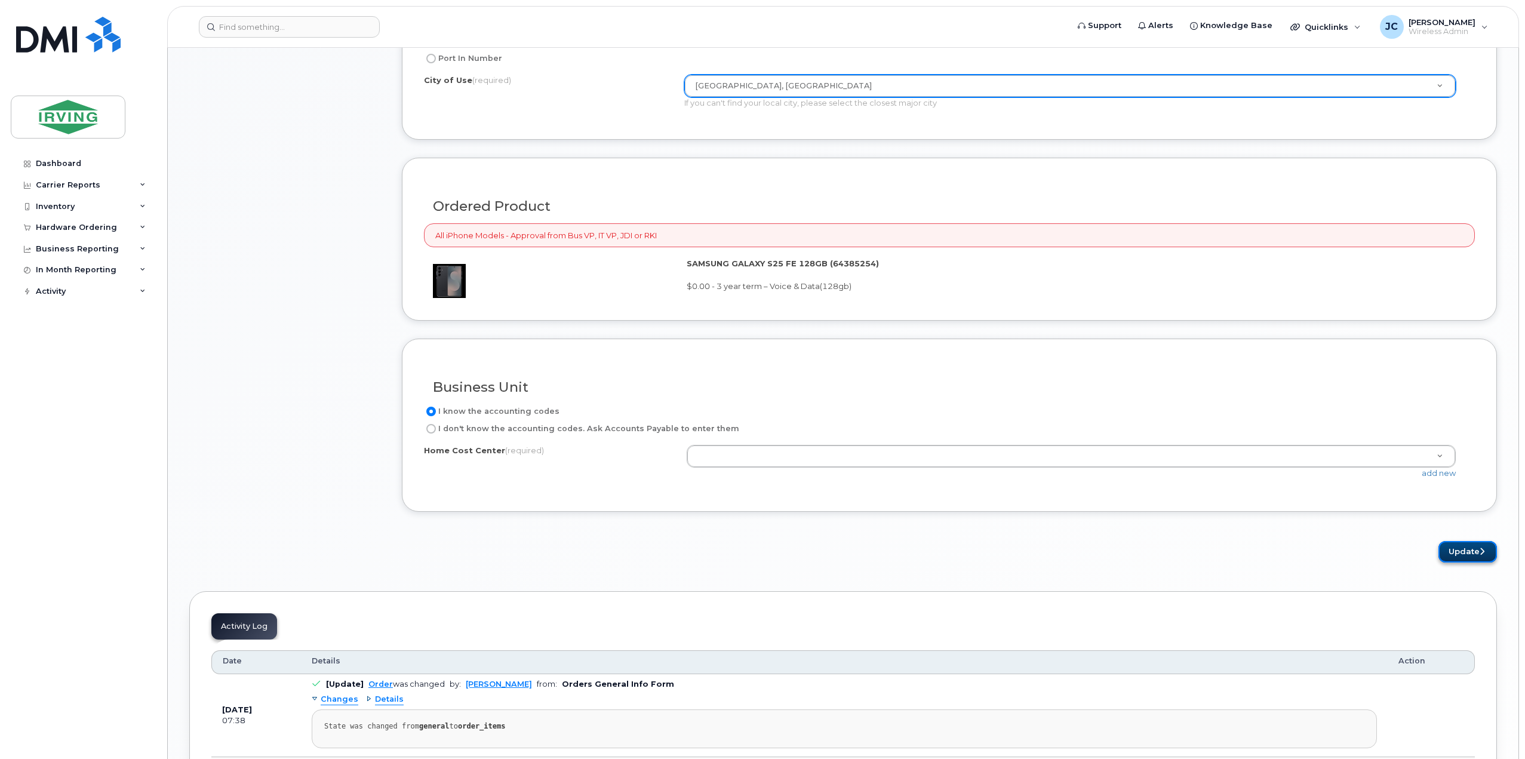
click at [1463, 549] on button "Update" at bounding box center [1467, 552] width 59 height 22
click at [430, 424] on input "I don't know the accounting codes. Ask Accounts Payable to enter them" at bounding box center [431, 429] width 10 height 10
radio input "true"
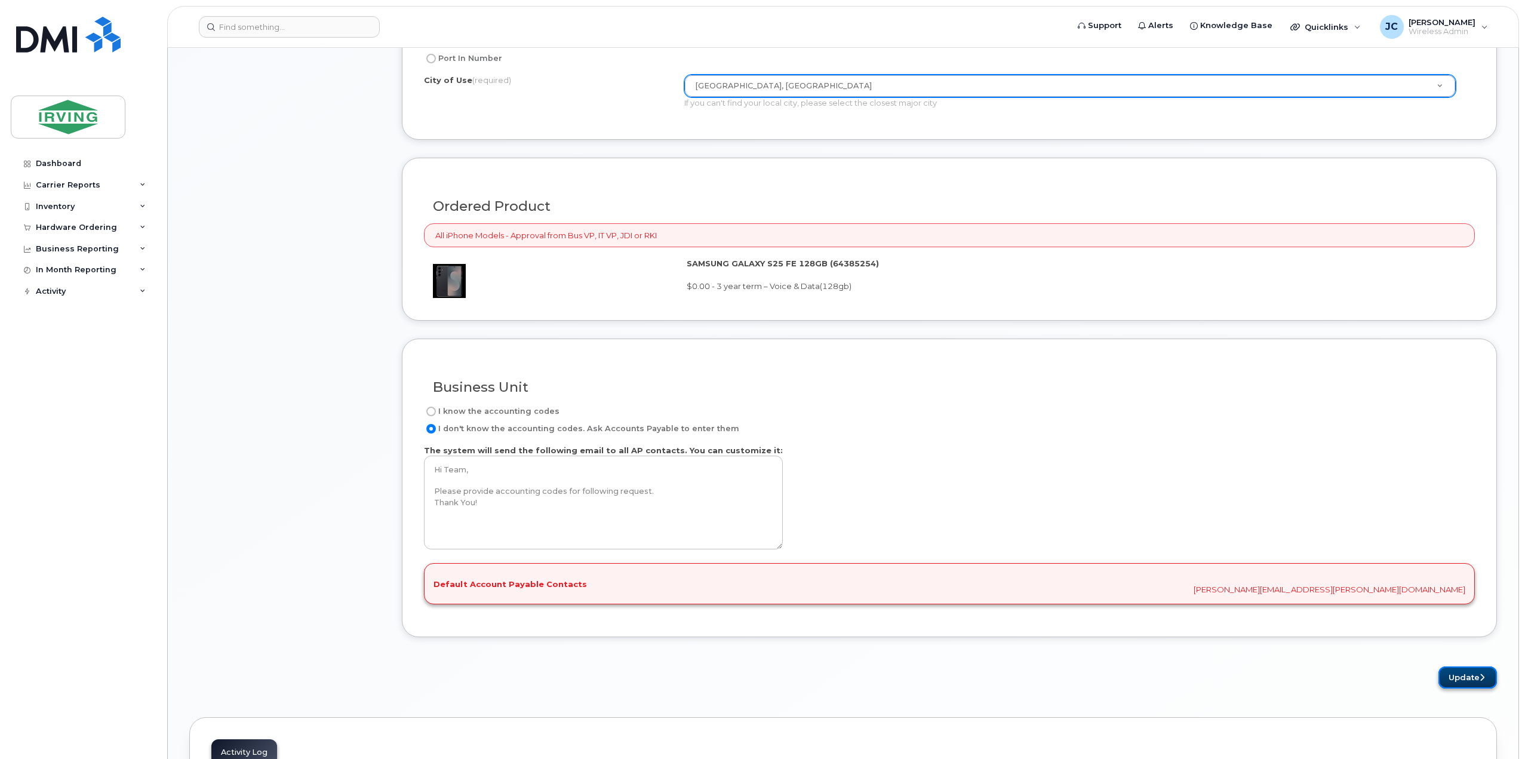
click at [1477, 672] on button "Update" at bounding box center [1467, 677] width 59 height 22
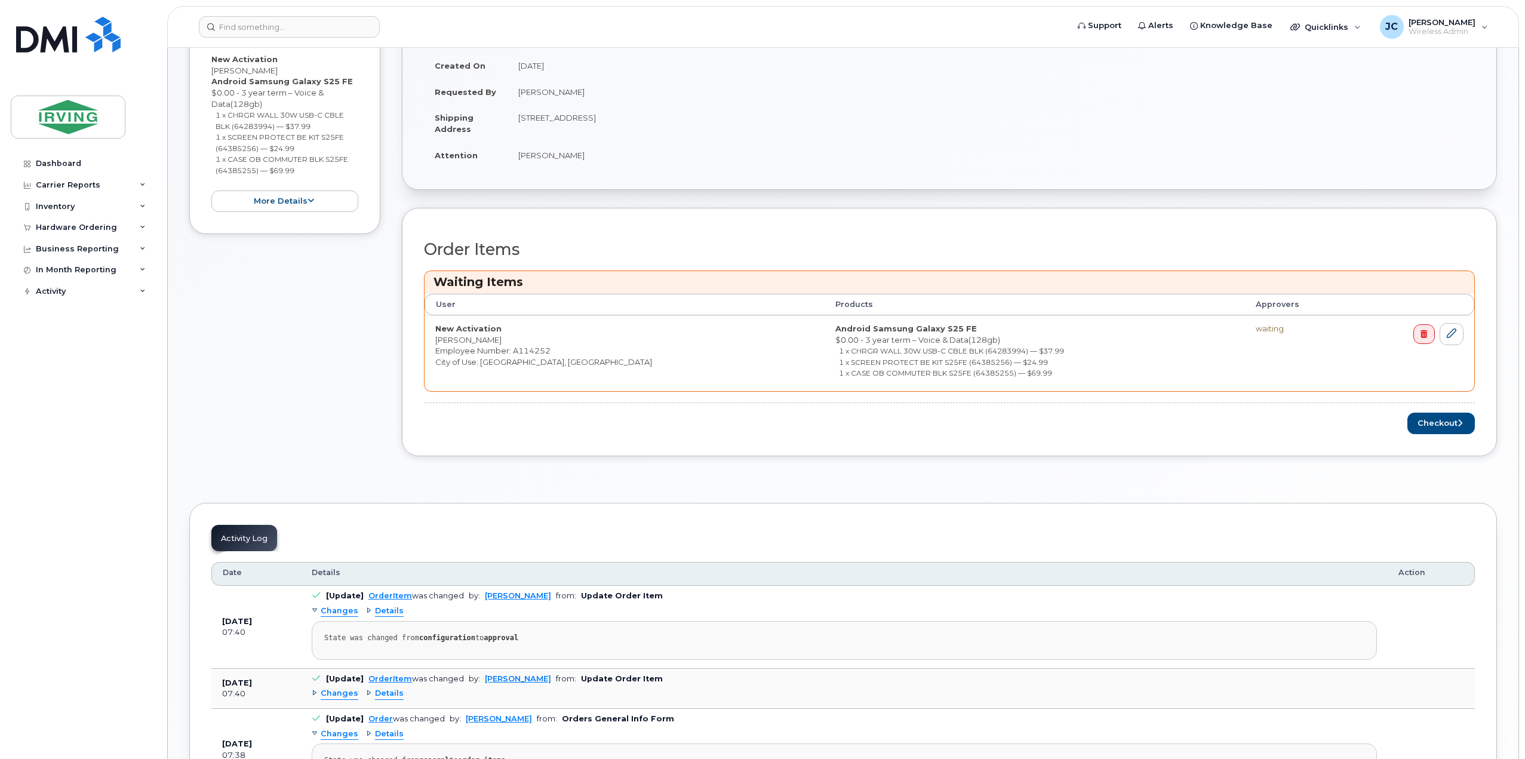
scroll to position [358, 0]
click at [1421, 421] on button "Checkout" at bounding box center [1440, 423] width 67 height 22
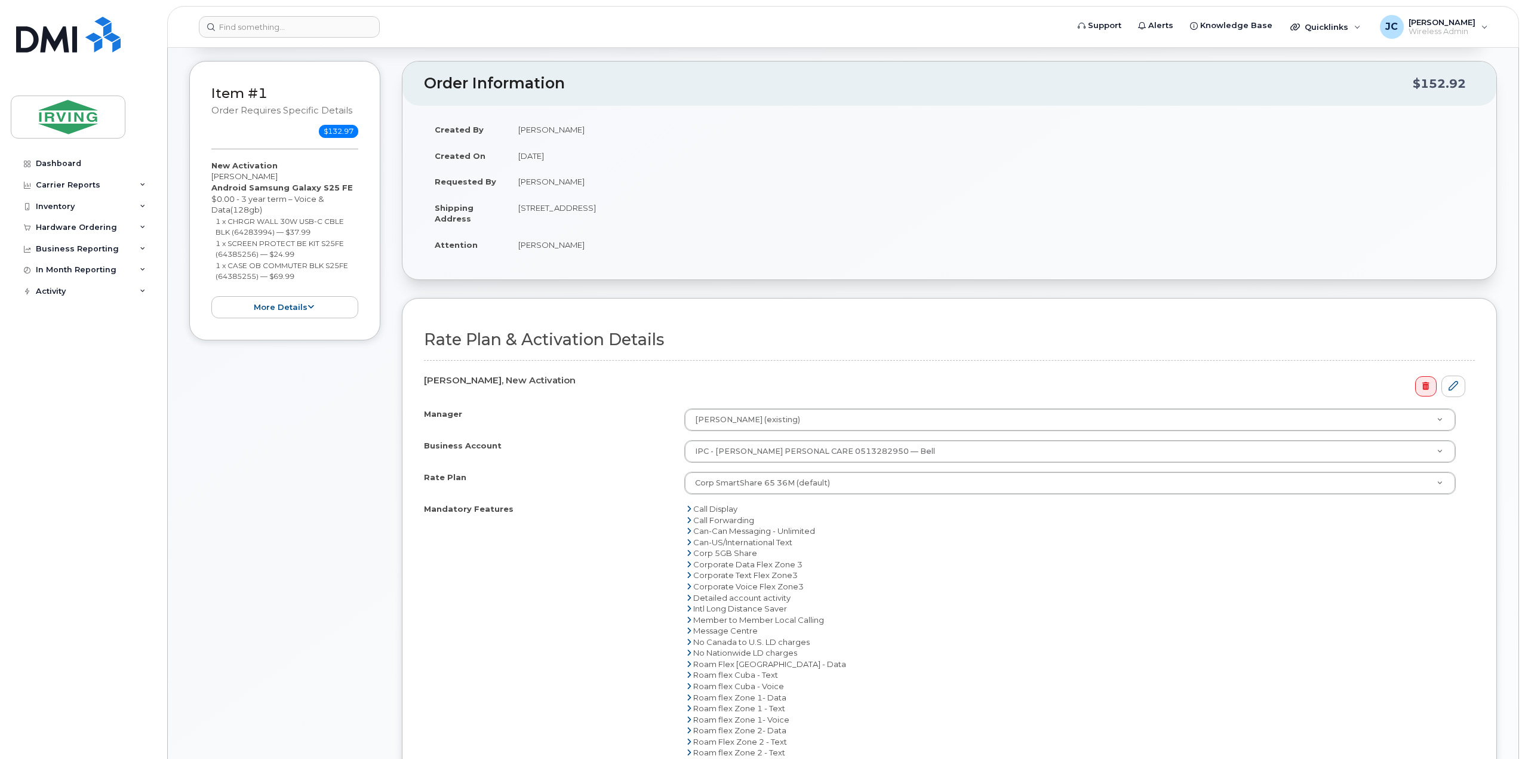
scroll to position [239, 0]
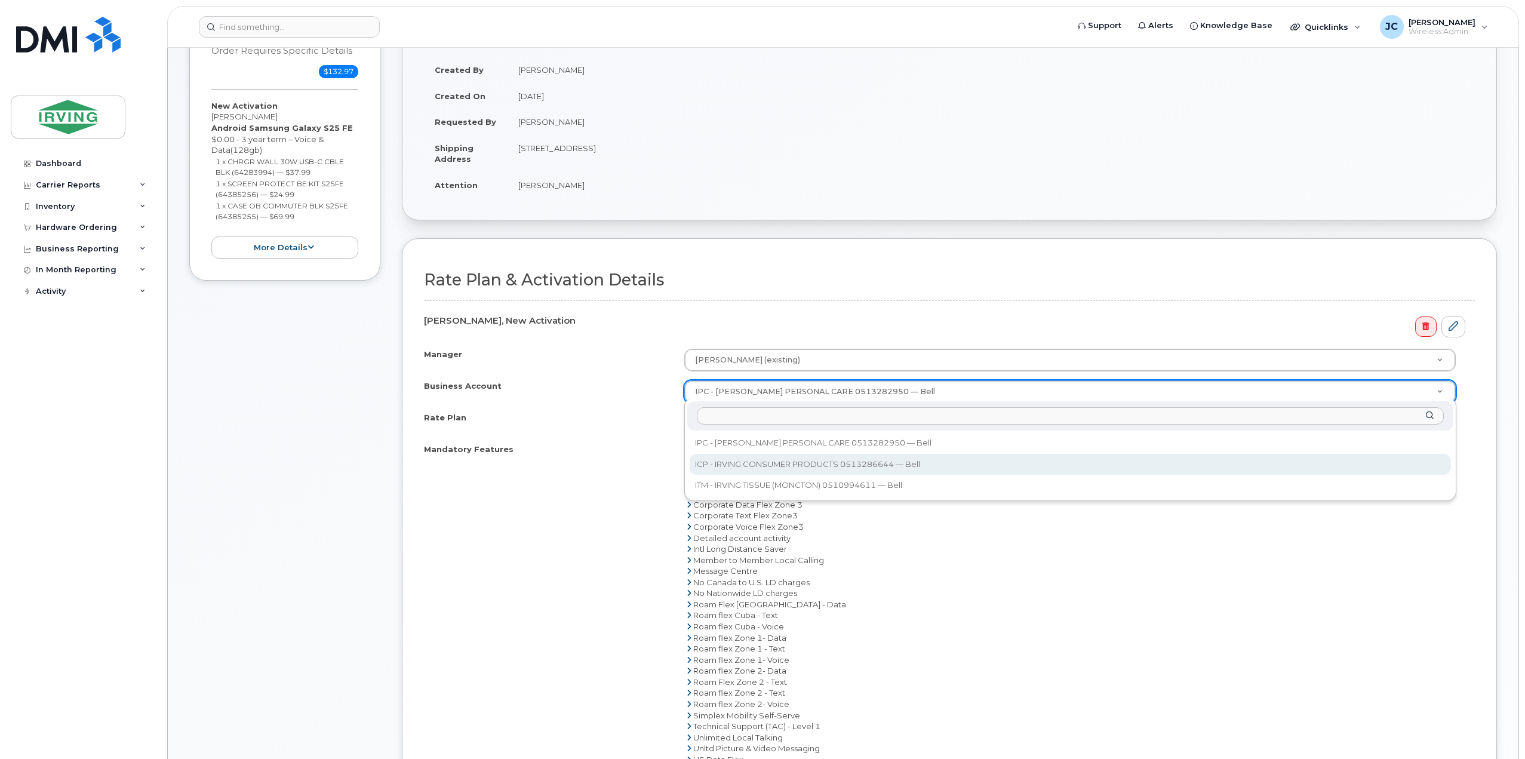
select select "11290"
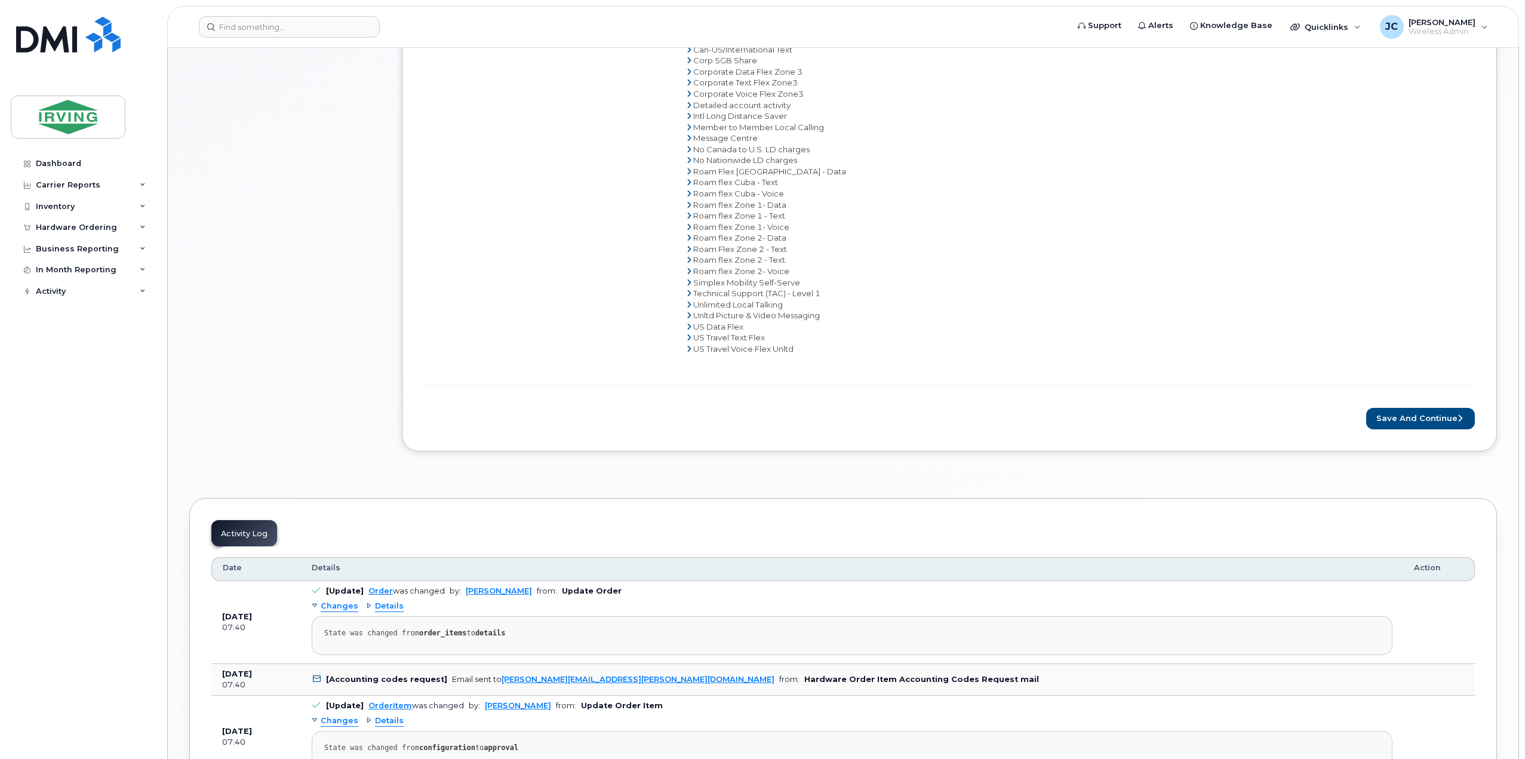
scroll to position [716, 0]
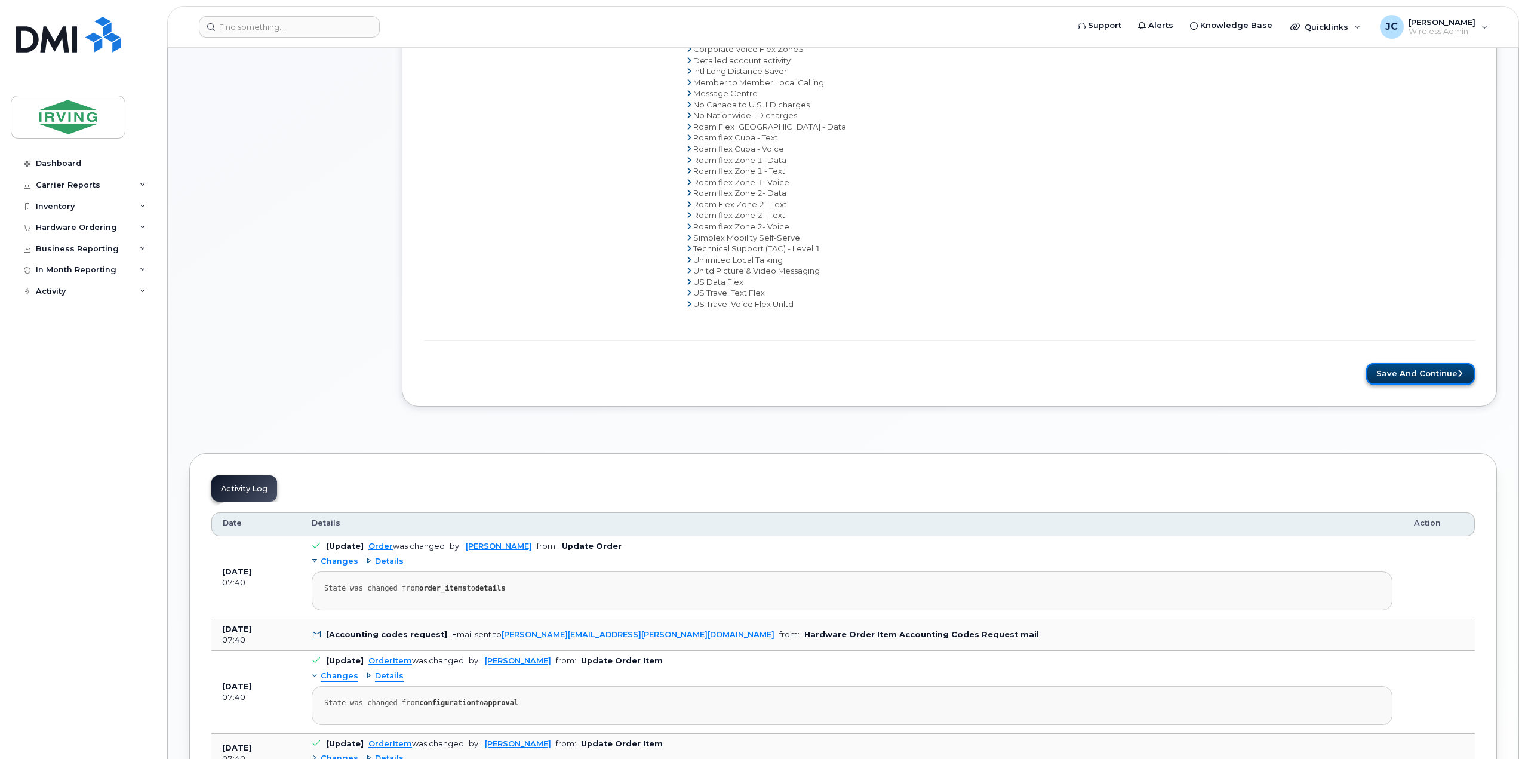
click at [1460, 370] on icon "submit" at bounding box center [1459, 374] width 5 height 8
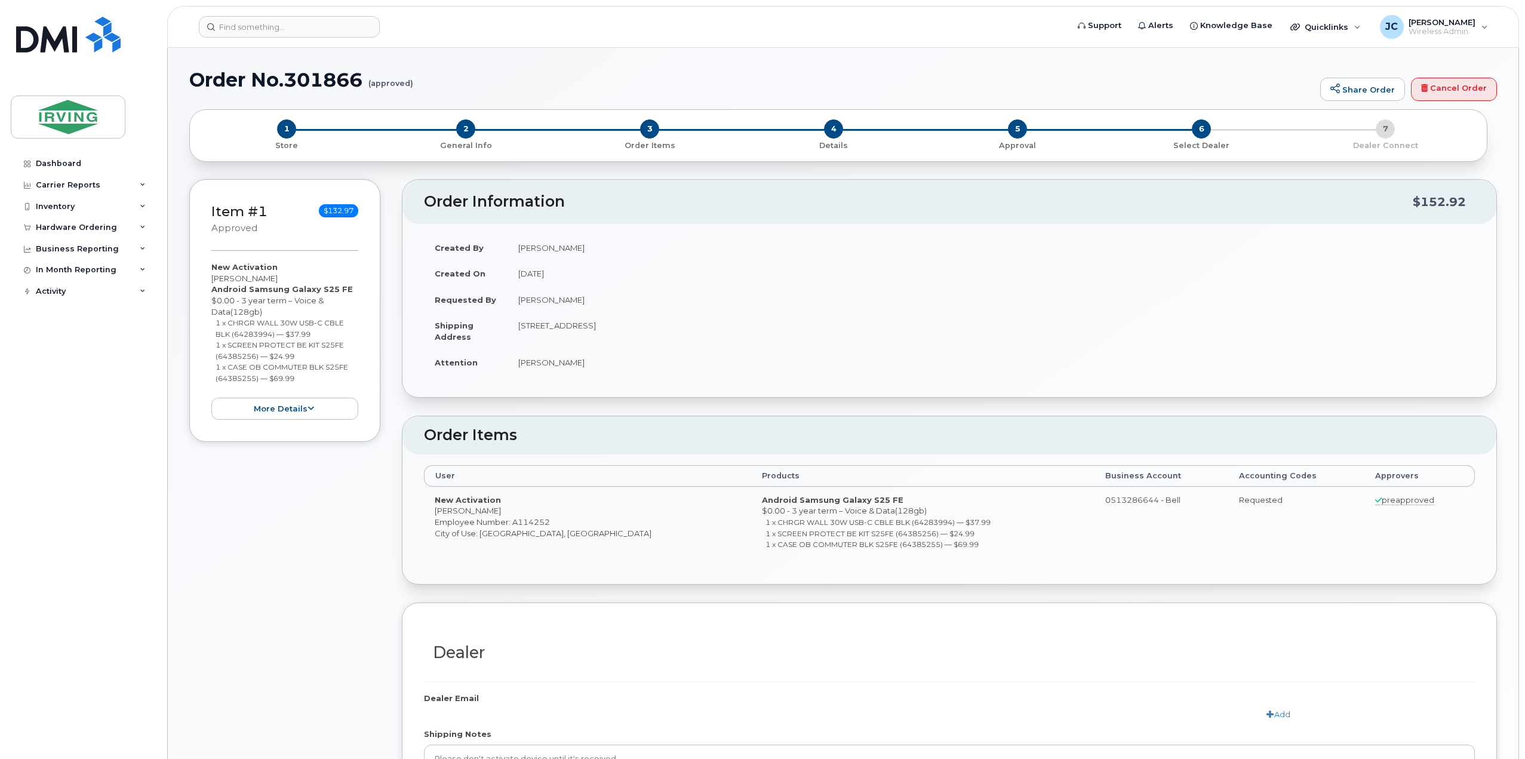
type textarea "Please don't activate device until it's received."
radio input "true"
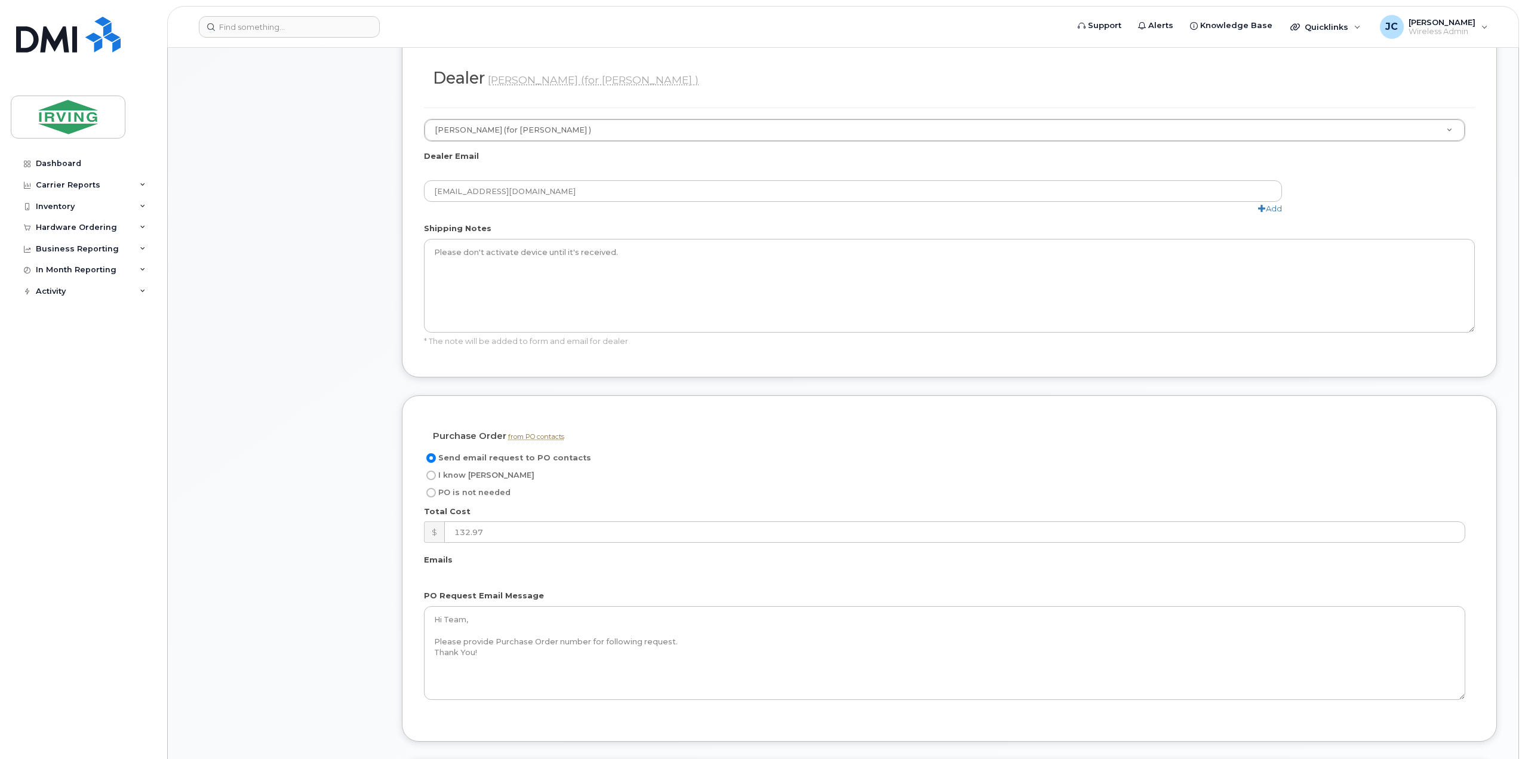
scroll to position [716, 0]
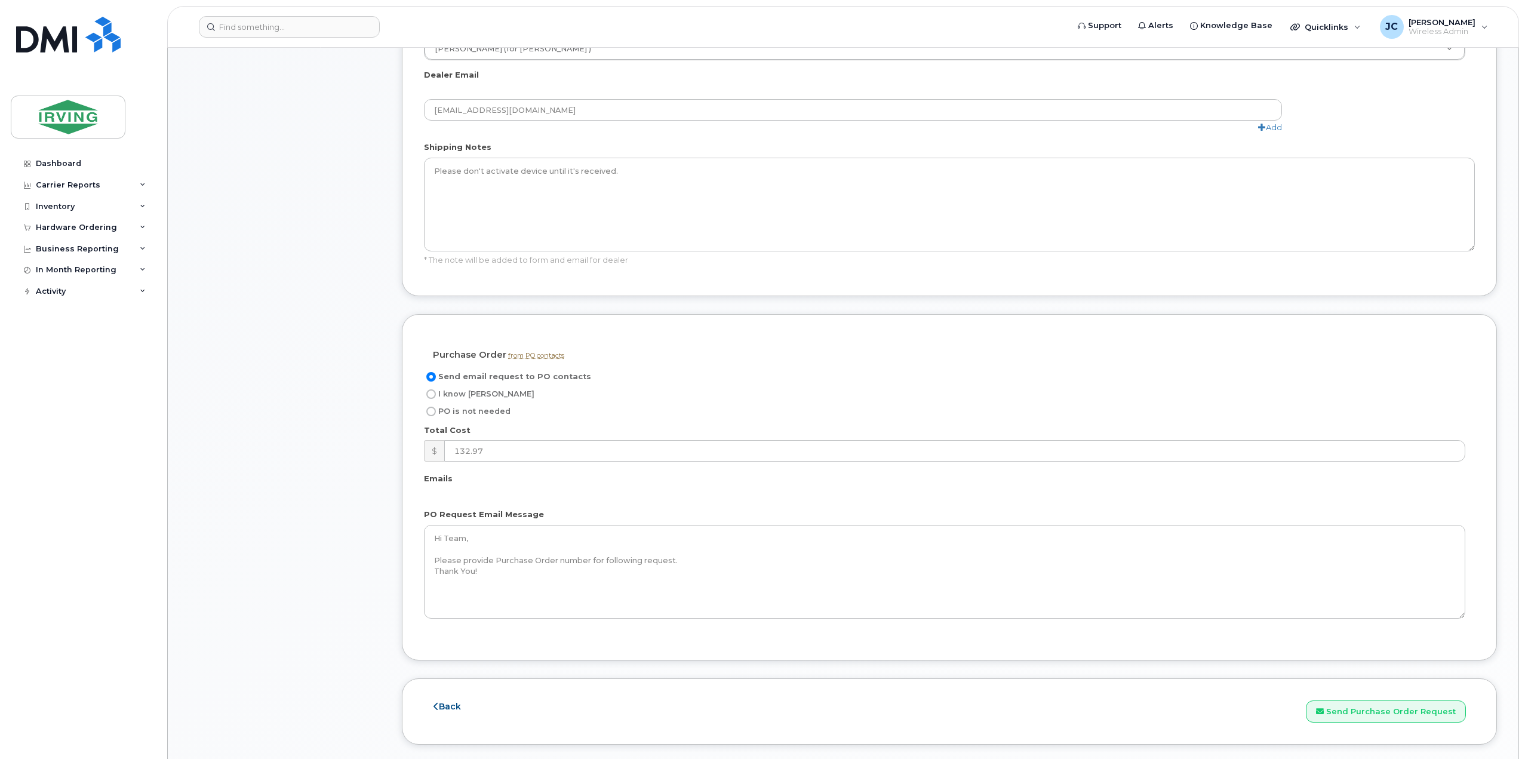
click at [429, 390] on input "I know [PERSON_NAME]" at bounding box center [431, 394] width 10 height 10
radio input "true"
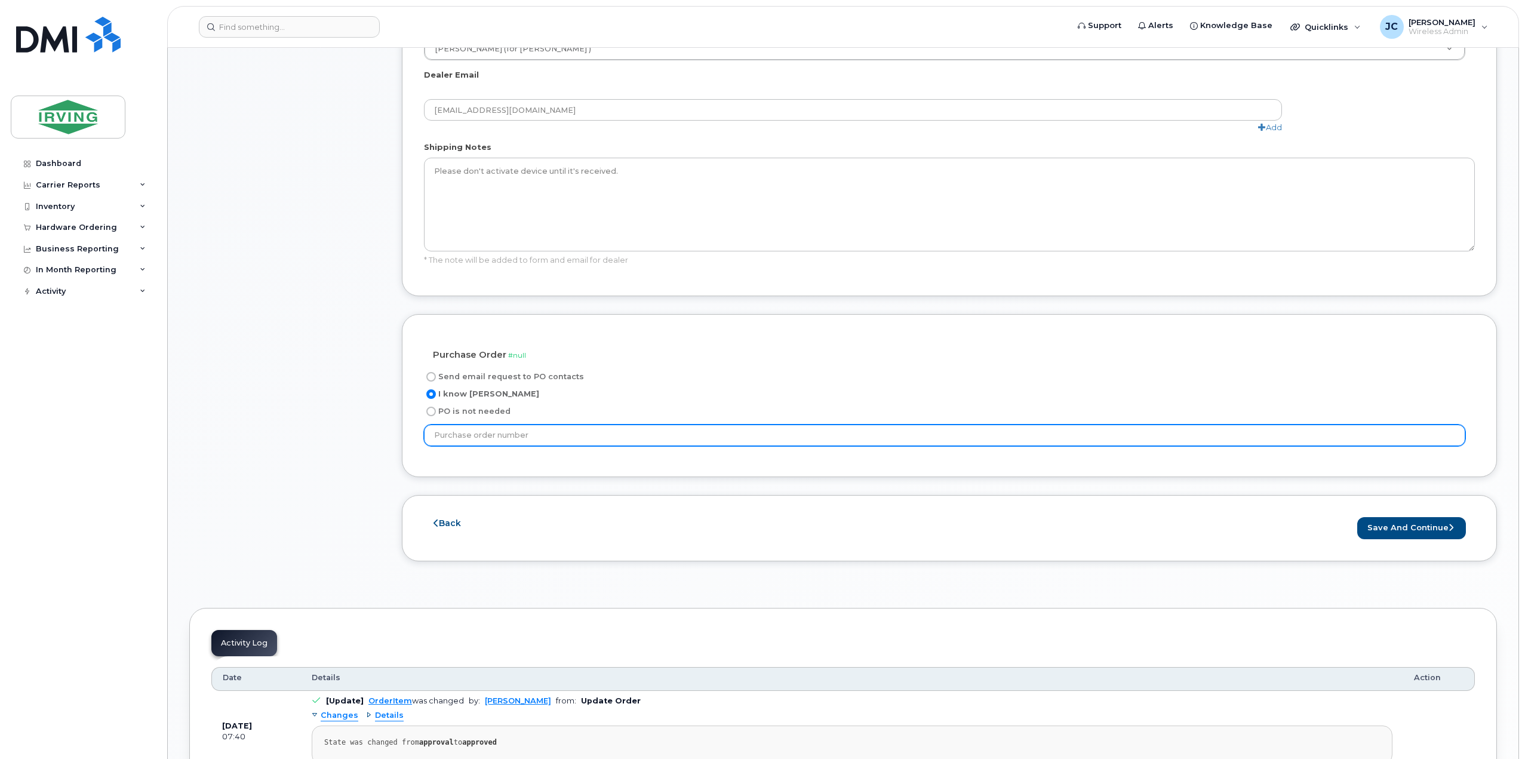
click at [512, 433] on input "text" at bounding box center [944, 434] width 1041 height 21
type input "20636877"
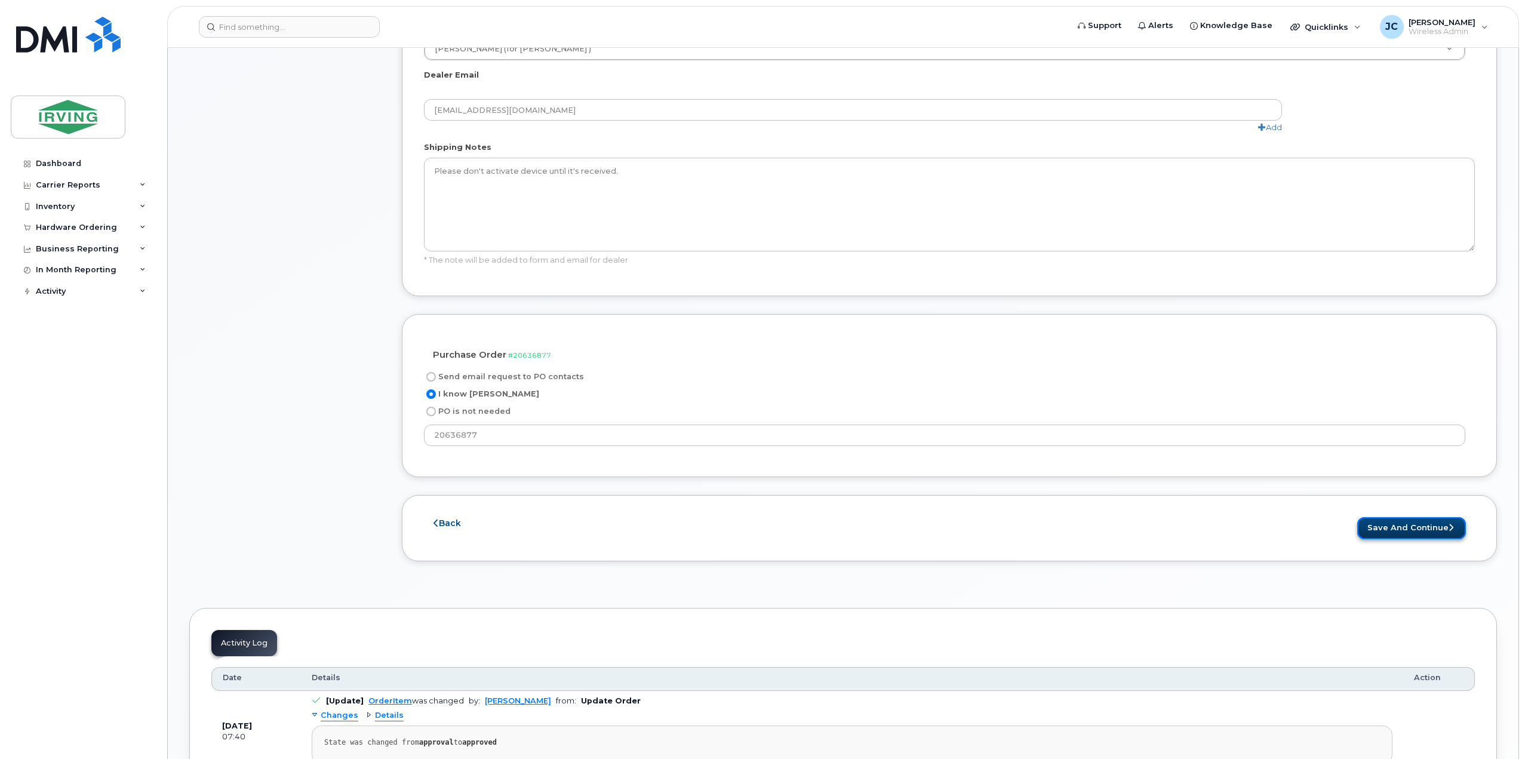
click at [1393, 517] on button "Save and Continue" at bounding box center [1411, 528] width 109 height 22
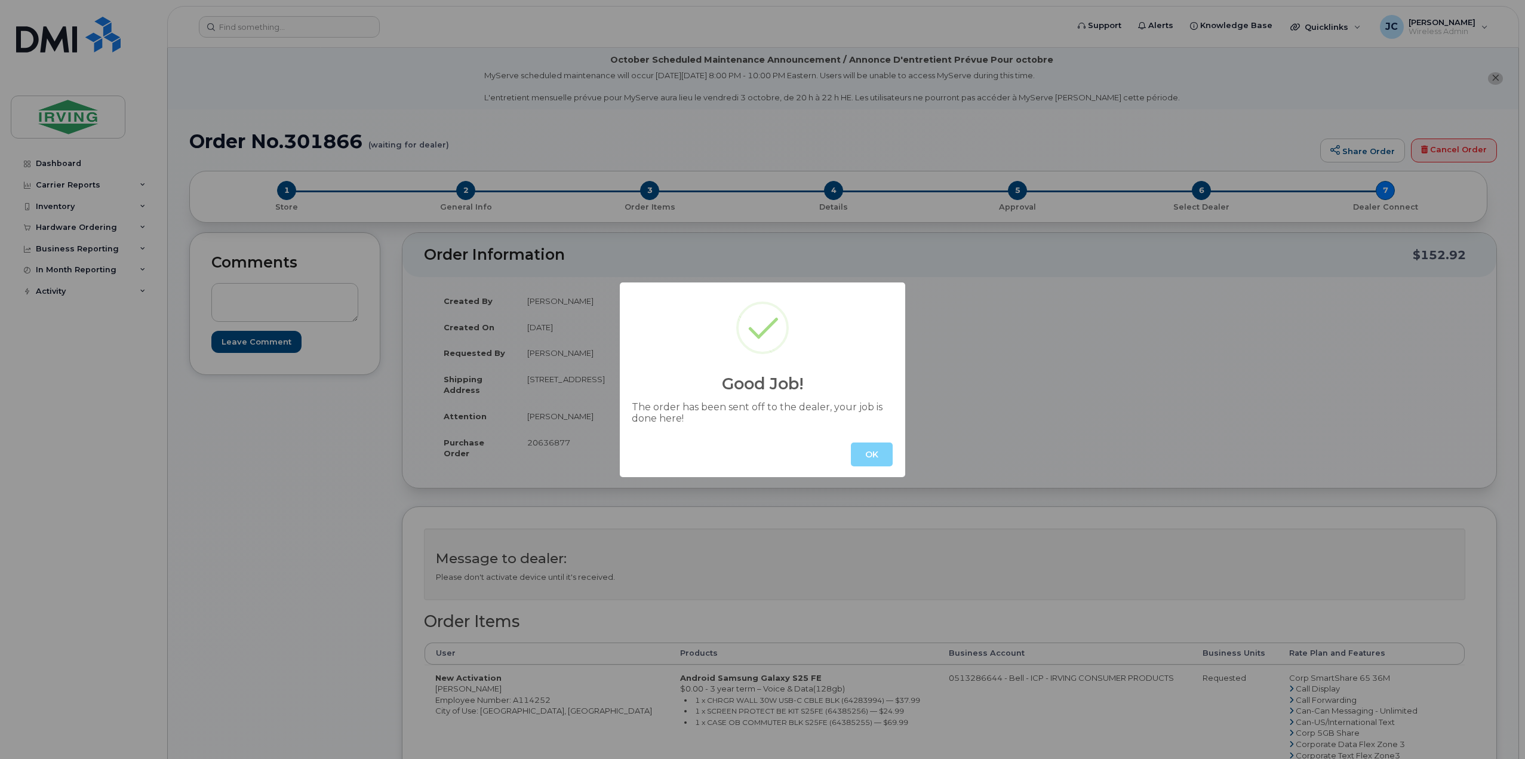
click at [876, 459] on button "OK" at bounding box center [872, 454] width 42 height 24
